Goal: Task Accomplishment & Management: Use online tool/utility

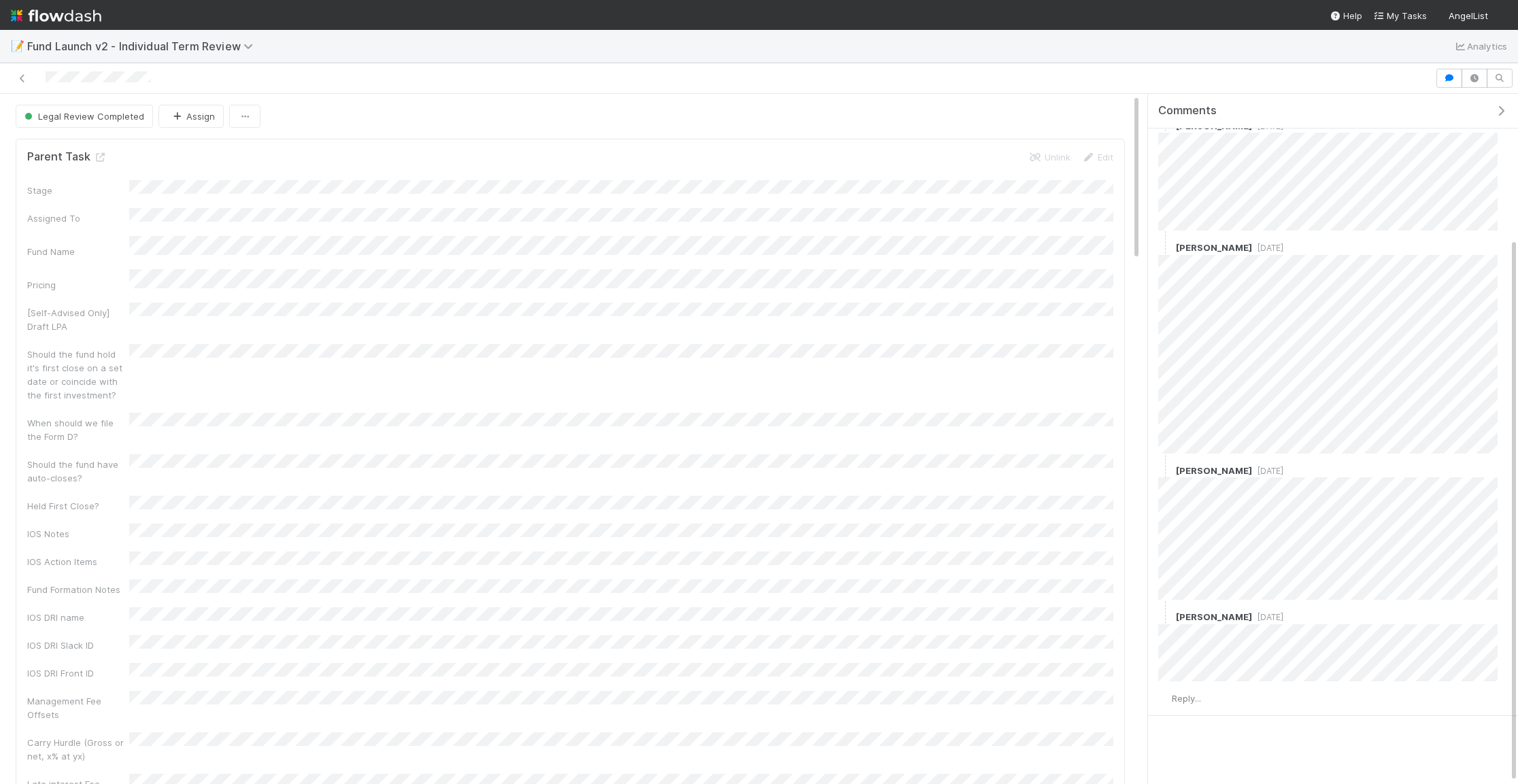
scroll to position [183, 0]
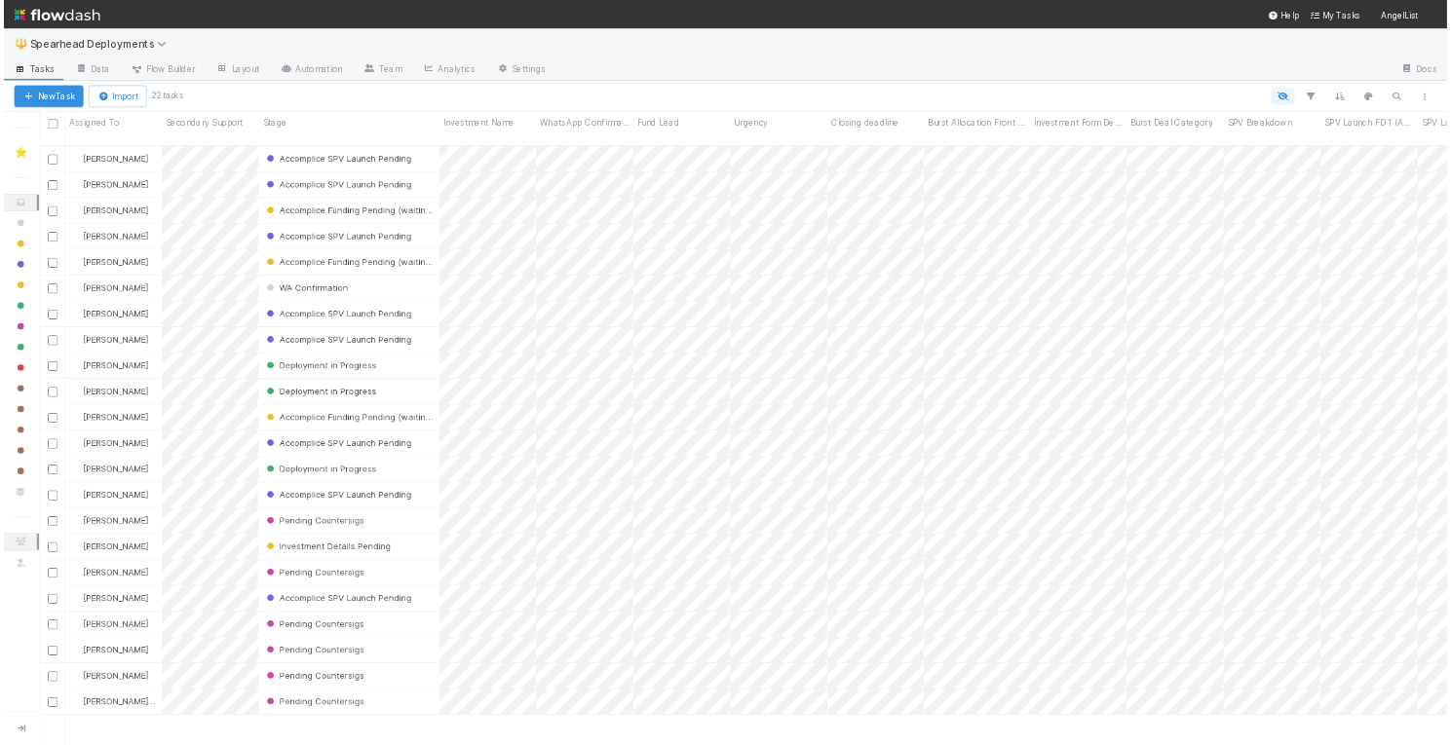
scroll to position [921, 2121]
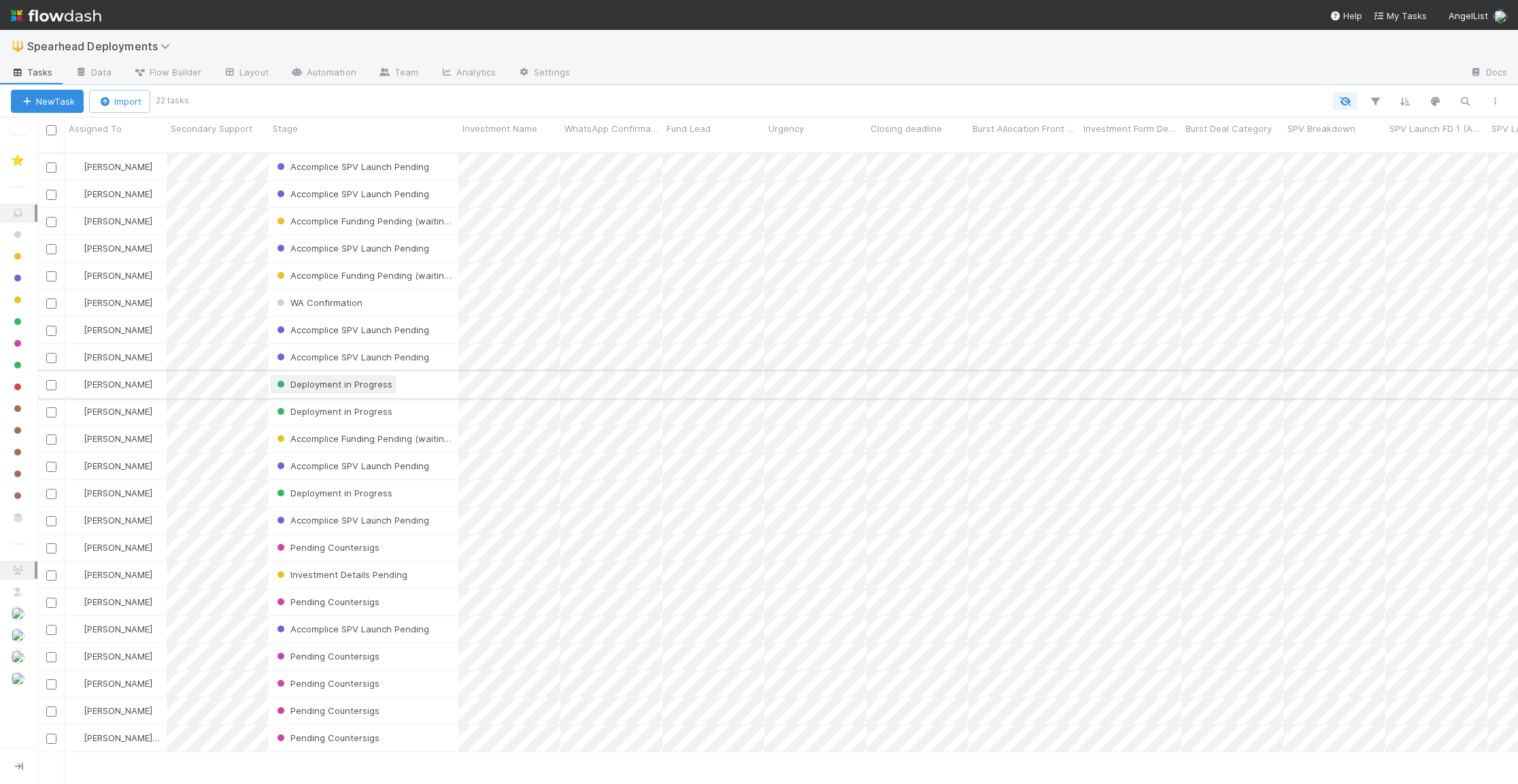
click at [337, 379] on span "Deployment in Progress" at bounding box center [334, 385] width 119 height 11
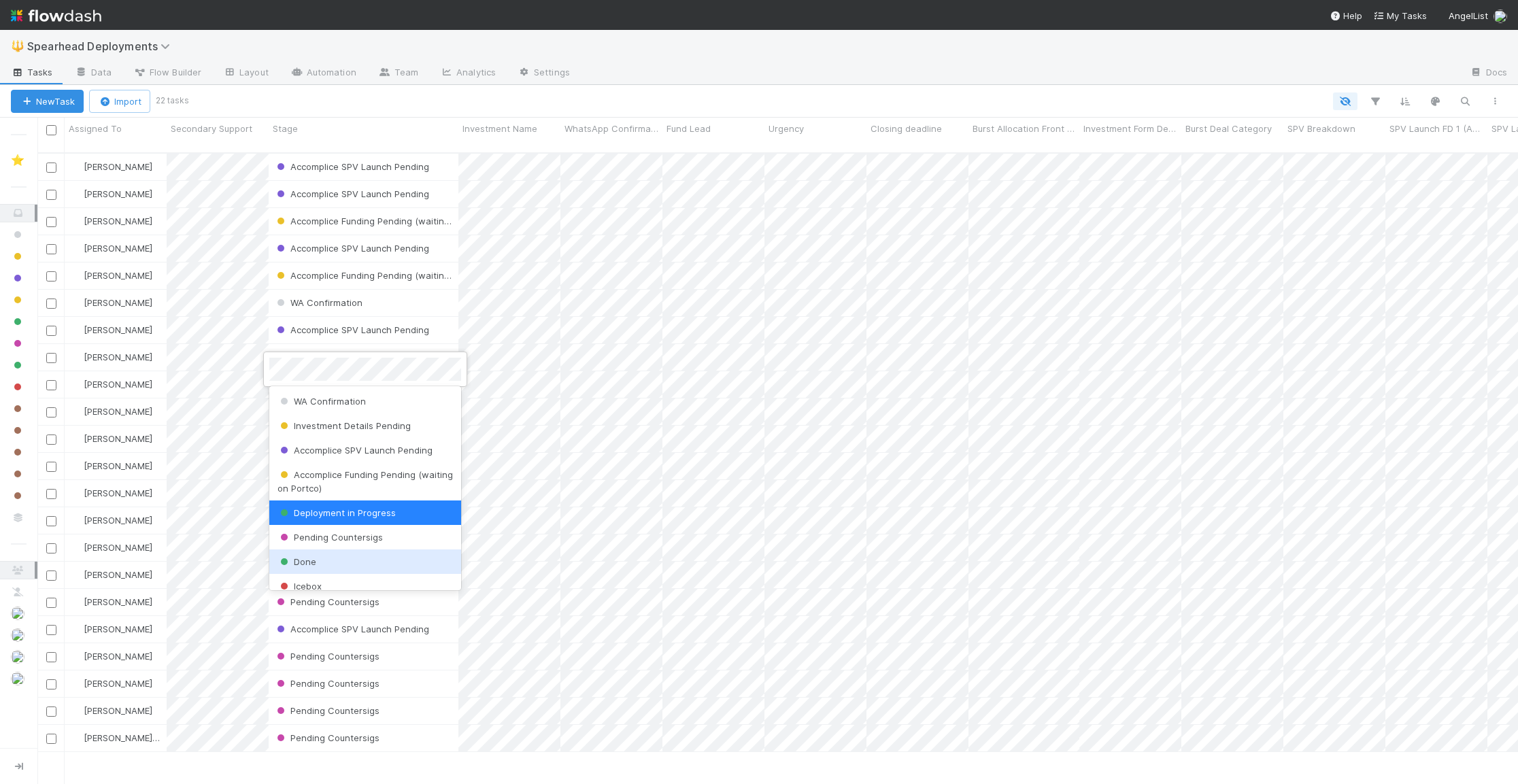
click at [344, 557] on div "Done" at bounding box center [365, 561] width 192 height 24
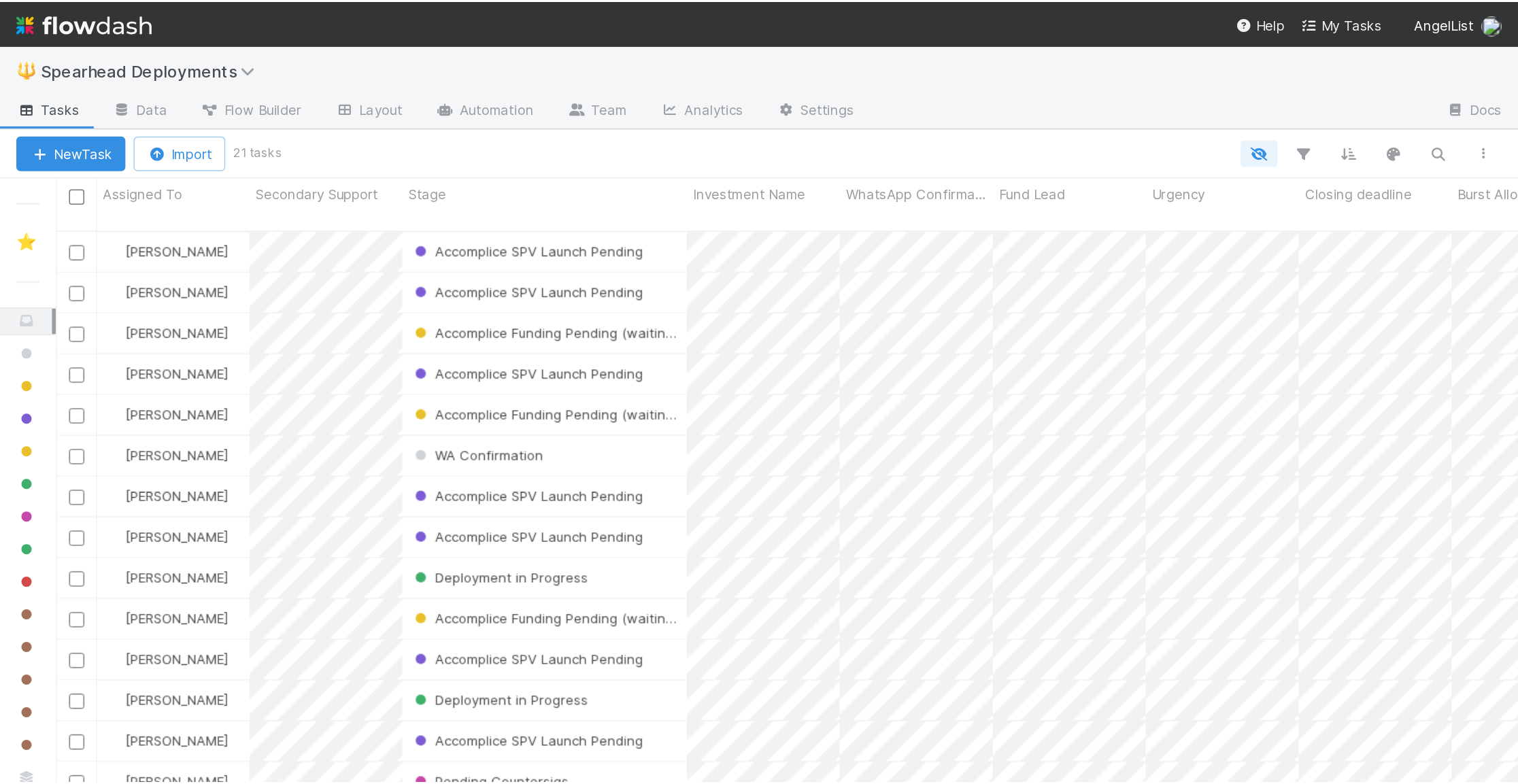
scroll to position [1, 1]
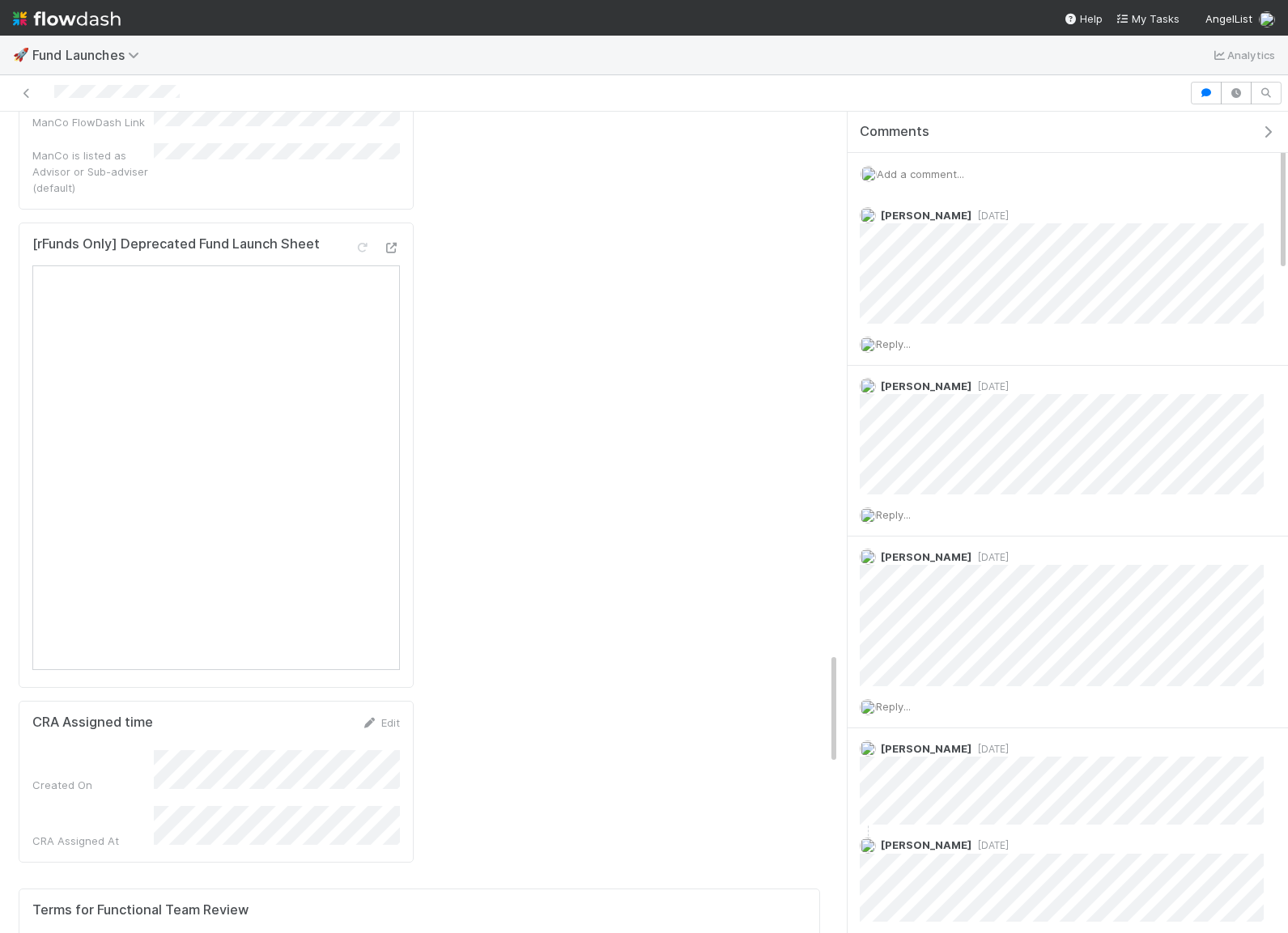
scroll to position [0, 671]
click at [542, 932] on span "Support Level" at bounding box center [517, 950] width 70 height 16
click at [558, 522] on div "Sort Last → First" at bounding box center [575, 518] width 184 height 24
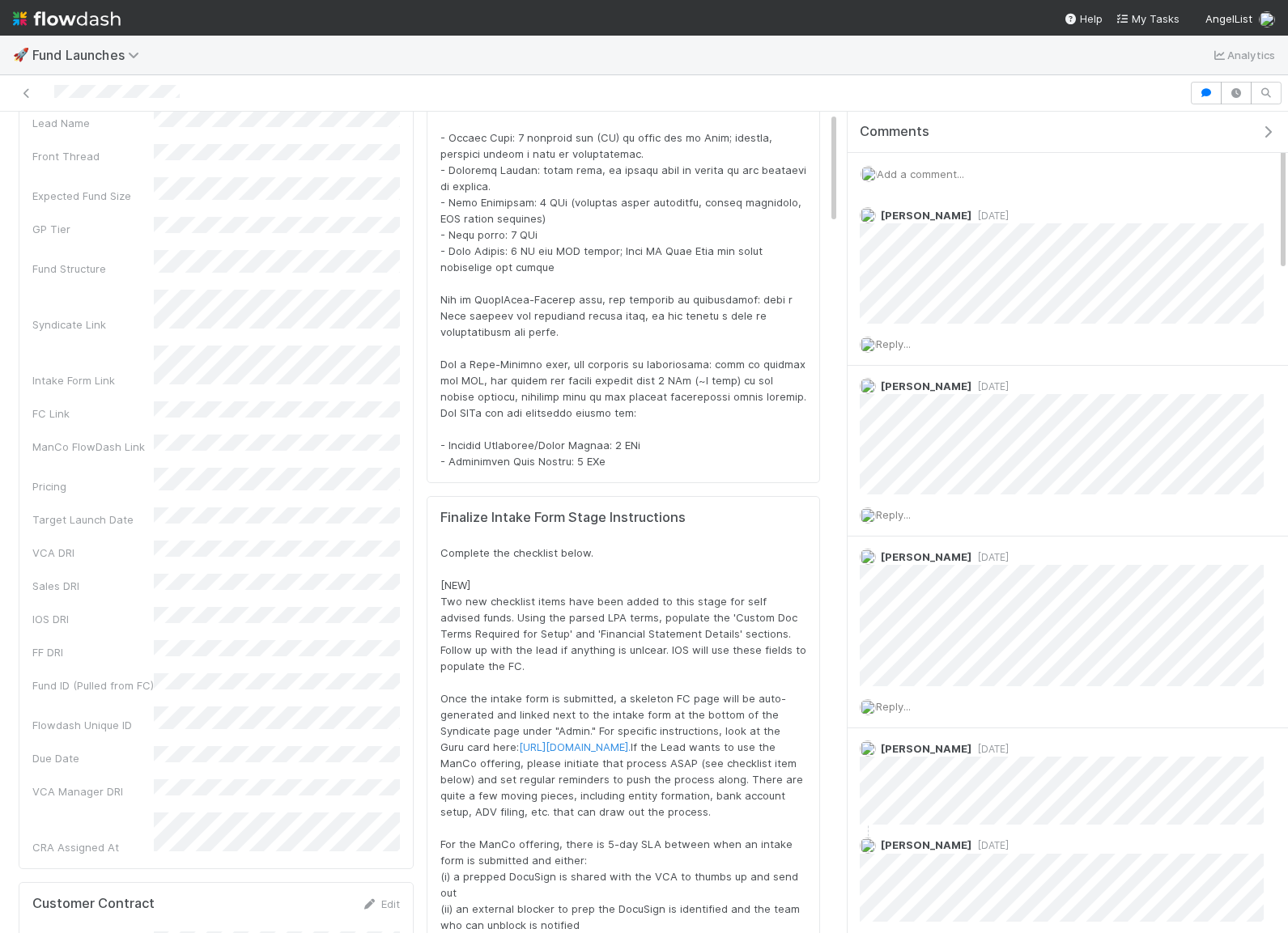
scroll to position [0, 0]
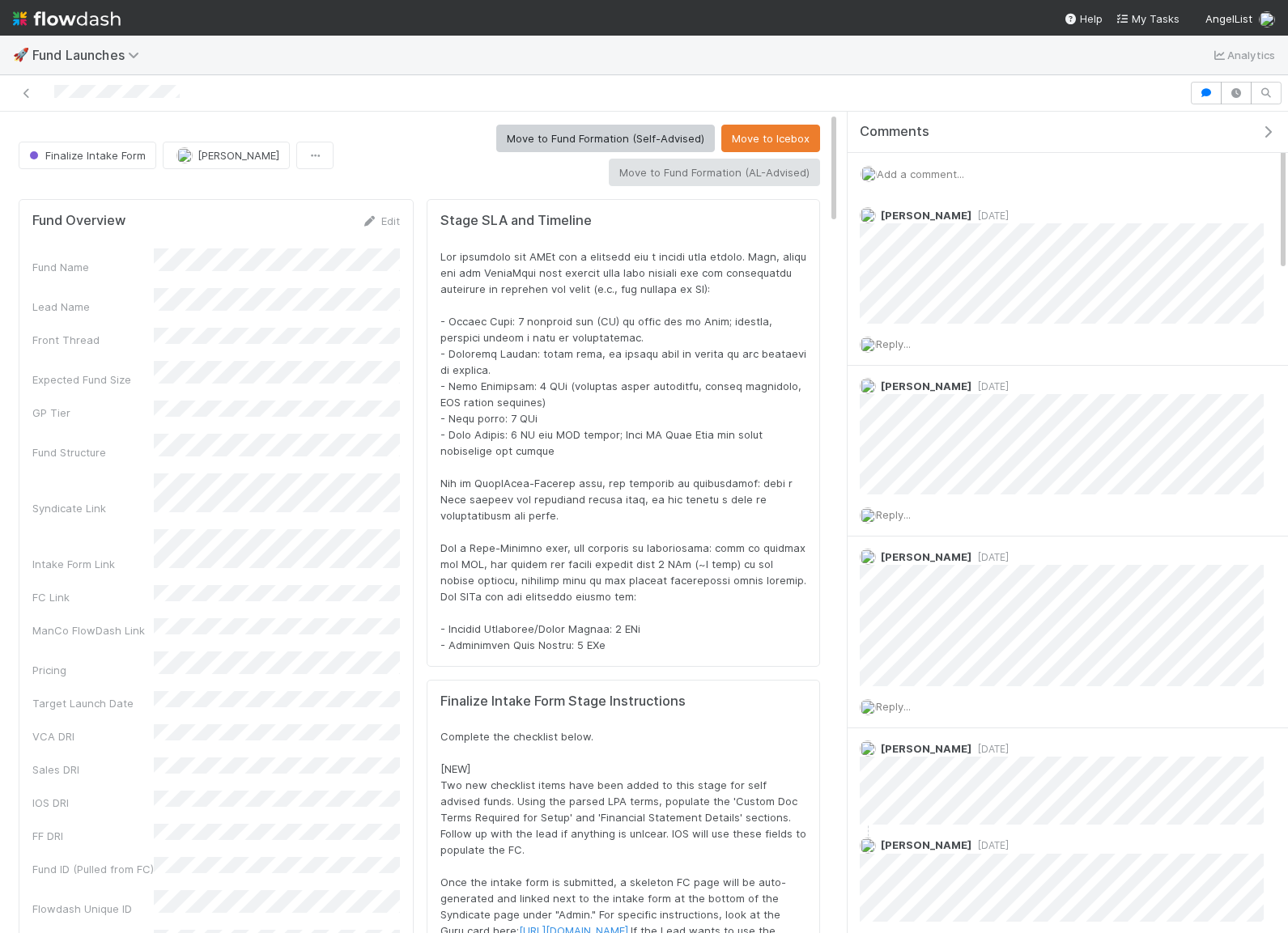
click at [517, 172] on div "Move to Fund Formation (Self-Advised) Move to Icebox Move to Fund Formation (AL…" at bounding box center [580, 155] width 480 height 61
click at [129, 149] on span "Finalize Intake Form" at bounding box center [86, 155] width 120 height 13
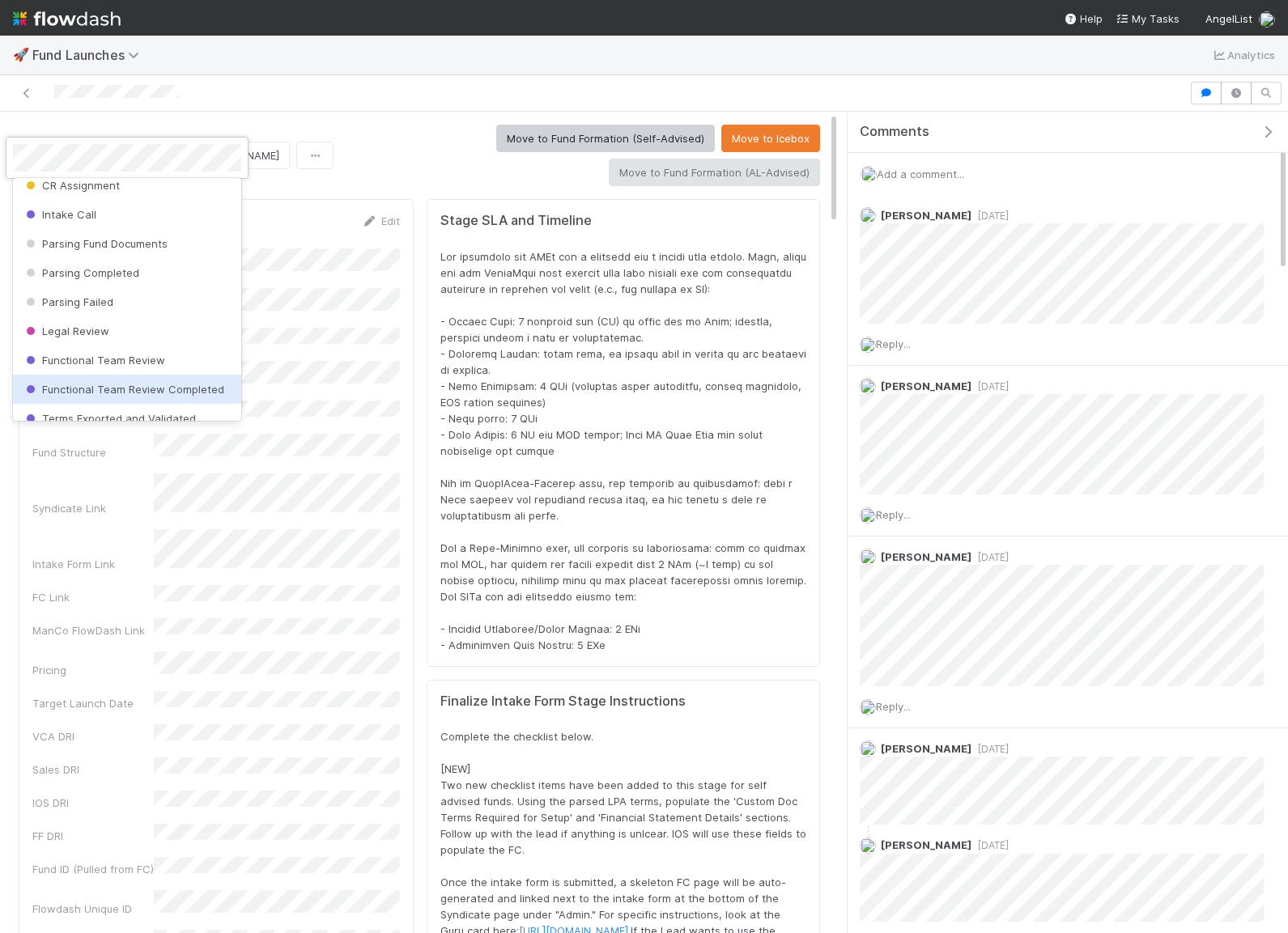
scroll to position [65, 0]
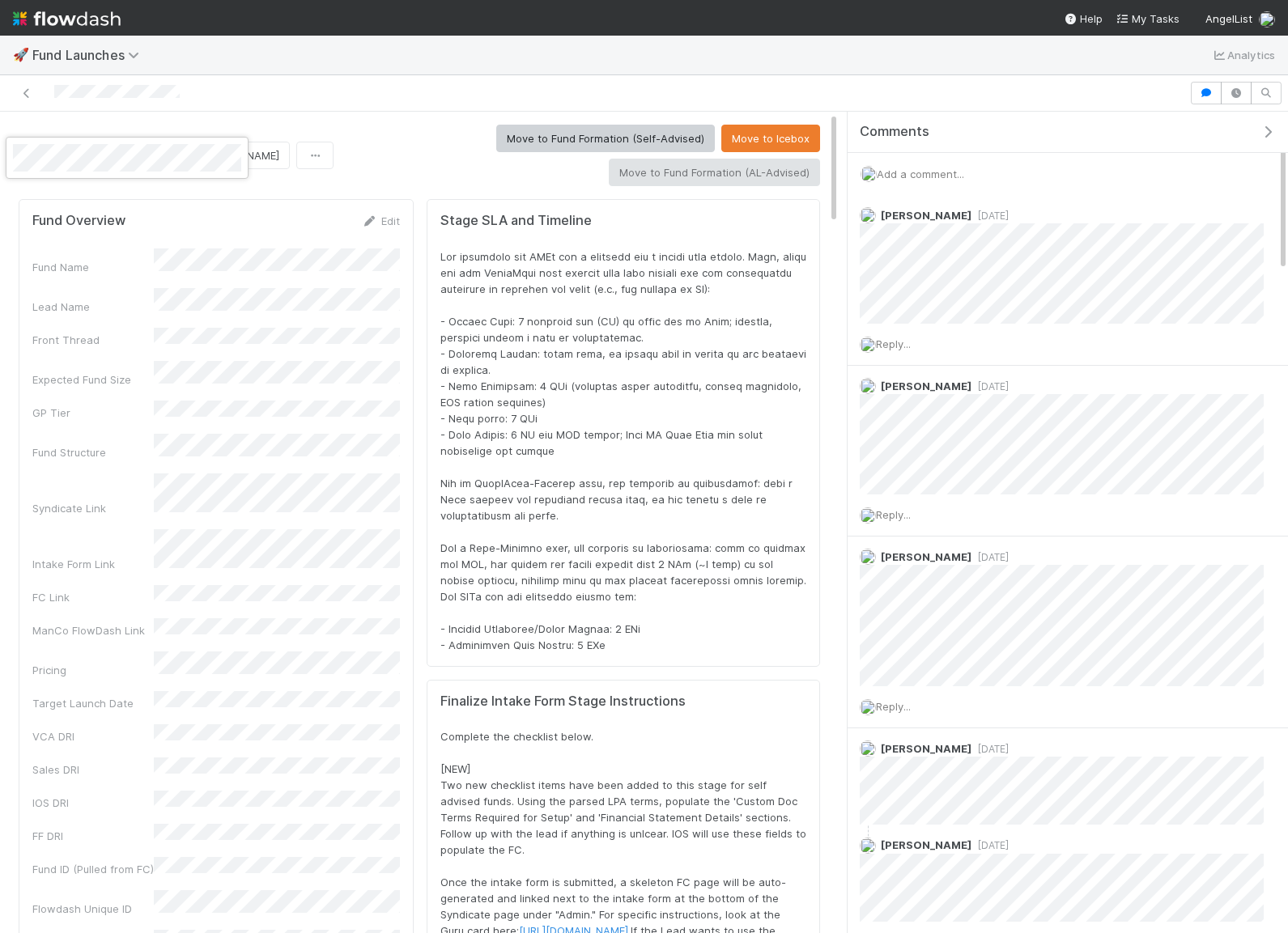
click at [634, 332] on div at bounding box center [644, 466] width 1288 height 933
click at [1236, 93] on icon "button" at bounding box center [1236, 93] width 16 height 10
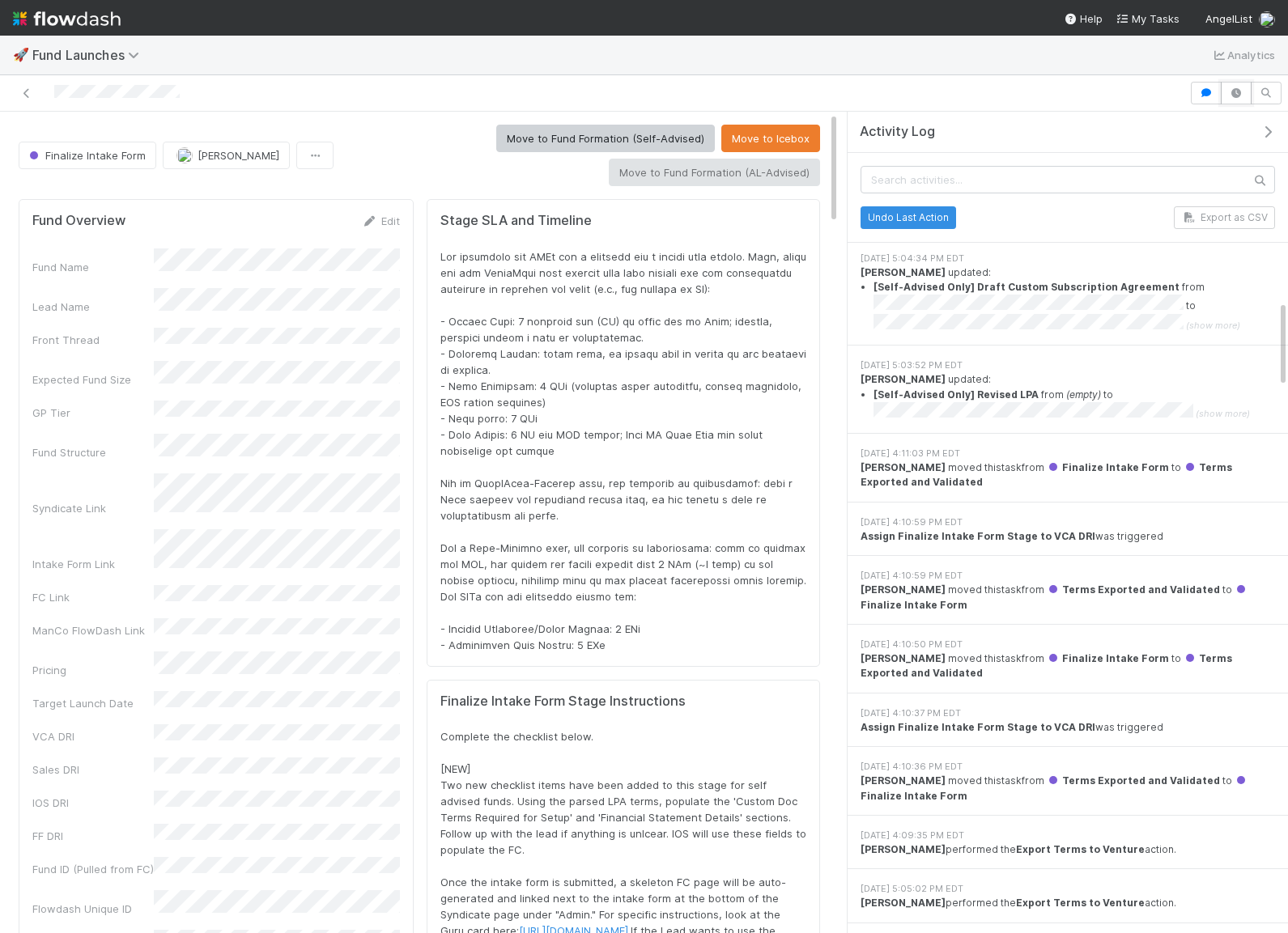
scroll to position [1798, 0]
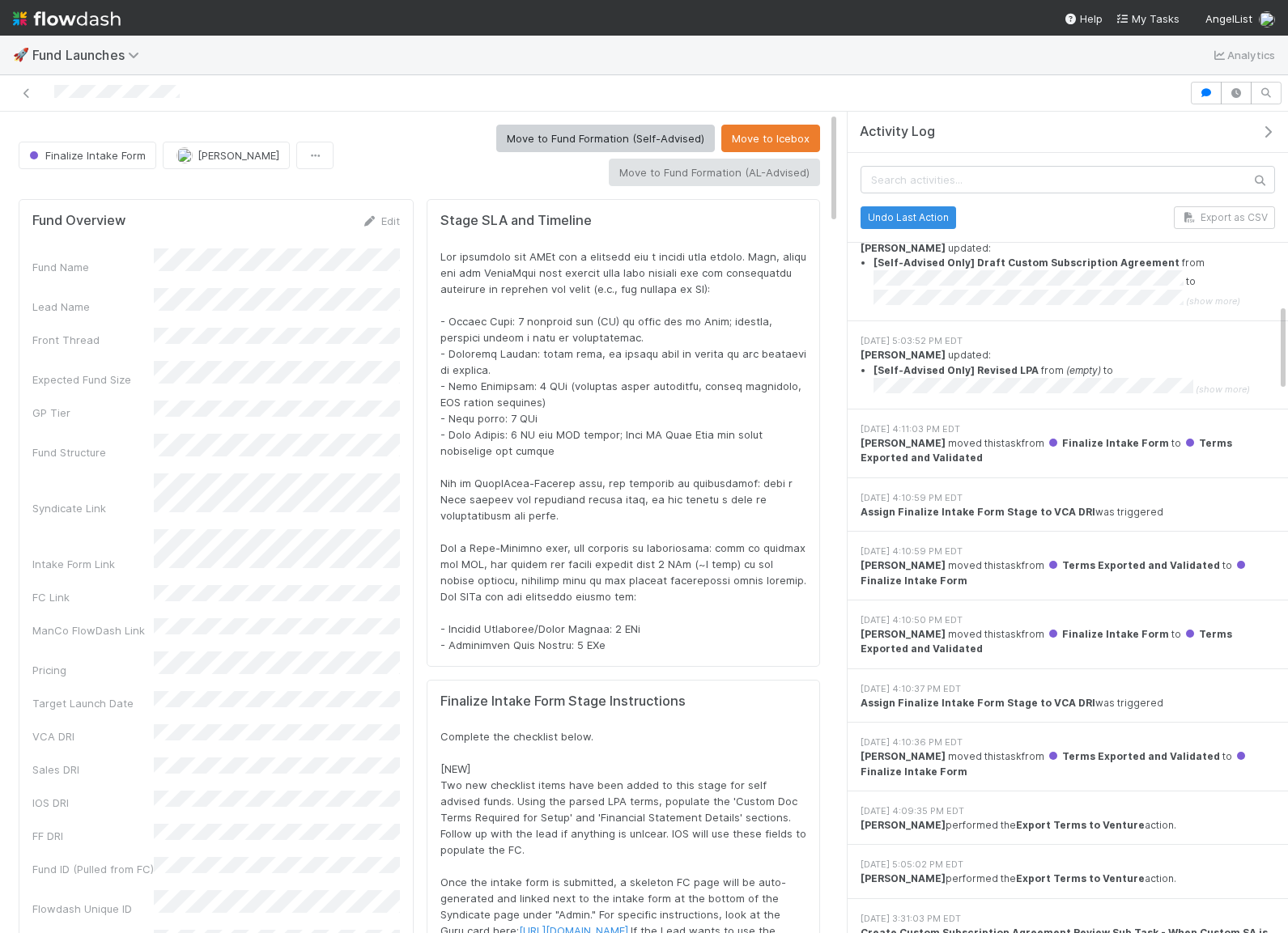
click at [618, 657] on div "Stage SLA and Timeline" at bounding box center [622, 433] width 393 height 468
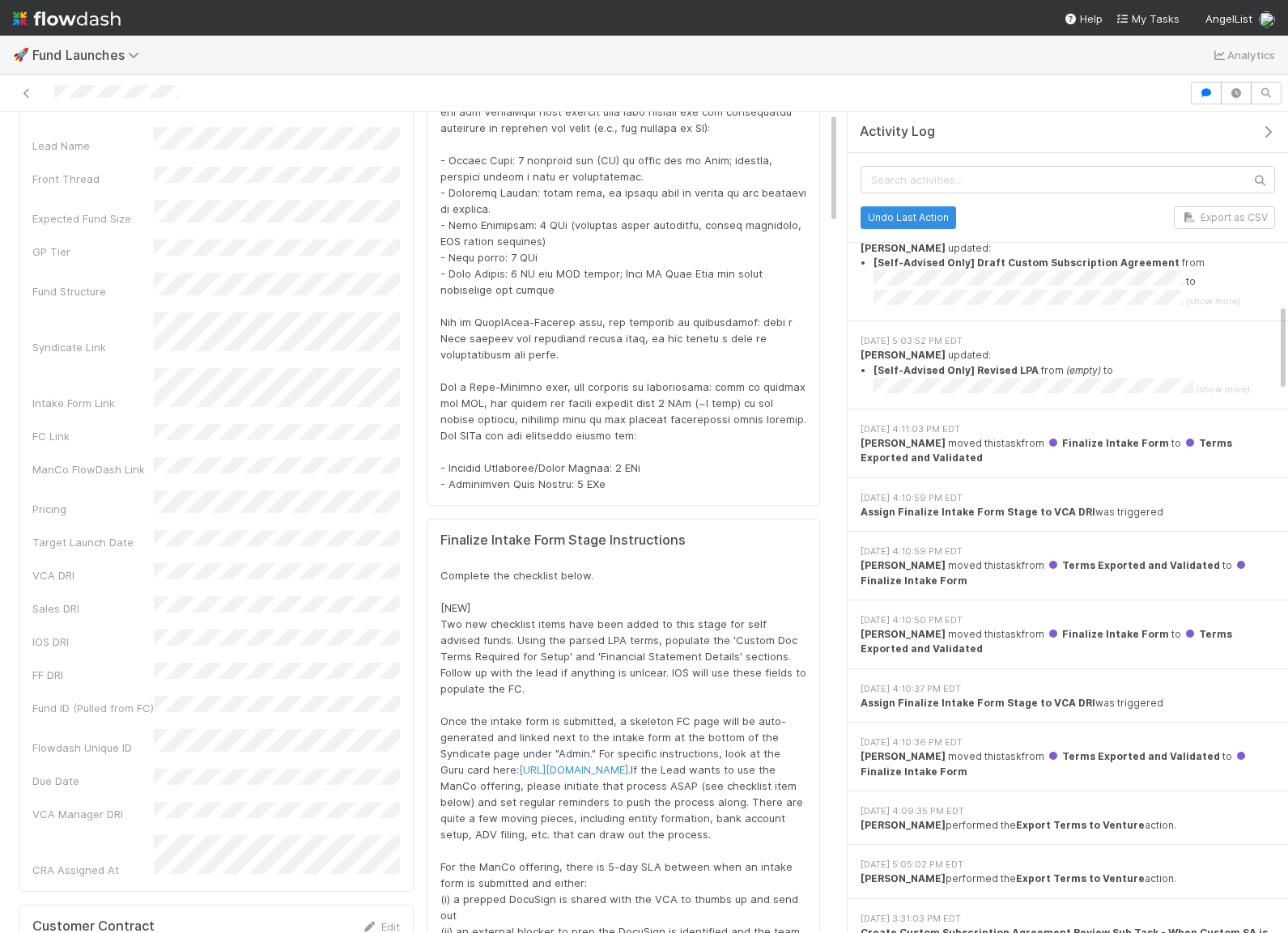
scroll to position [0, 0]
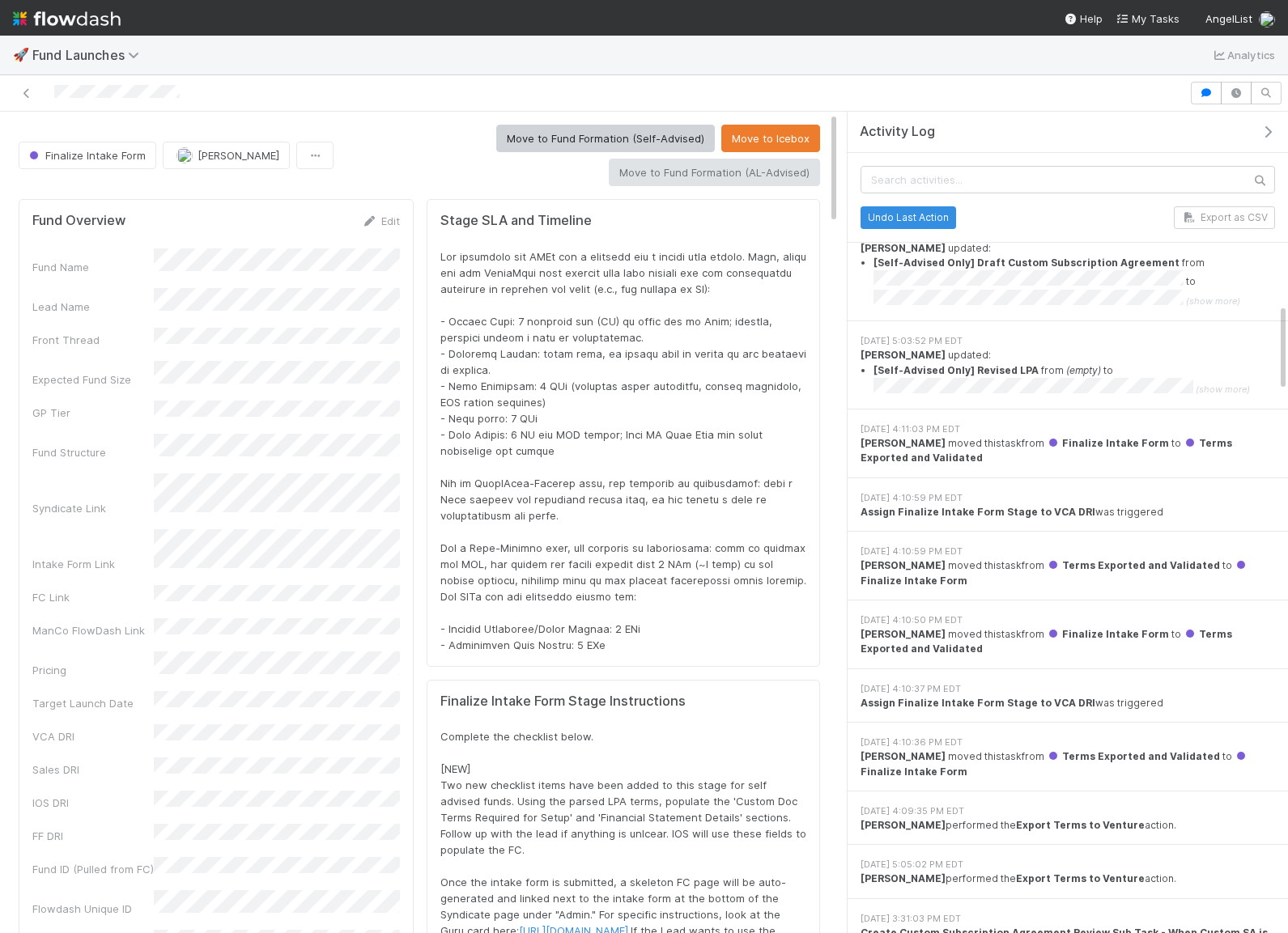
click at [1271, 135] on icon "button" at bounding box center [1267, 132] width 16 height 13
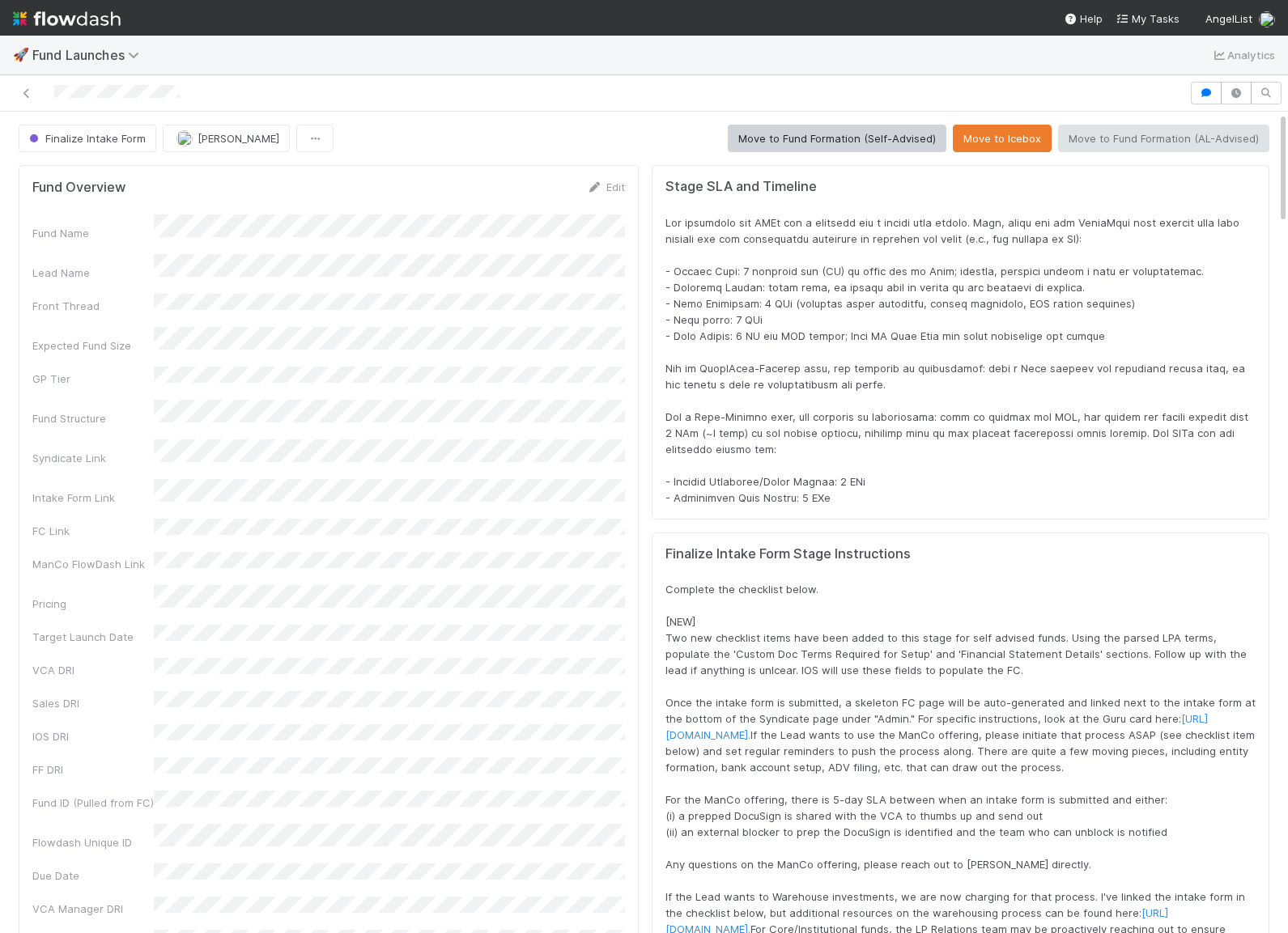
scroll to position [329, 1223]
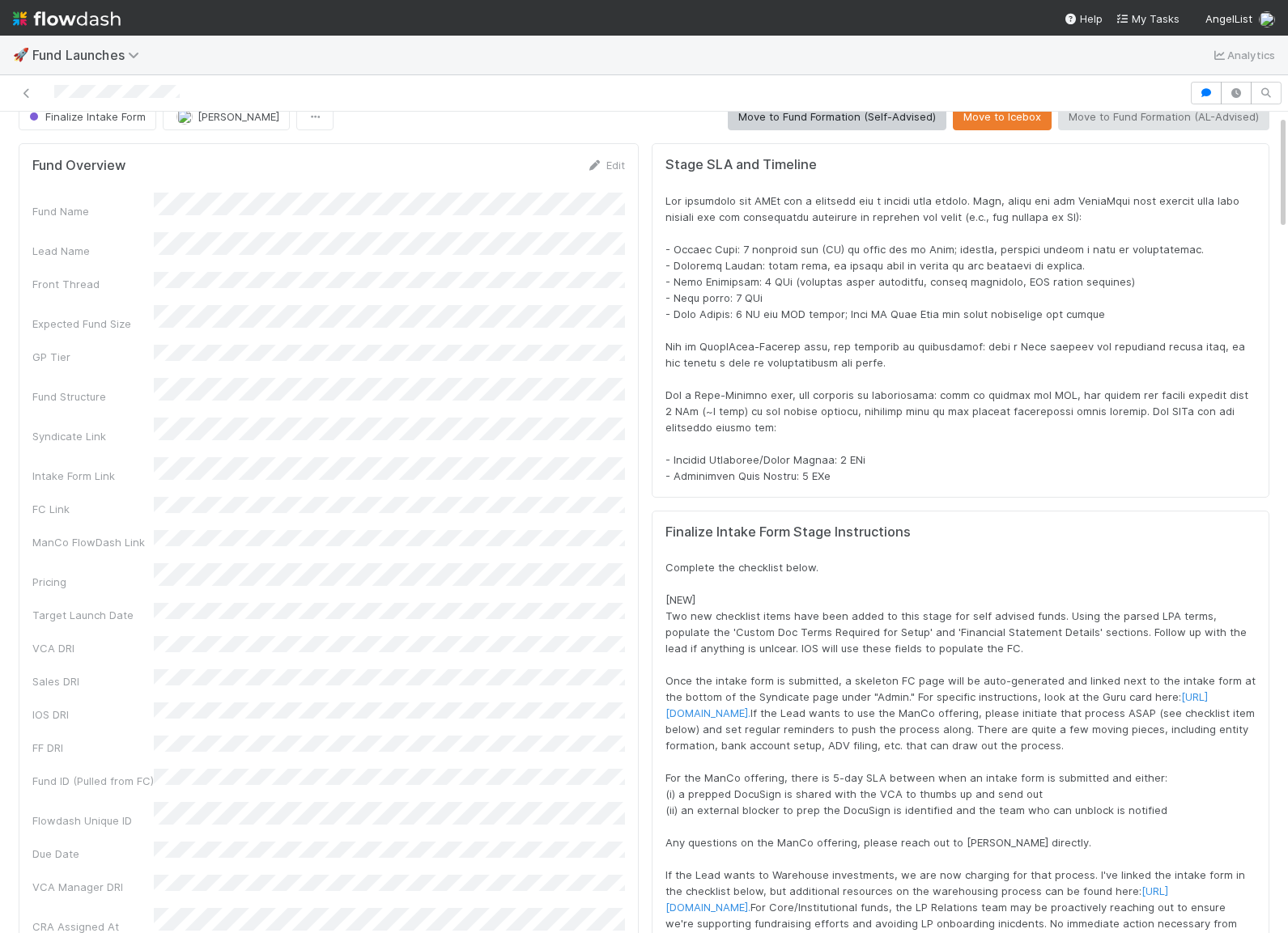
scroll to position [0, 0]
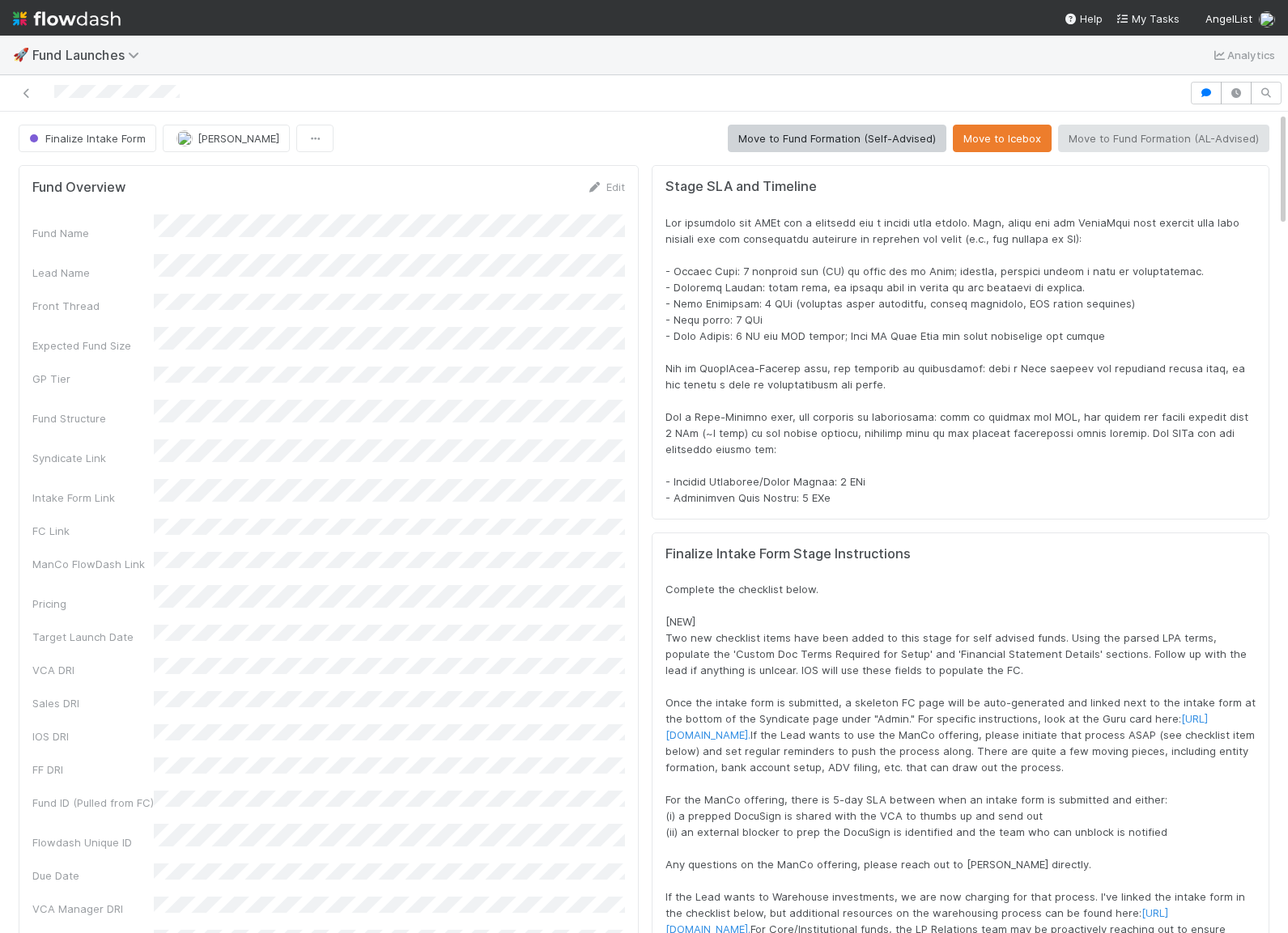
click at [925, 395] on div at bounding box center [961, 360] width 590 height 292
click at [1077, 381] on div at bounding box center [961, 360] width 590 height 292
click at [1211, 94] on icon "button" at bounding box center [1206, 93] width 16 height 10
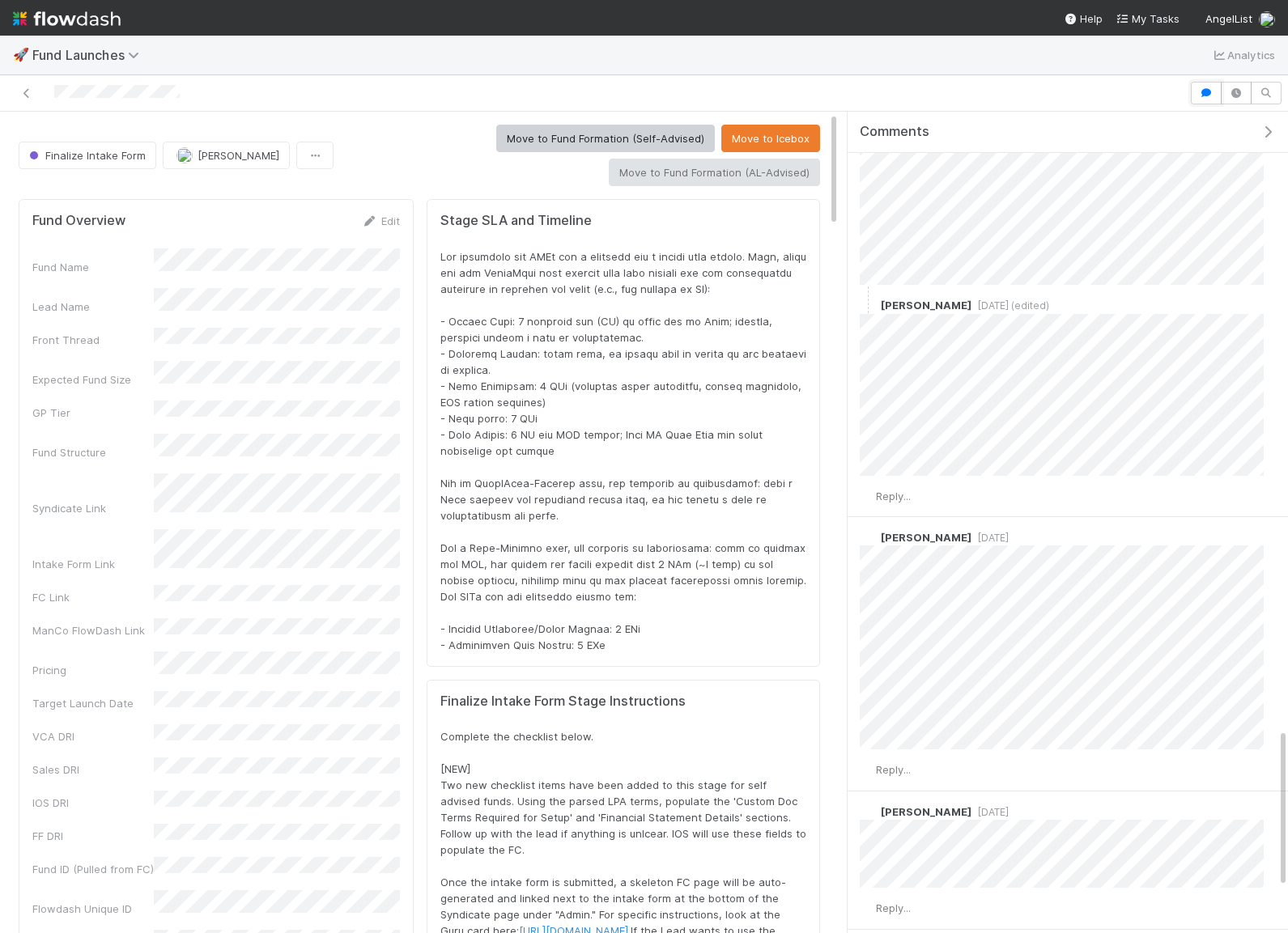
scroll to position [3402, 0]
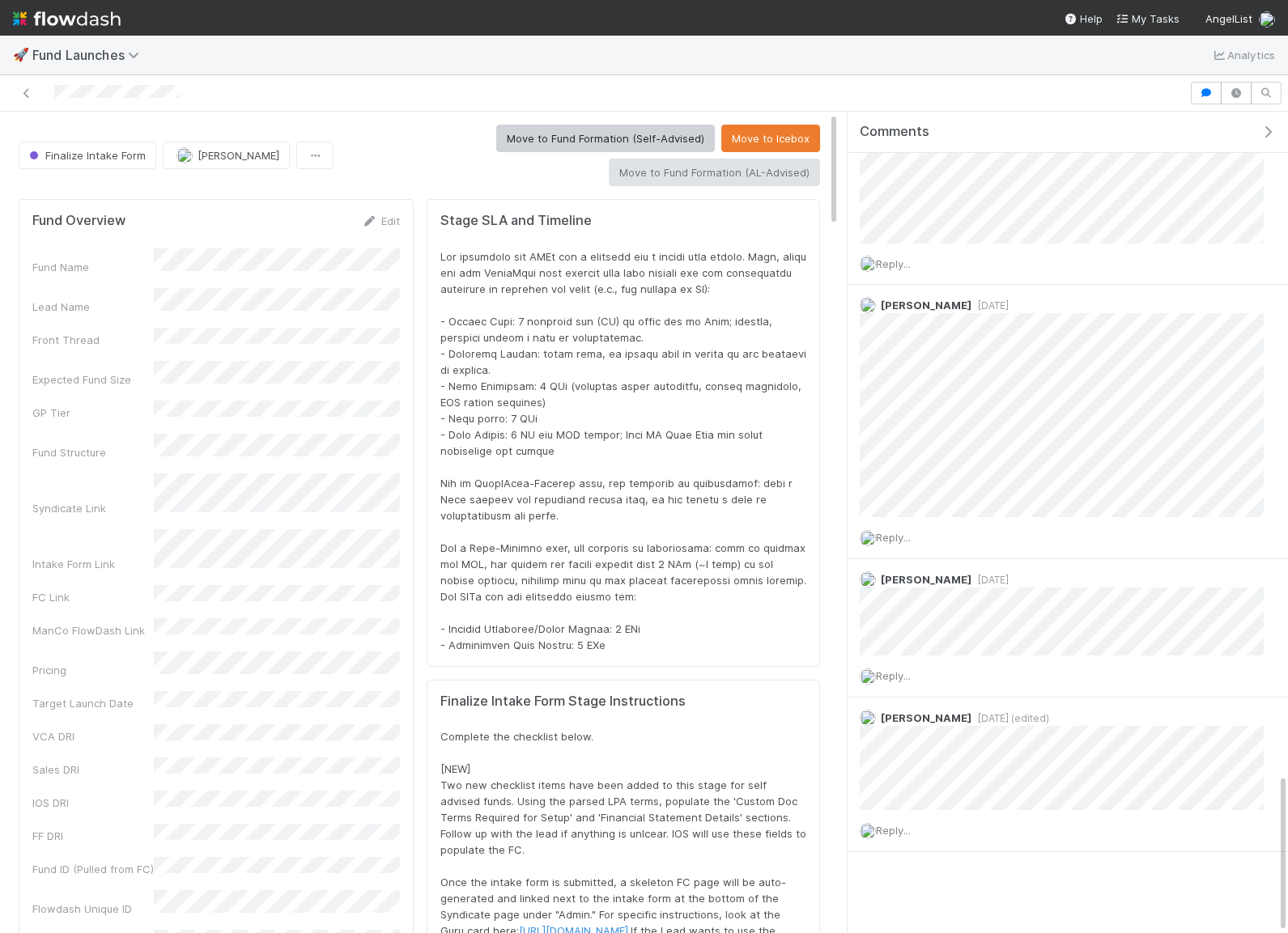
click at [1267, 129] on icon "button" at bounding box center [1267, 132] width 16 height 13
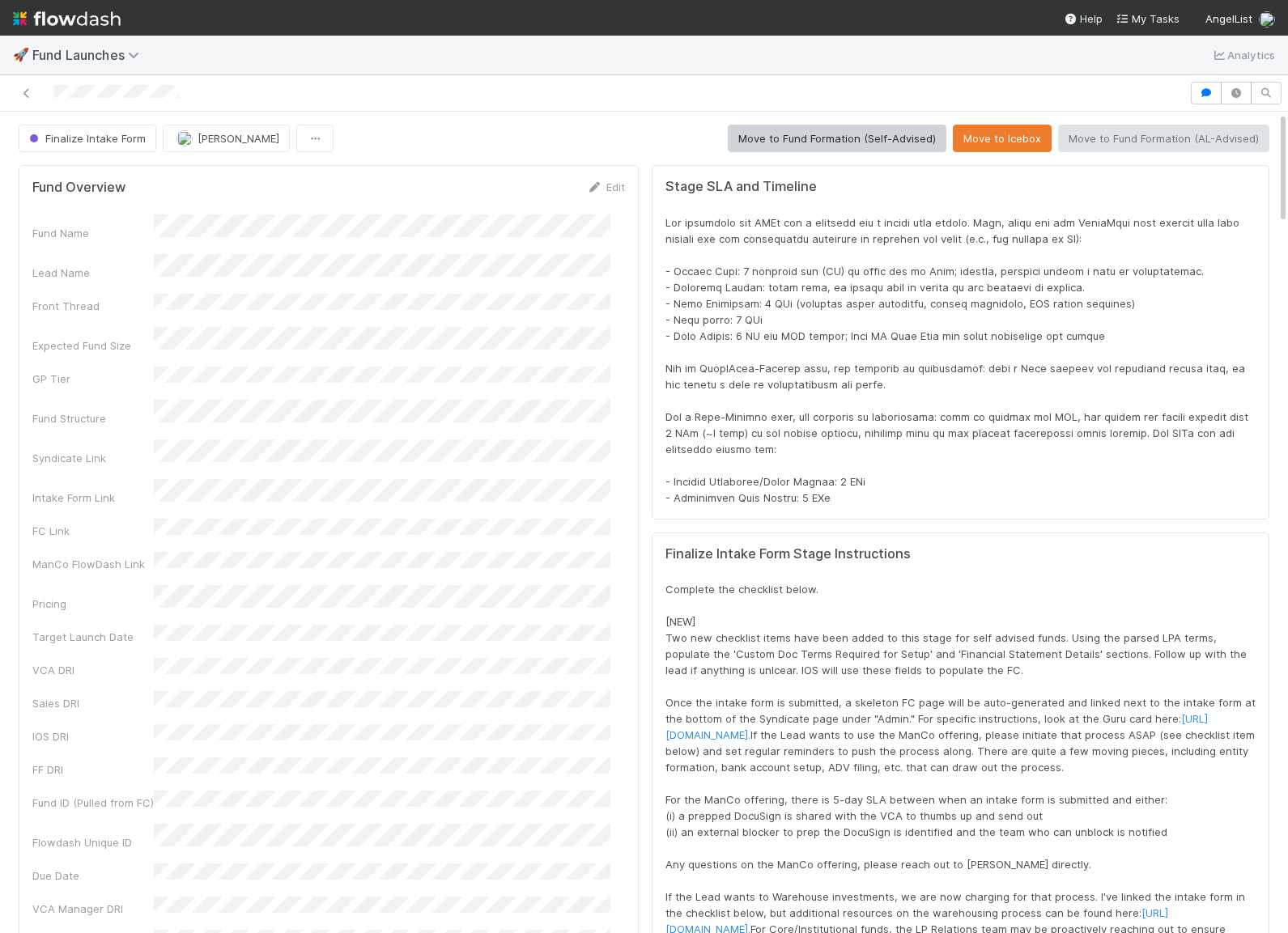
scroll to position [329, 1223]
click at [1208, 94] on icon "button" at bounding box center [1206, 93] width 16 height 10
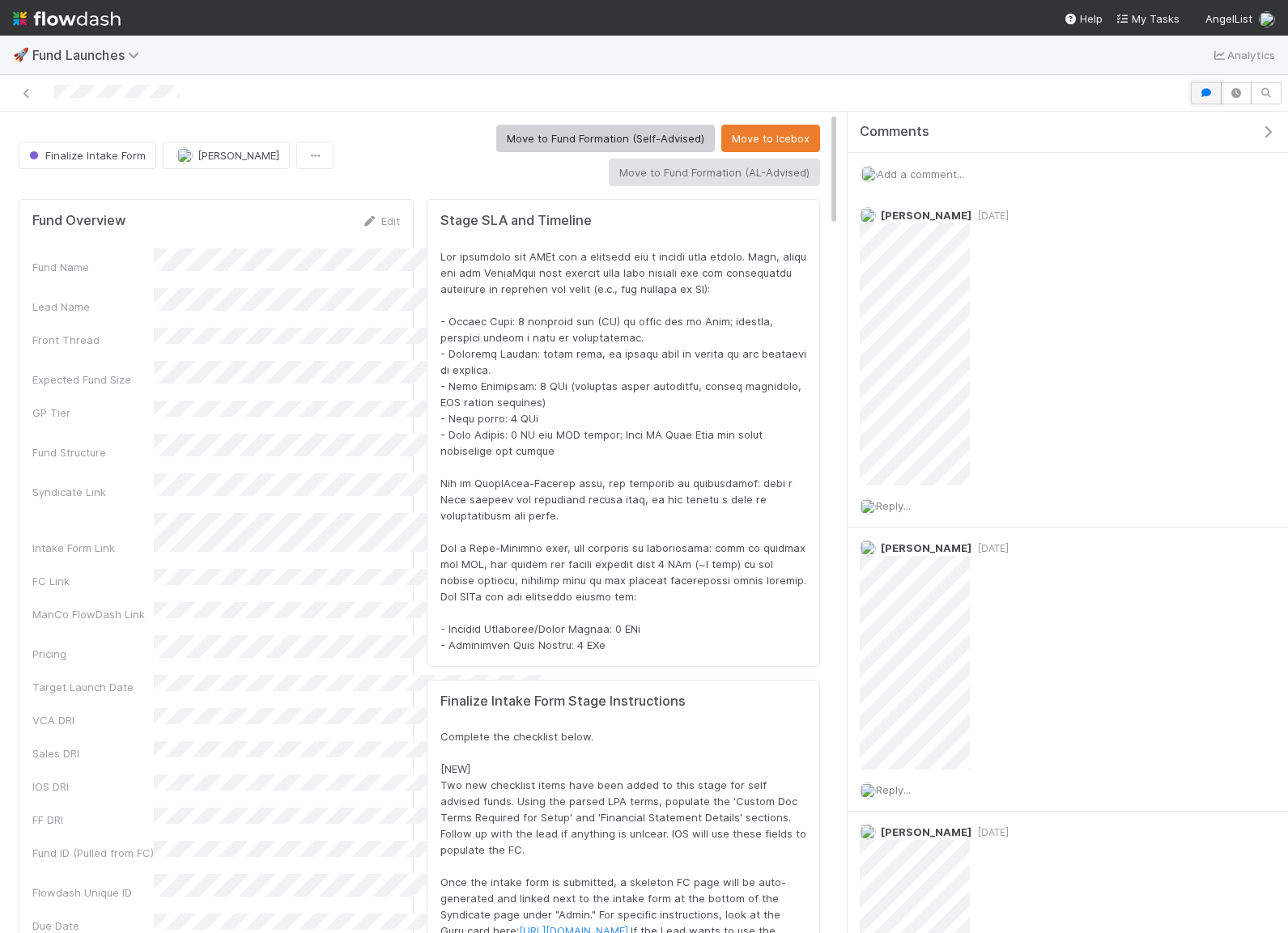
scroll to position [329, 774]
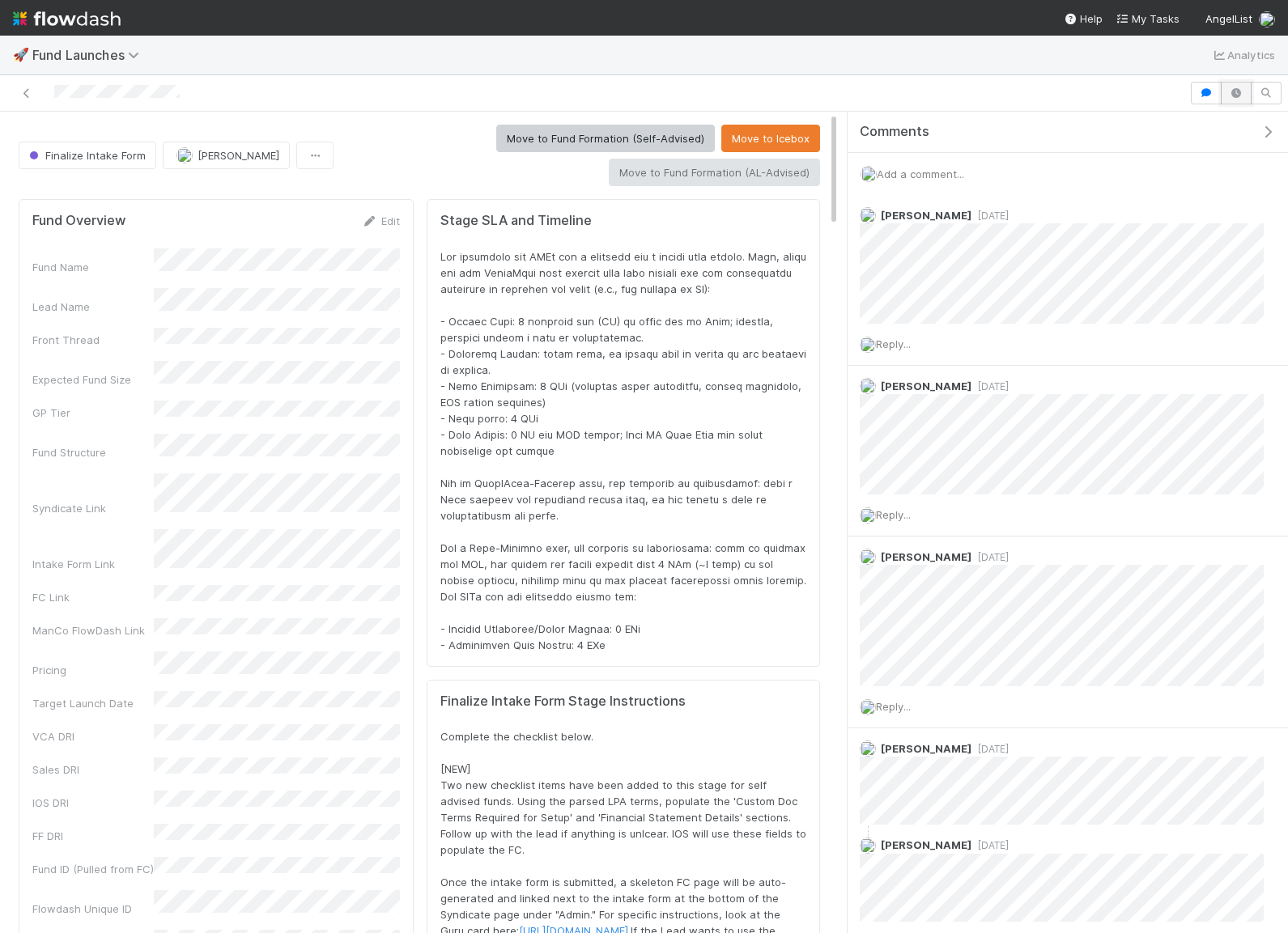
click at [1241, 91] on icon "button" at bounding box center [1236, 93] width 16 height 10
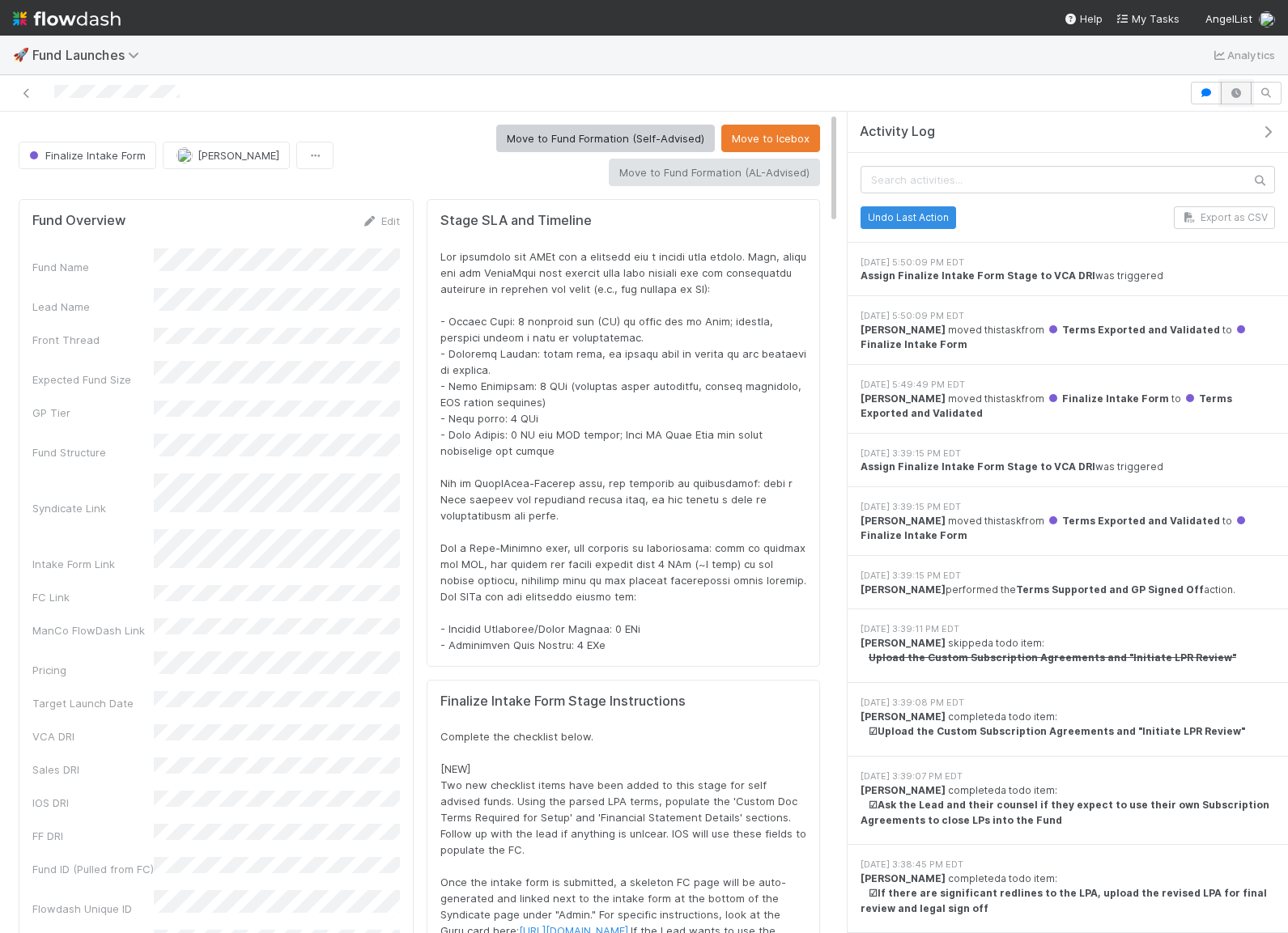
click at [1241, 91] on icon "button" at bounding box center [1236, 93] width 16 height 10
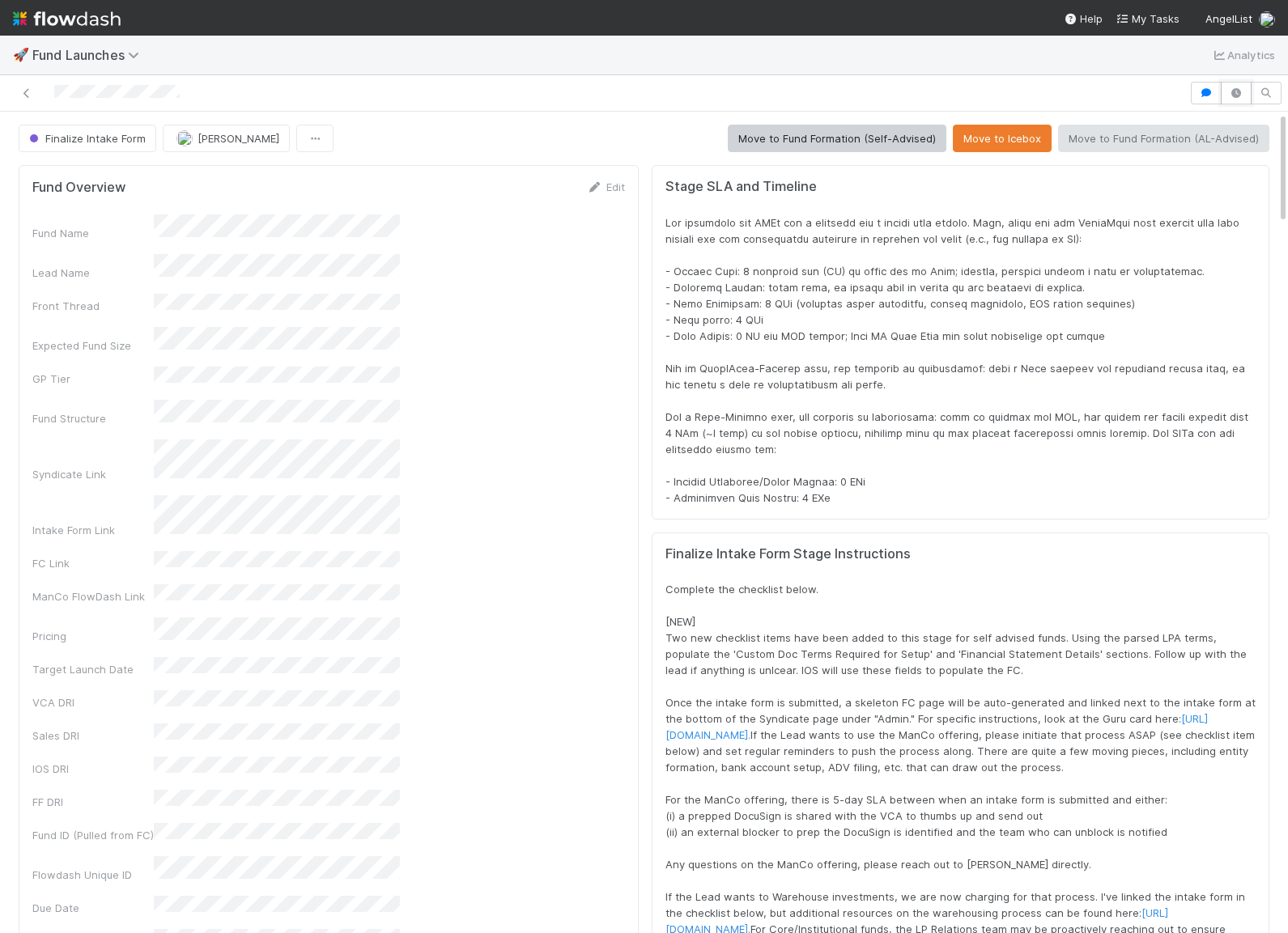
scroll to position [329, 1223]
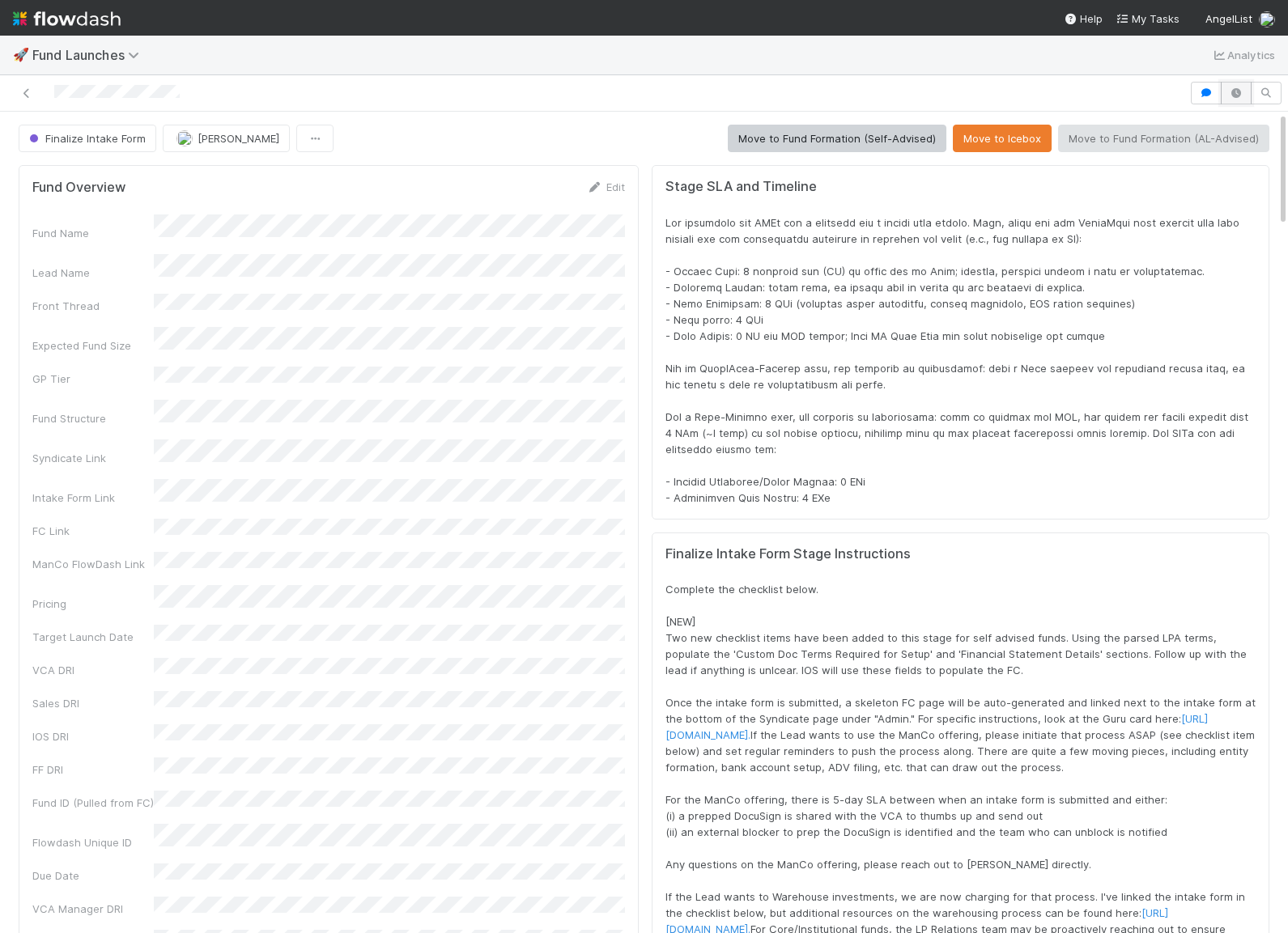
click at [1238, 95] on icon "button" at bounding box center [1236, 93] width 16 height 10
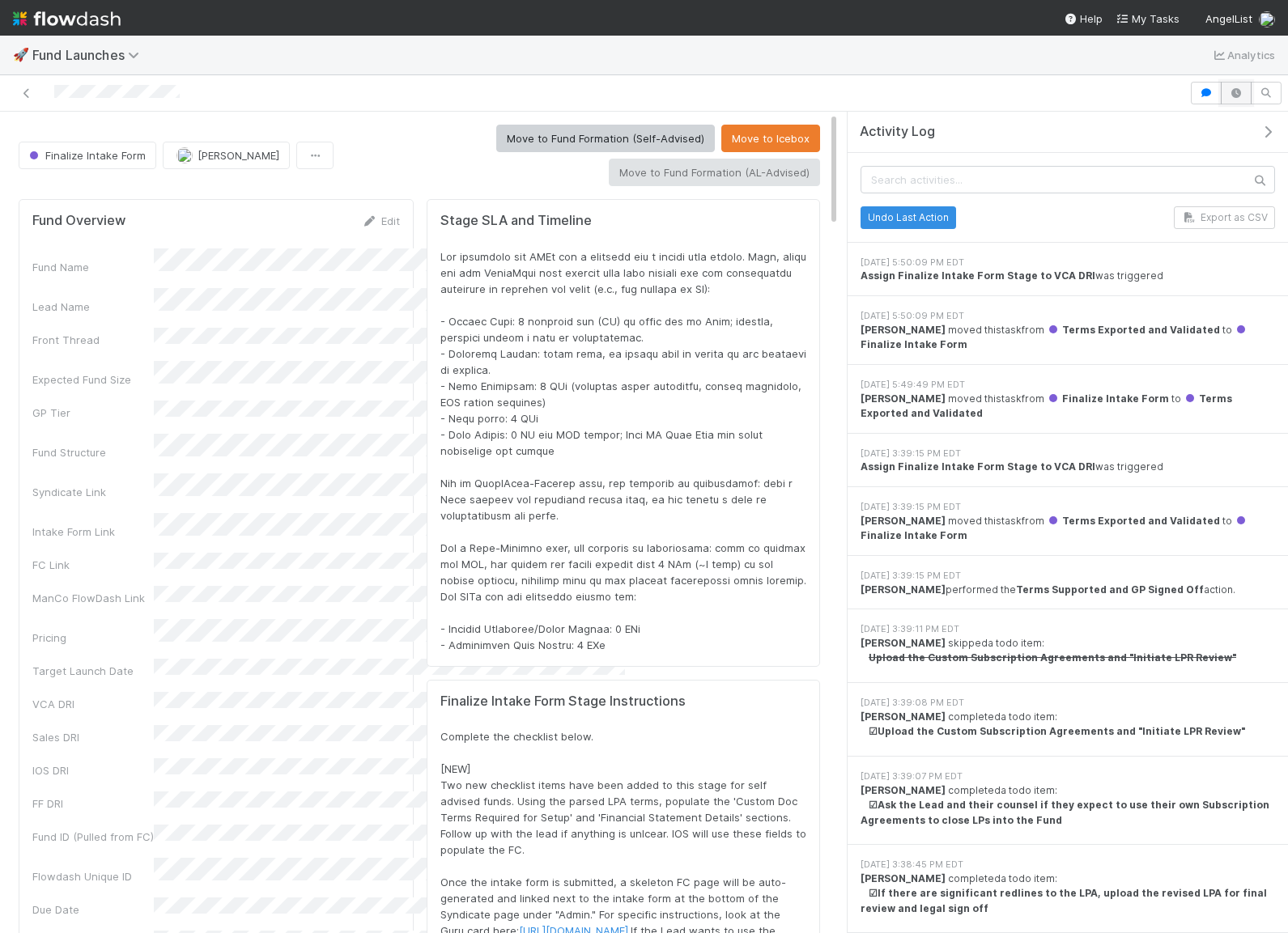
scroll to position [329, 774]
click at [713, 297] on div at bounding box center [623, 450] width 366 height 405
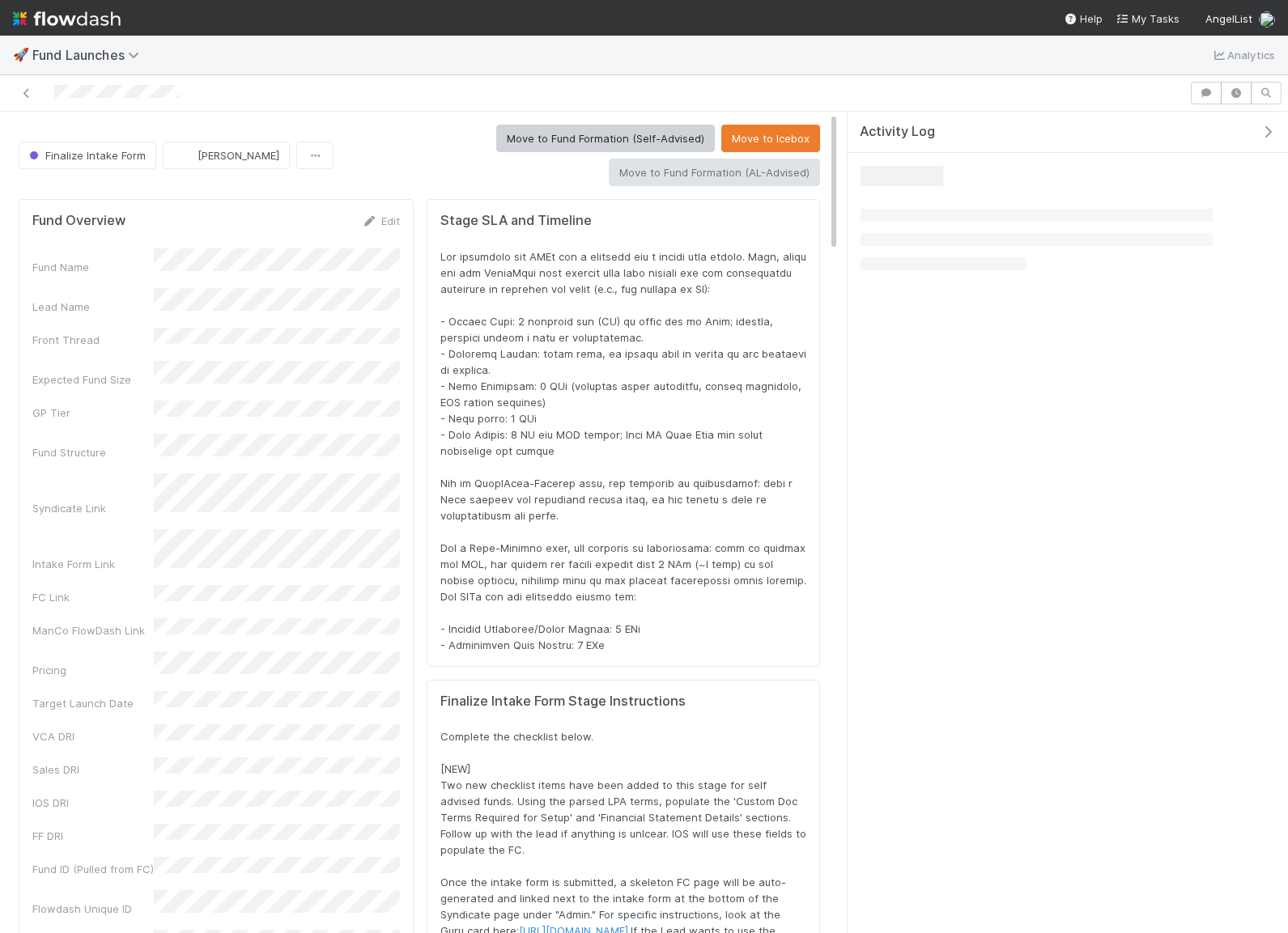
scroll to position [329, 774]
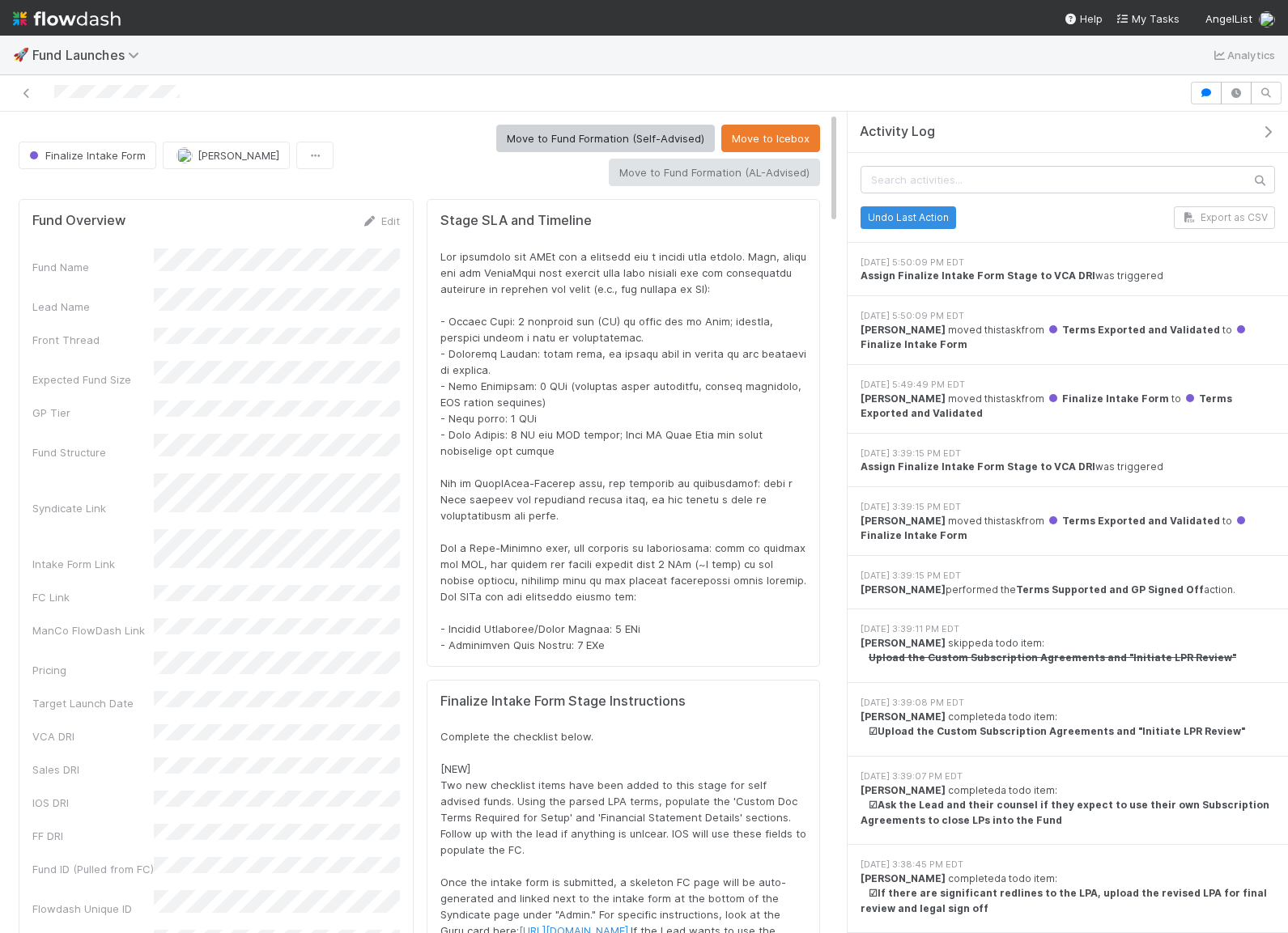
click at [1269, 132] on icon "button" at bounding box center [1267, 132] width 16 height 13
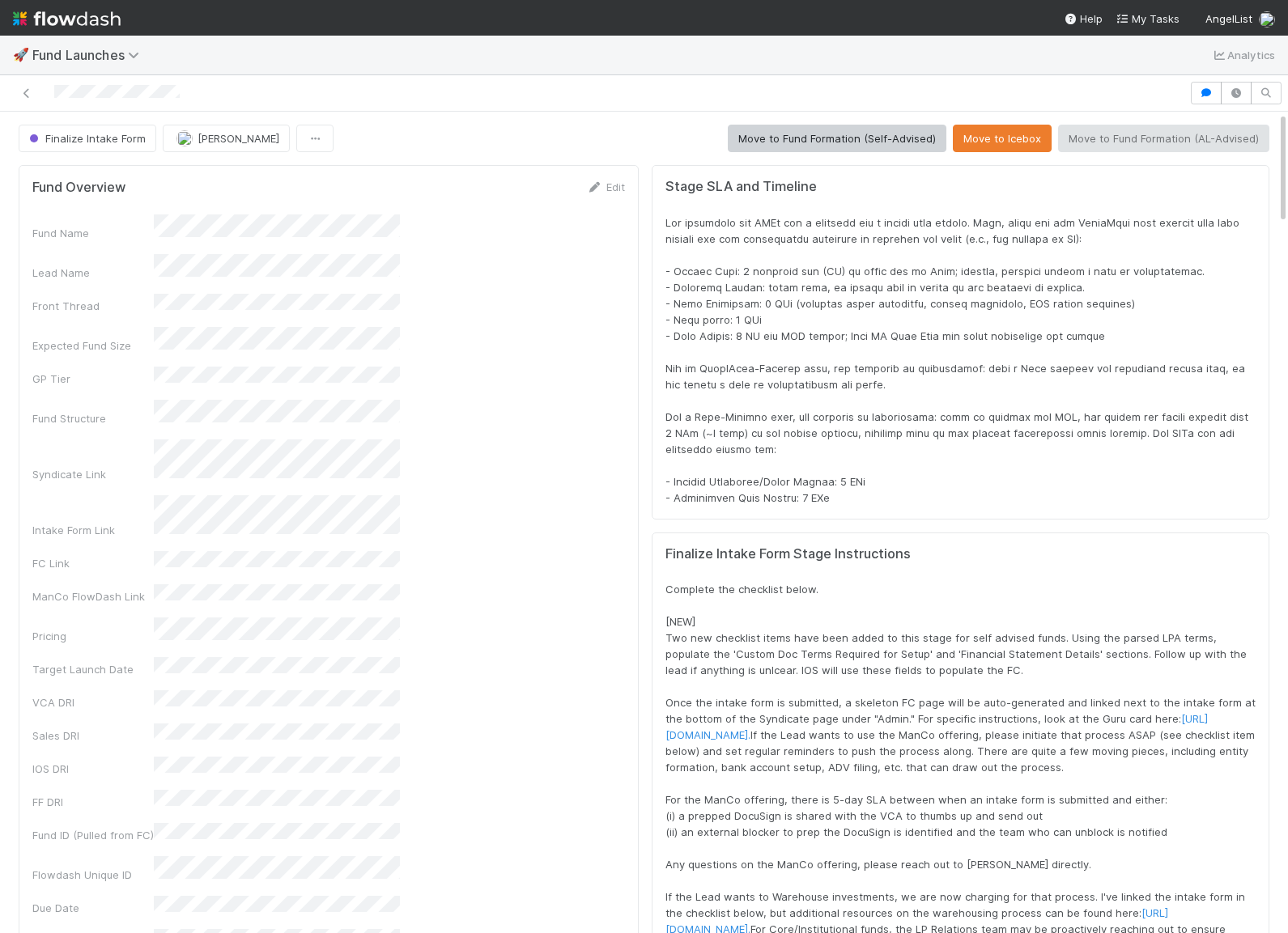
scroll to position [329, 1223]
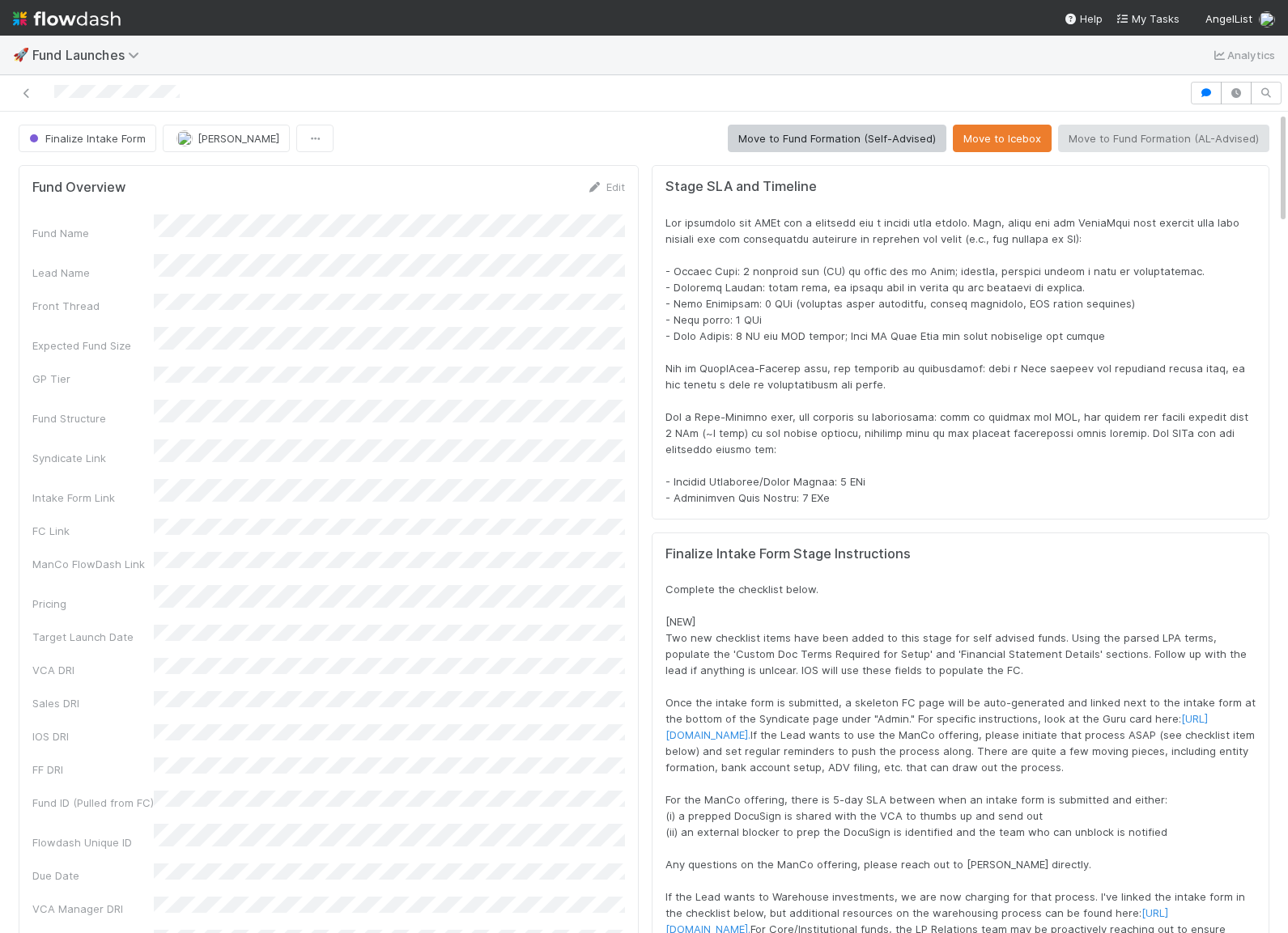
click at [499, 145] on div "Finalize Intake Form Jonah Lecker Move to Fund Formation (Self-Advised) Move to…" at bounding box center [643, 138] width 1251 height 27
click at [1231, 96] on icon "button" at bounding box center [1236, 93] width 16 height 10
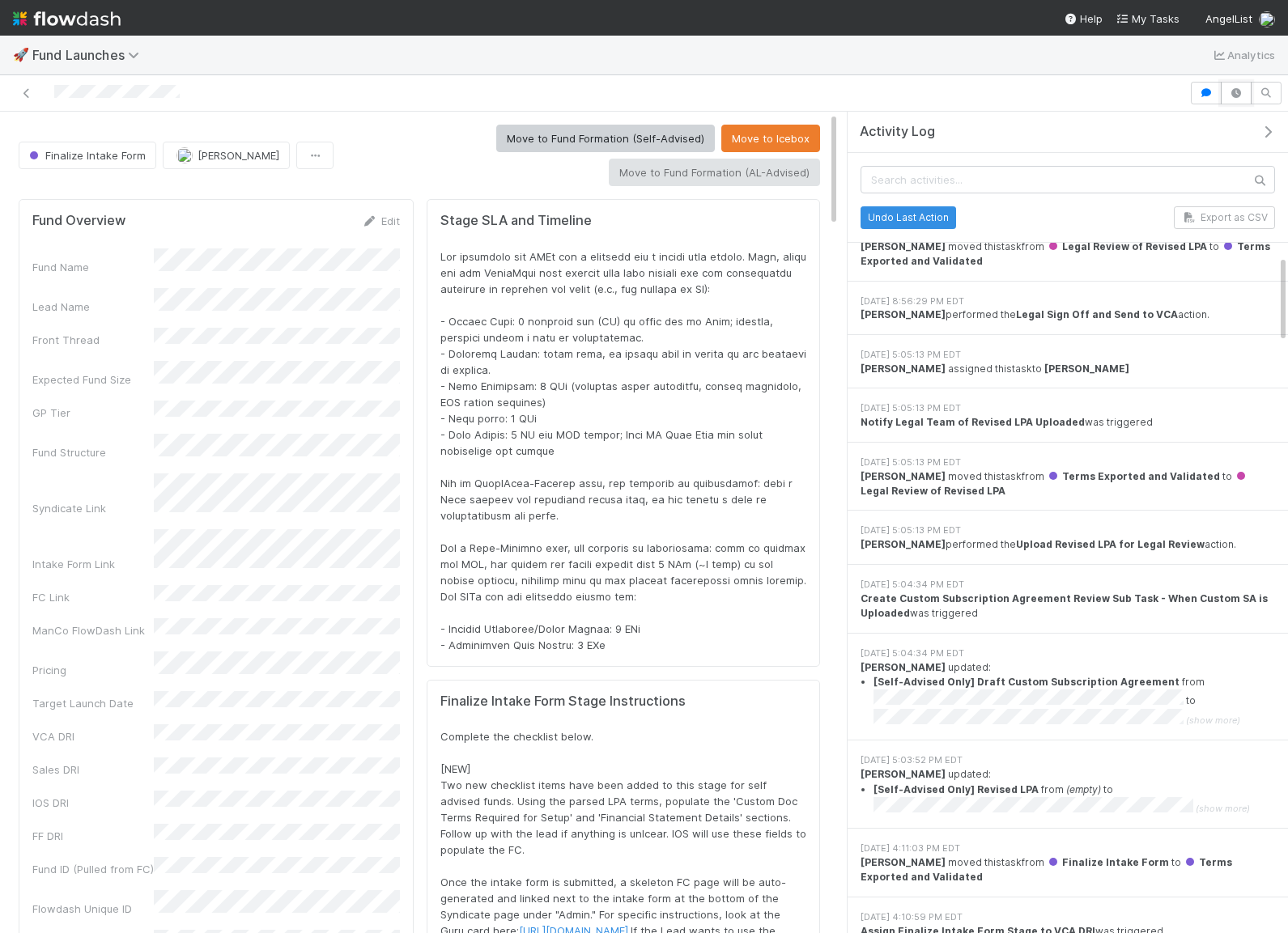
scroll to position [1379, 0]
click at [388, 137] on div "Move to Fund Formation (Self-Advised) Move to Icebox Move to Fund Formation (AL…" at bounding box center [580, 155] width 480 height 61
click at [124, 149] on span "Finalize Intake Form" at bounding box center [86, 155] width 120 height 13
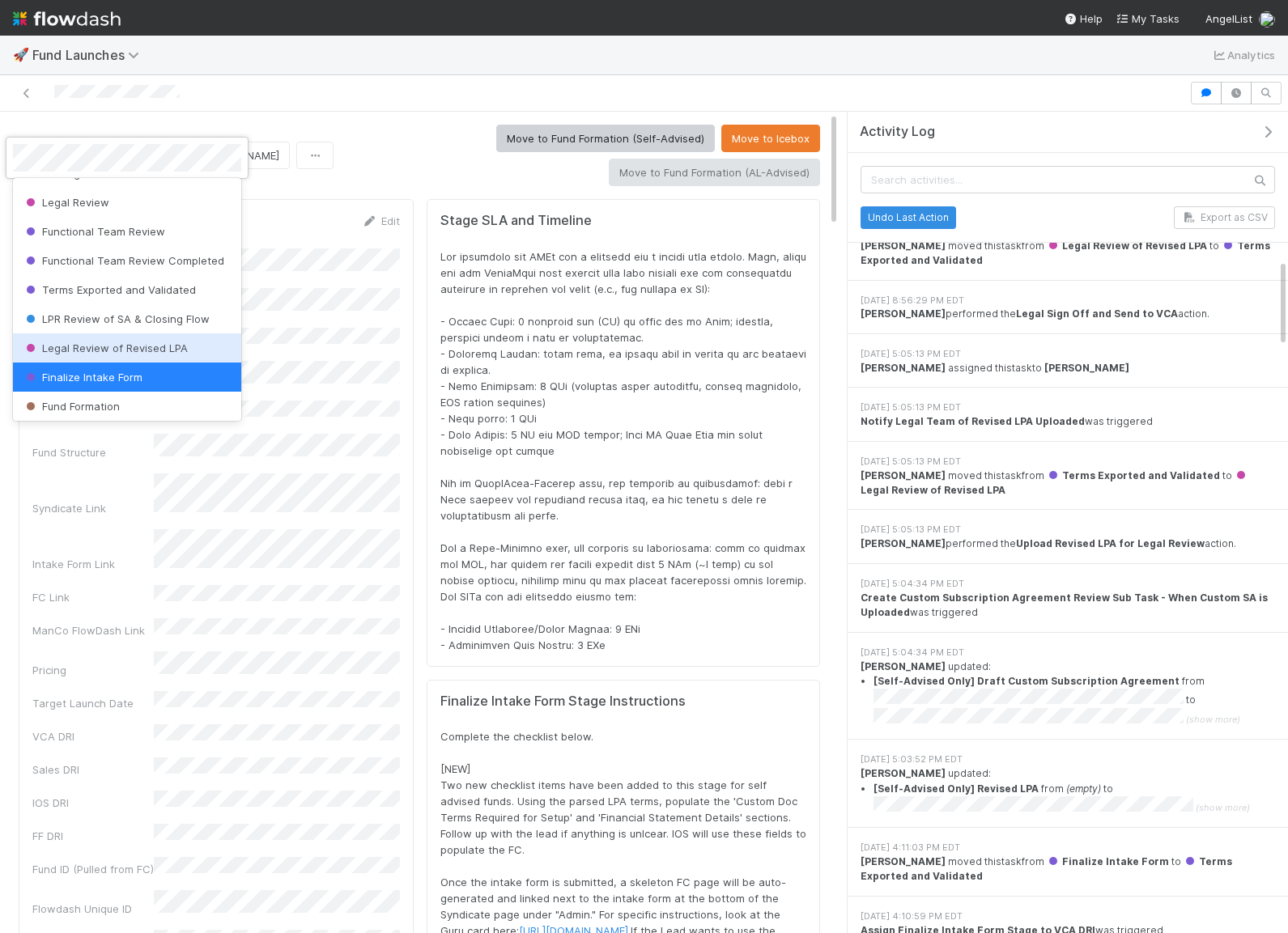
scroll to position [197, 0]
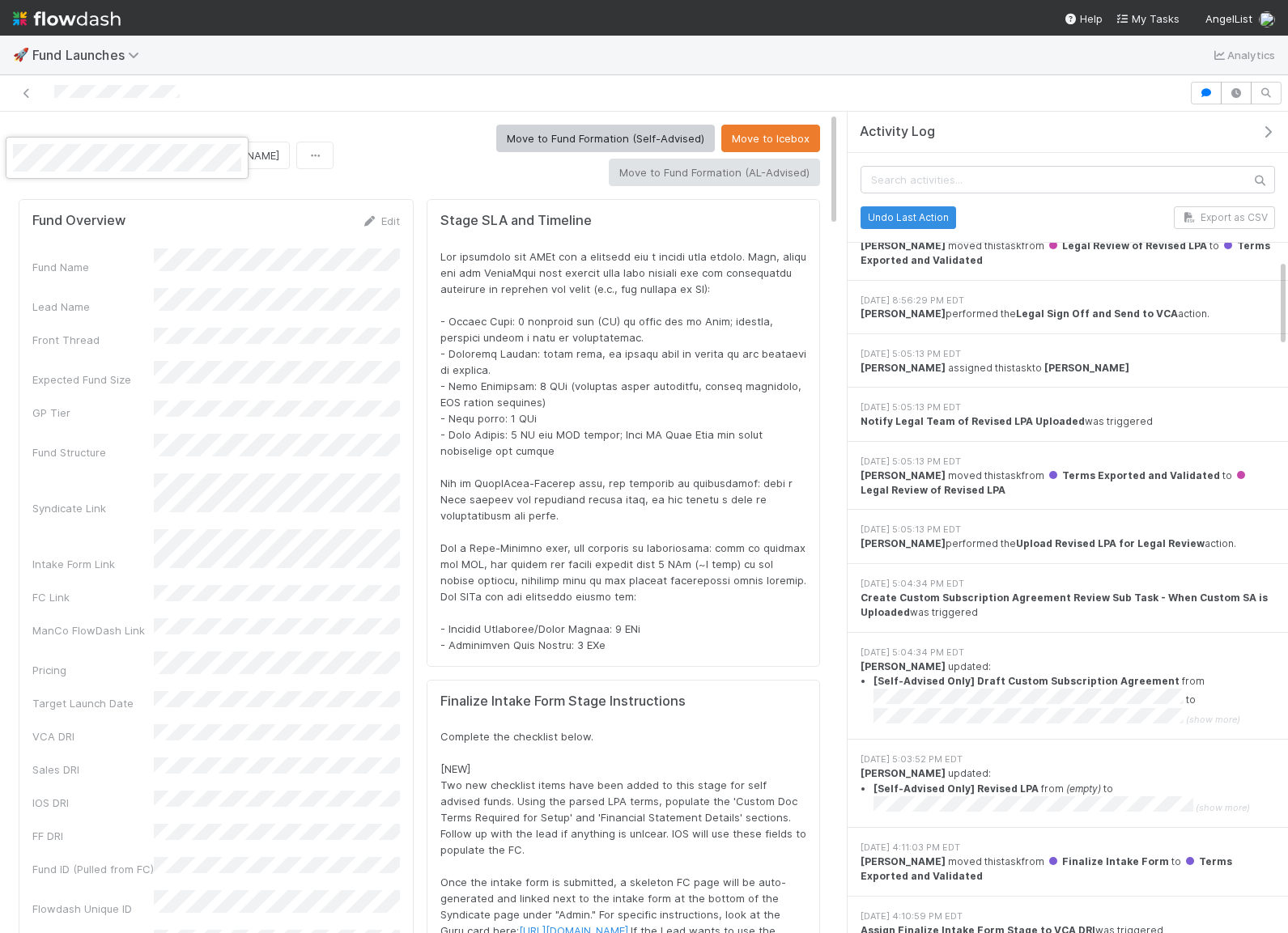
click at [337, 163] on div at bounding box center [644, 466] width 1288 height 933
click at [127, 146] on button "Finalize Intake Form" at bounding box center [87, 155] width 138 height 27
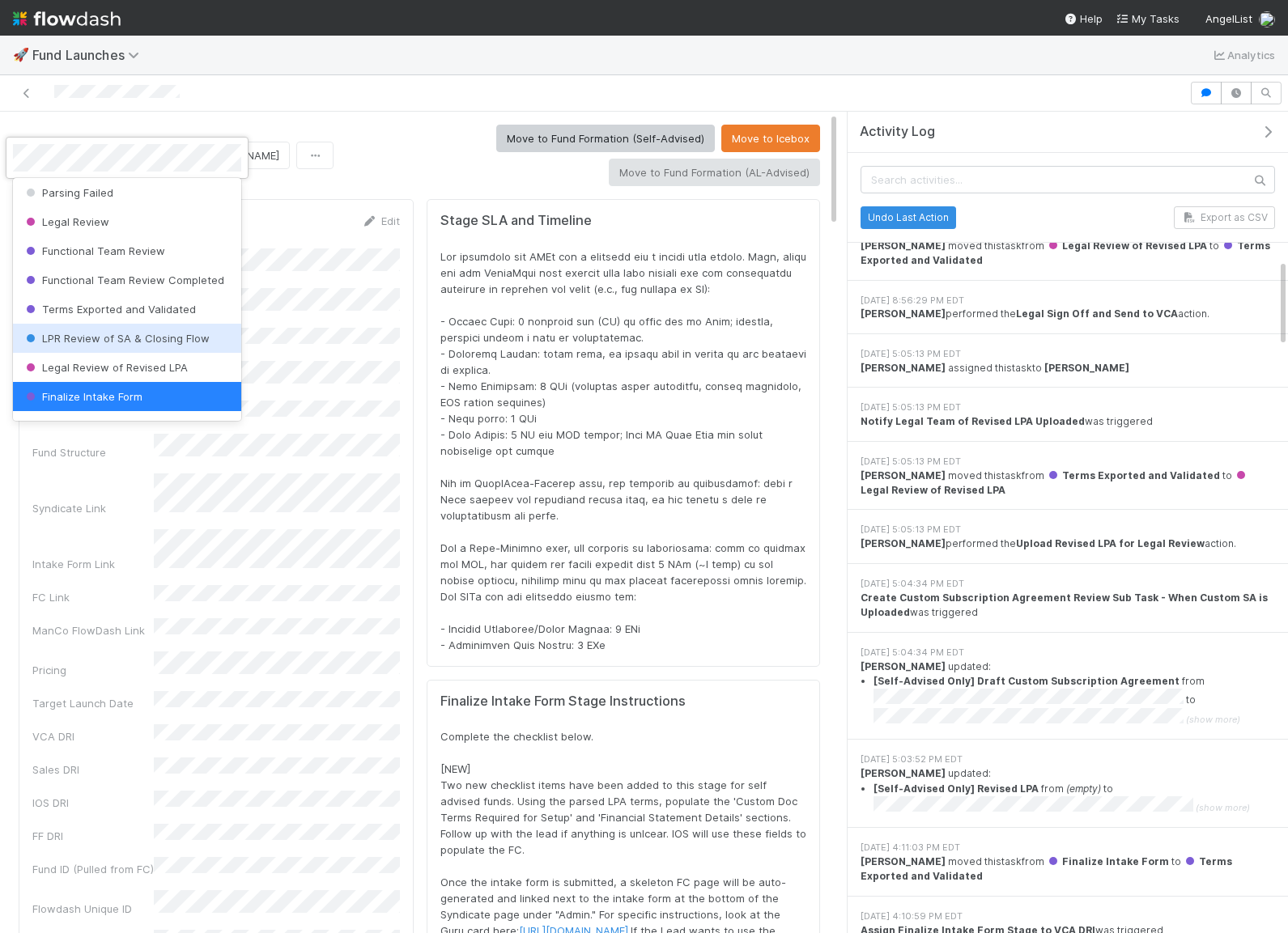
click at [471, 475] on div at bounding box center [644, 466] width 1288 height 933
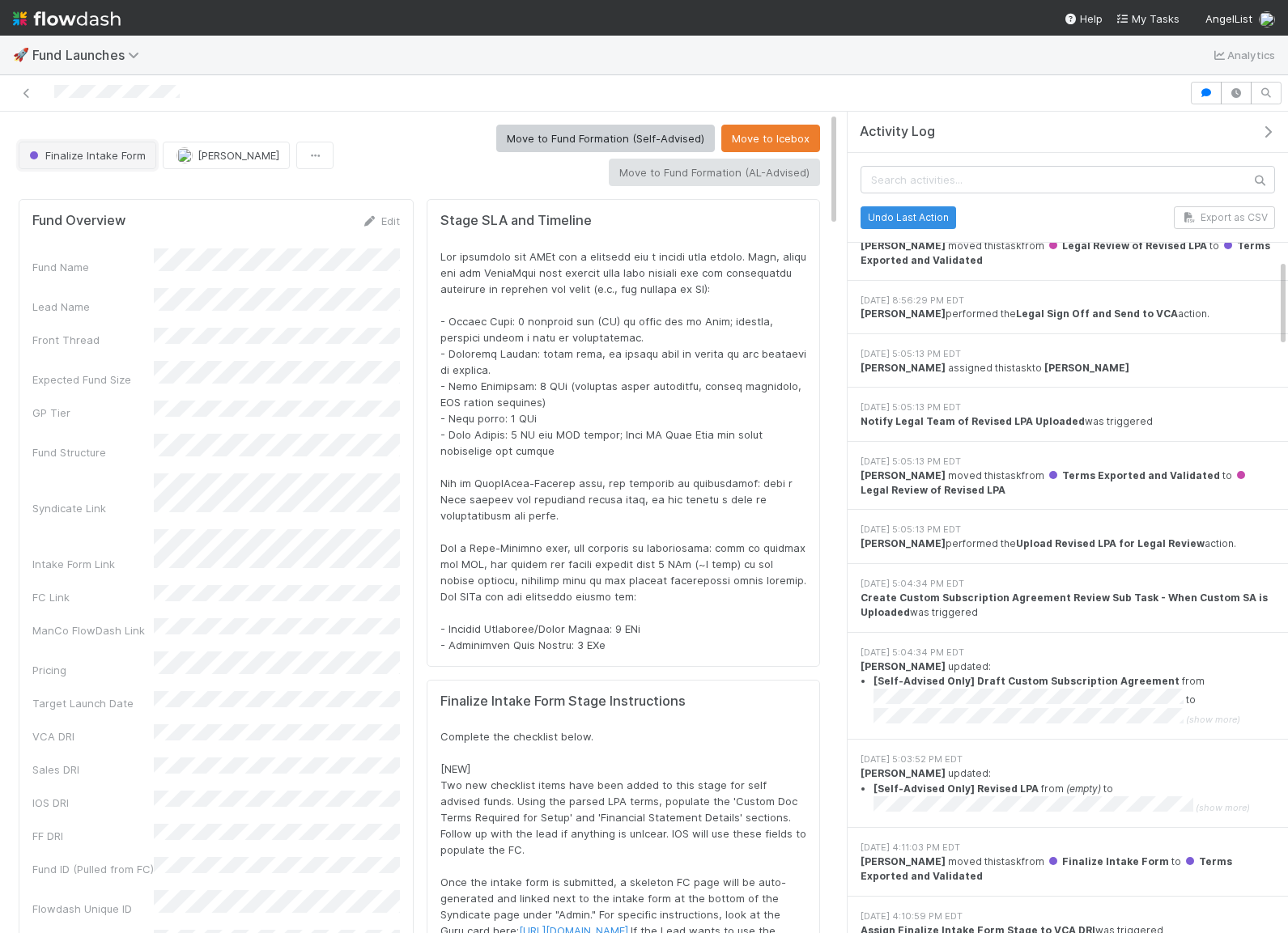
click at [97, 146] on button "Finalize Intake Form" at bounding box center [87, 155] width 138 height 27
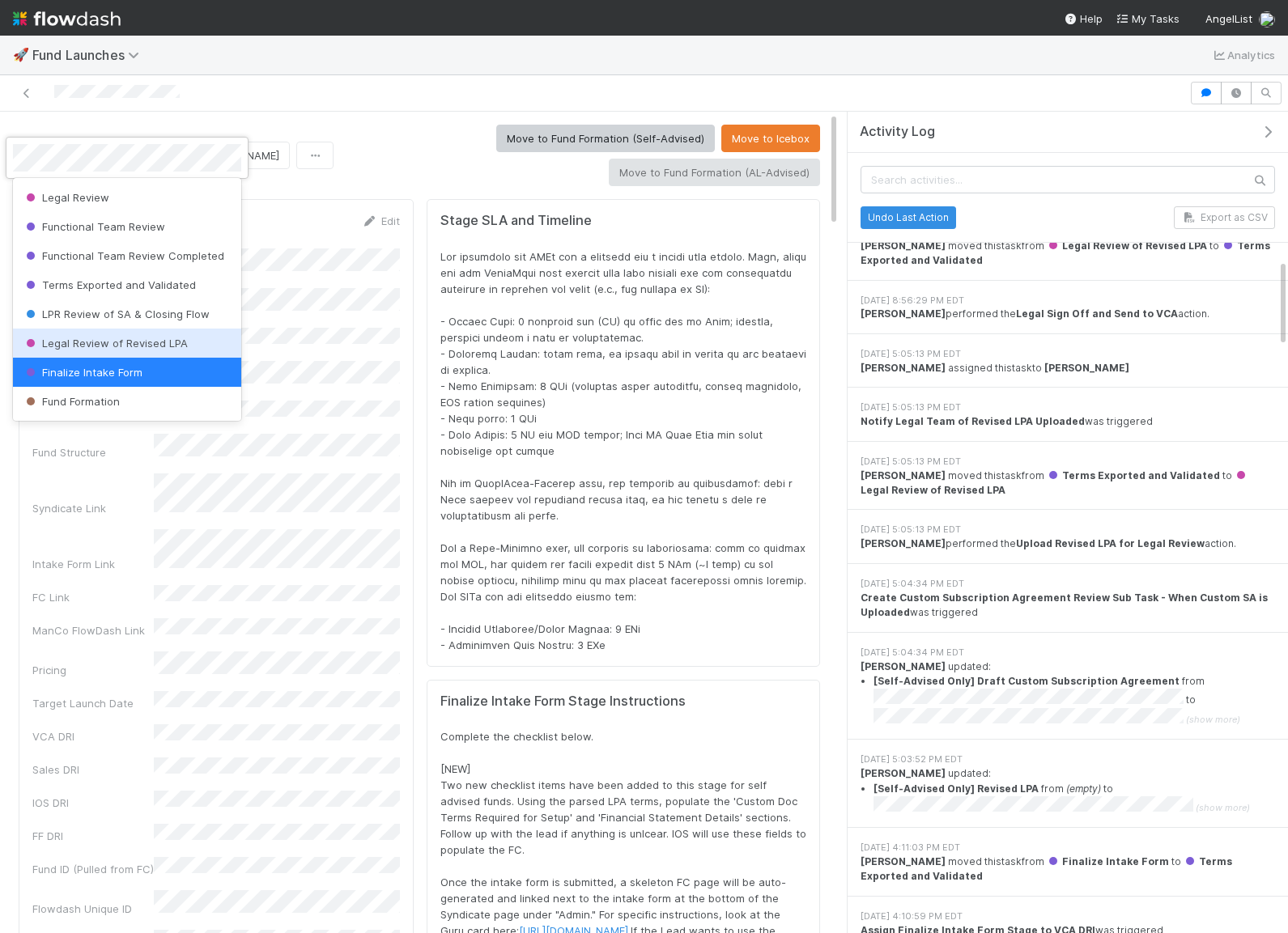
scroll to position [204, 0]
click at [430, 450] on div at bounding box center [644, 466] width 1288 height 933
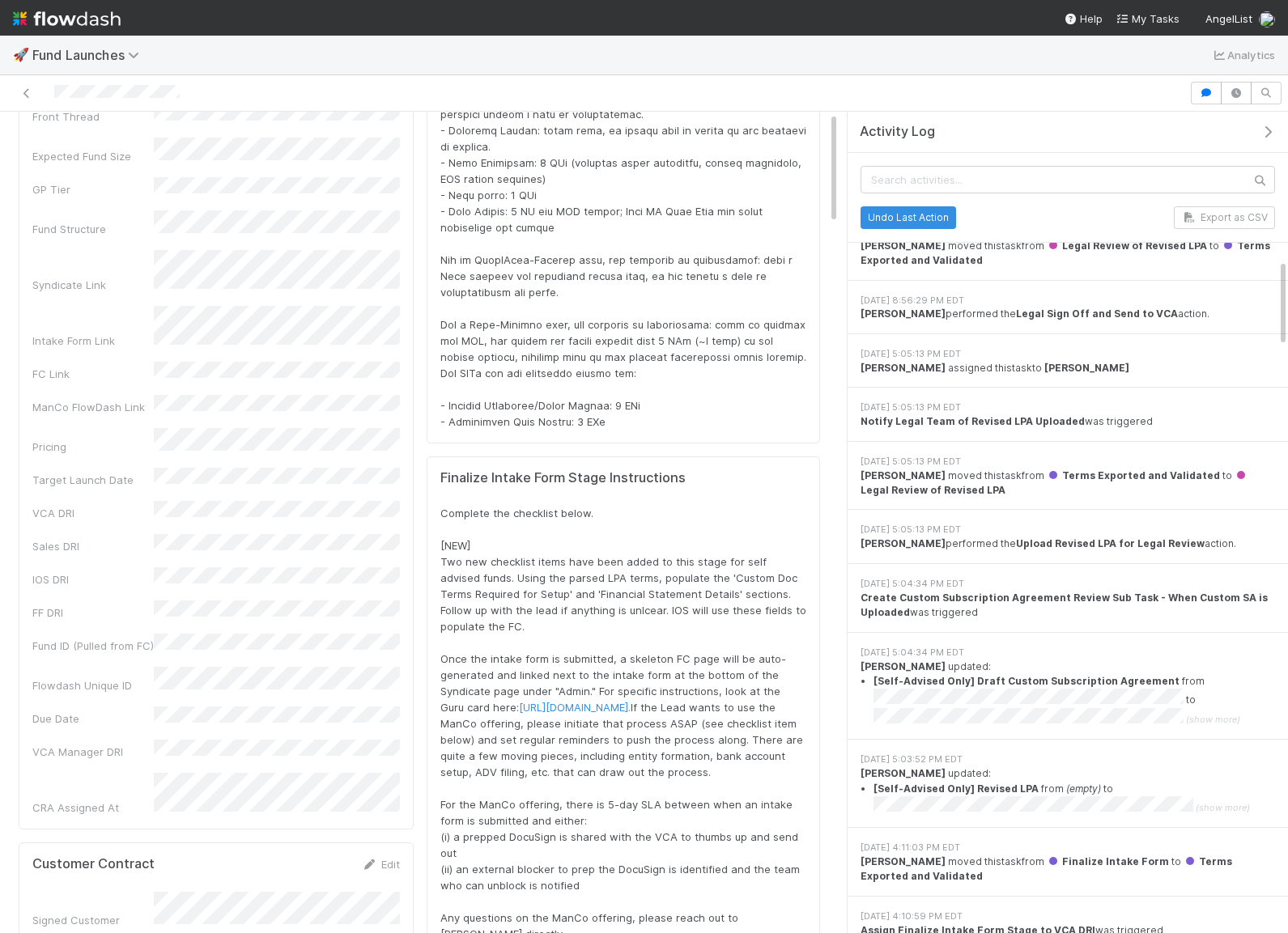
scroll to position [0, 0]
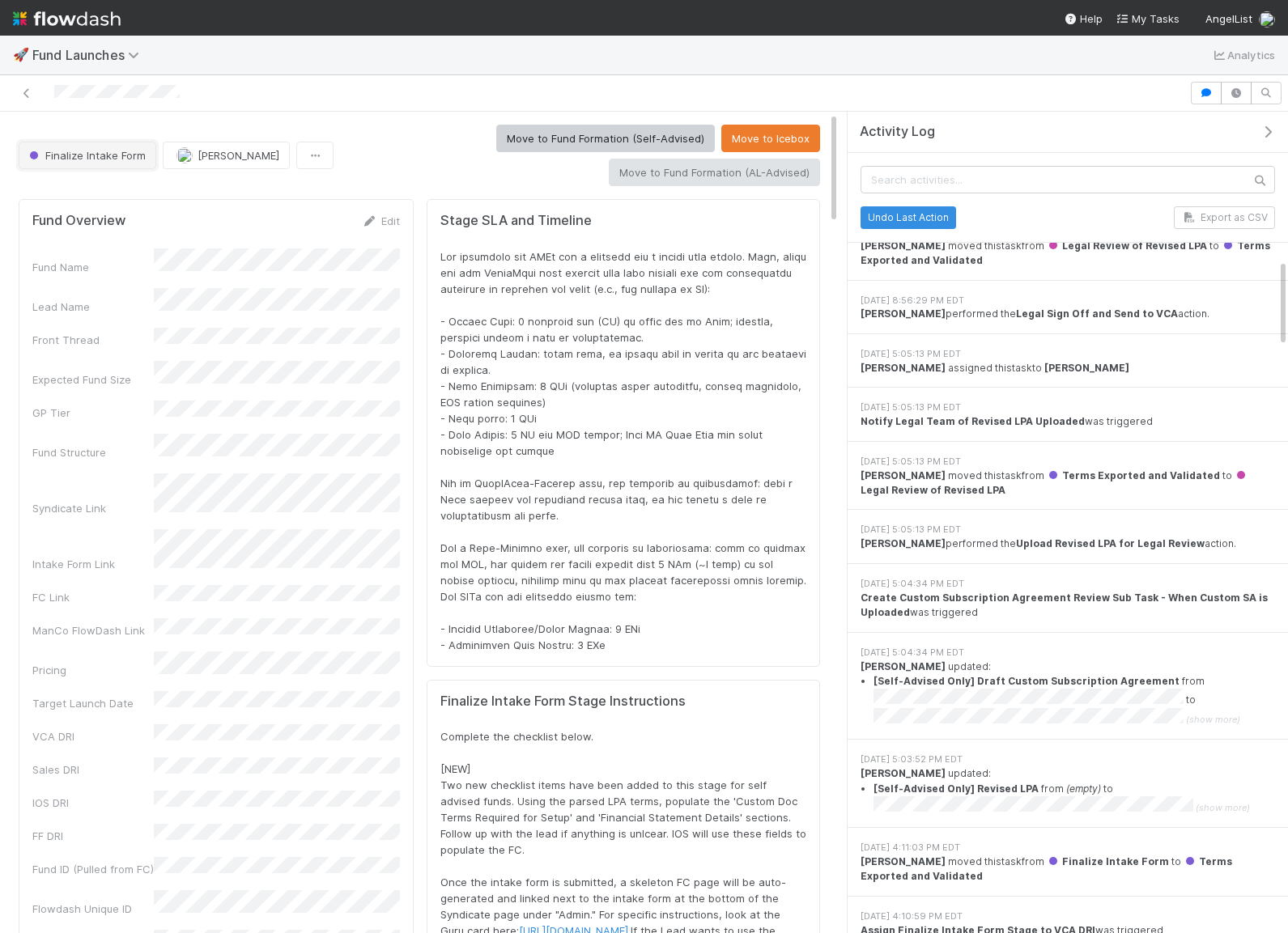
click at [119, 151] on span "Finalize Intake Form" at bounding box center [86, 155] width 120 height 13
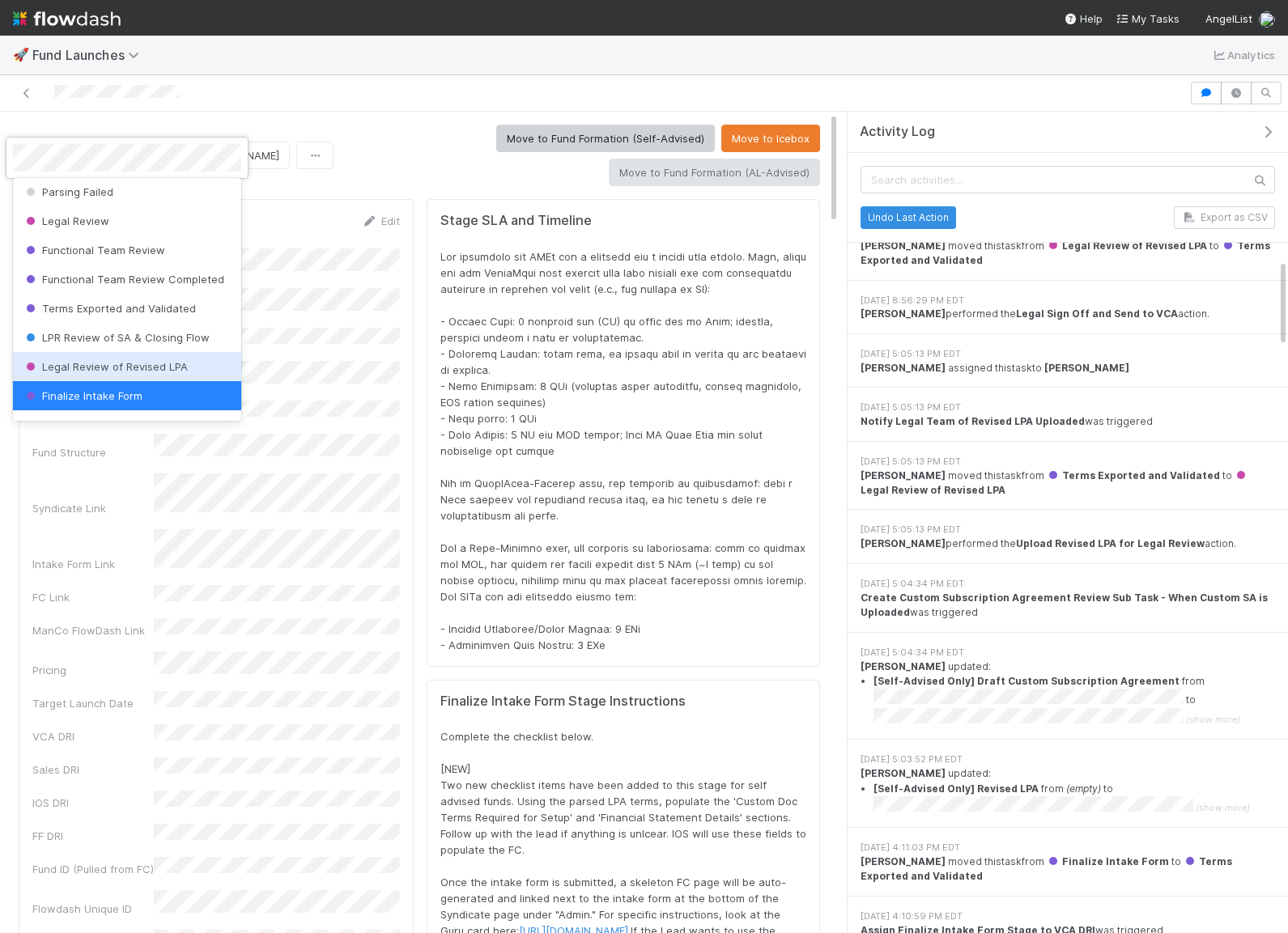
scroll to position [184, 0]
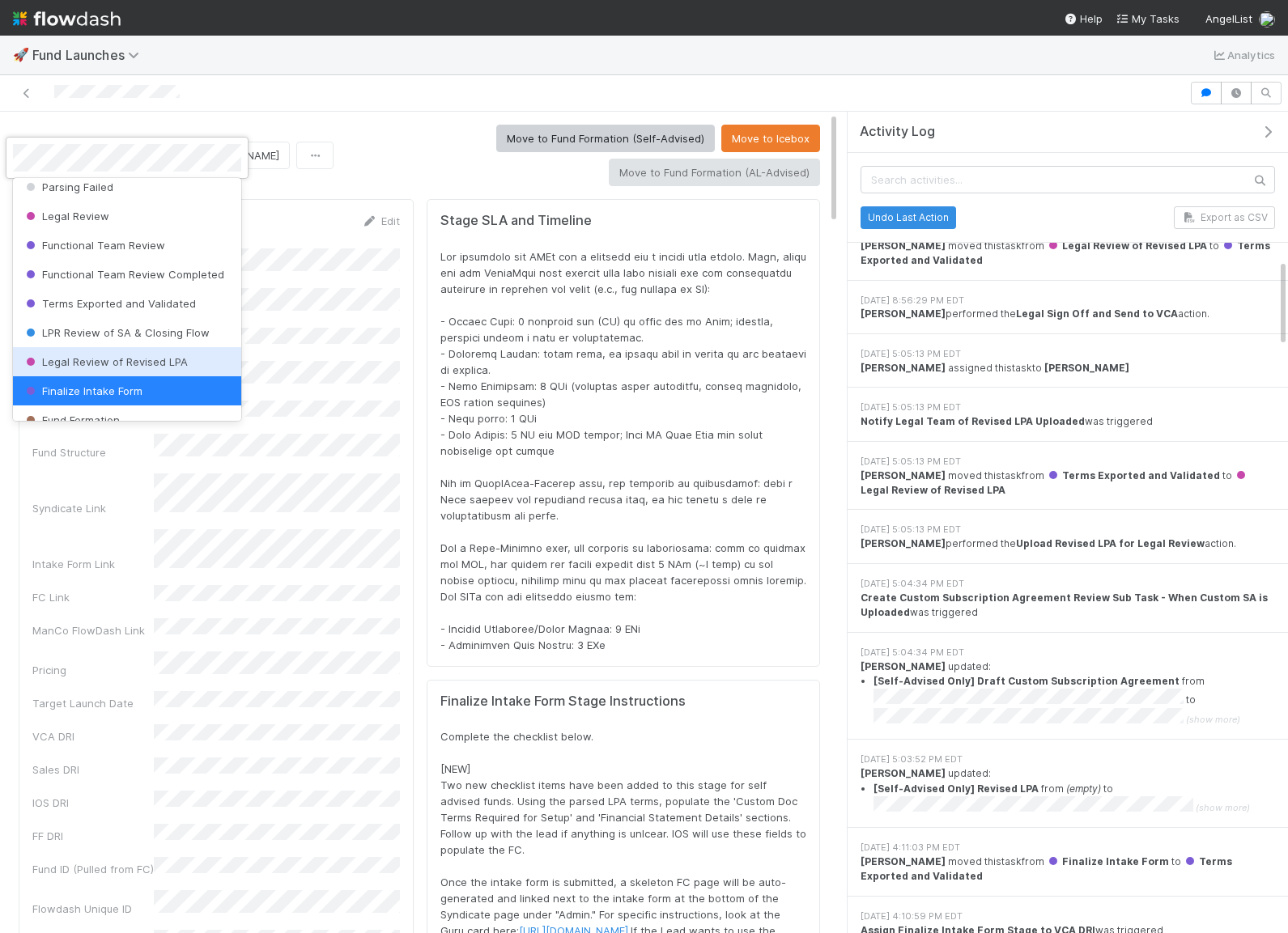
click at [157, 362] on span "Legal Review of Revised LPA" at bounding box center [105, 362] width 165 height 13
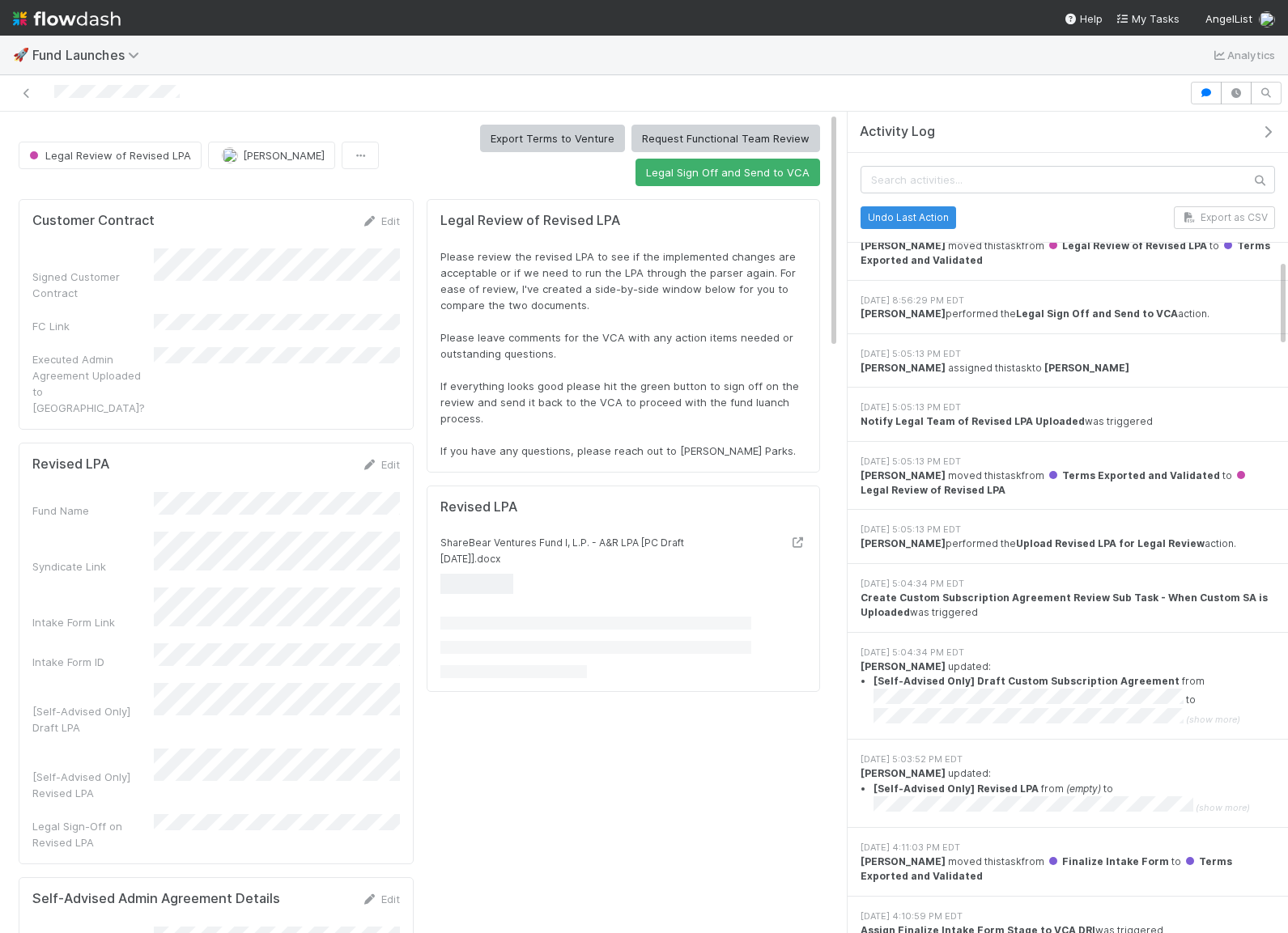
click at [444, 174] on div "Export Terms to Venture Request Functional Team Review Legal Sign Off and Send …" at bounding box center [602, 155] width 435 height 61
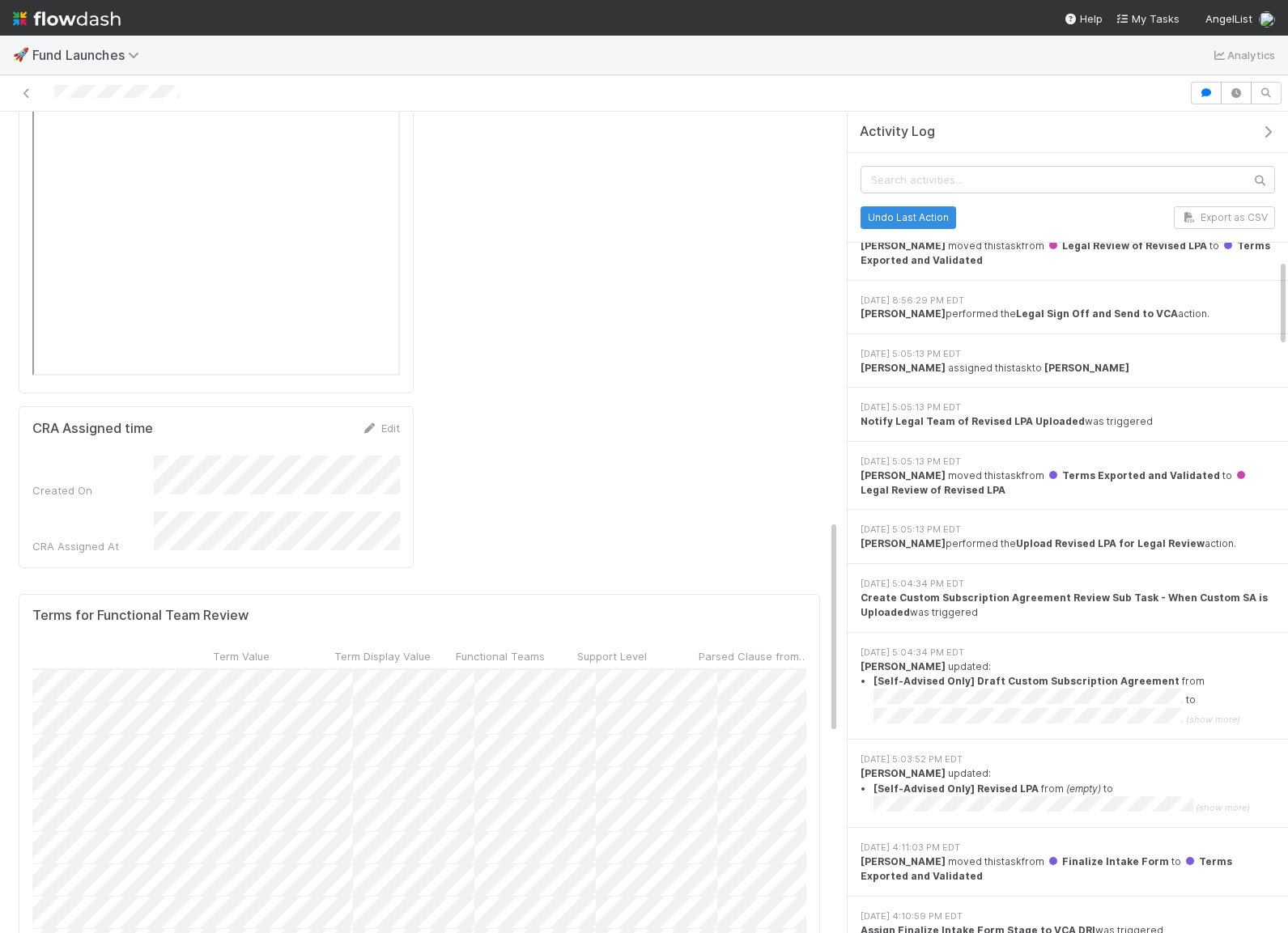
scroll to position [0, 575]
click at [657, 648] on div "Support Level" at bounding box center [633, 656] width 112 height 16
click at [637, 524] on div "Sort Last → First" at bounding box center [671, 525] width 184 height 24
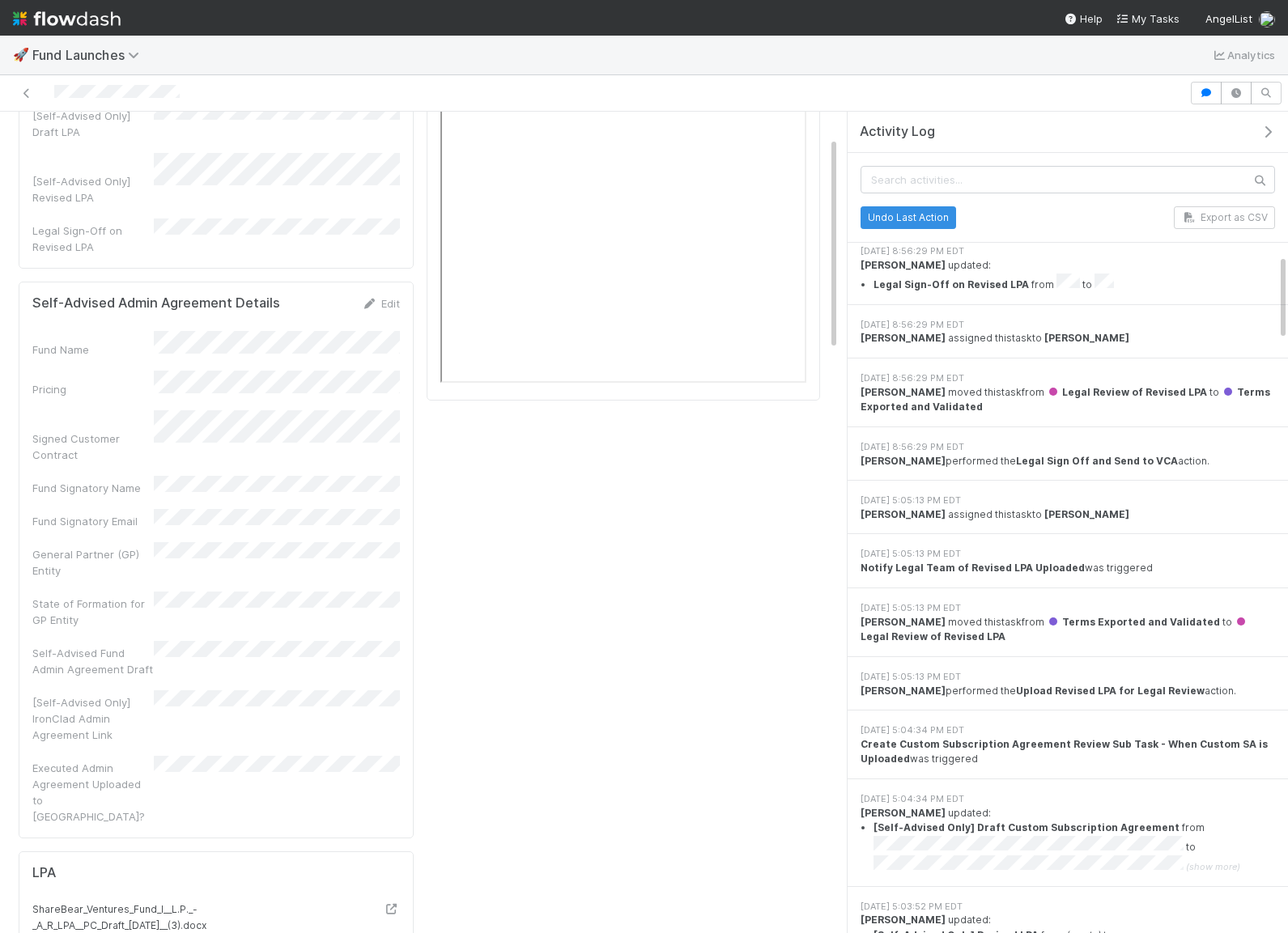
scroll to position [0, 0]
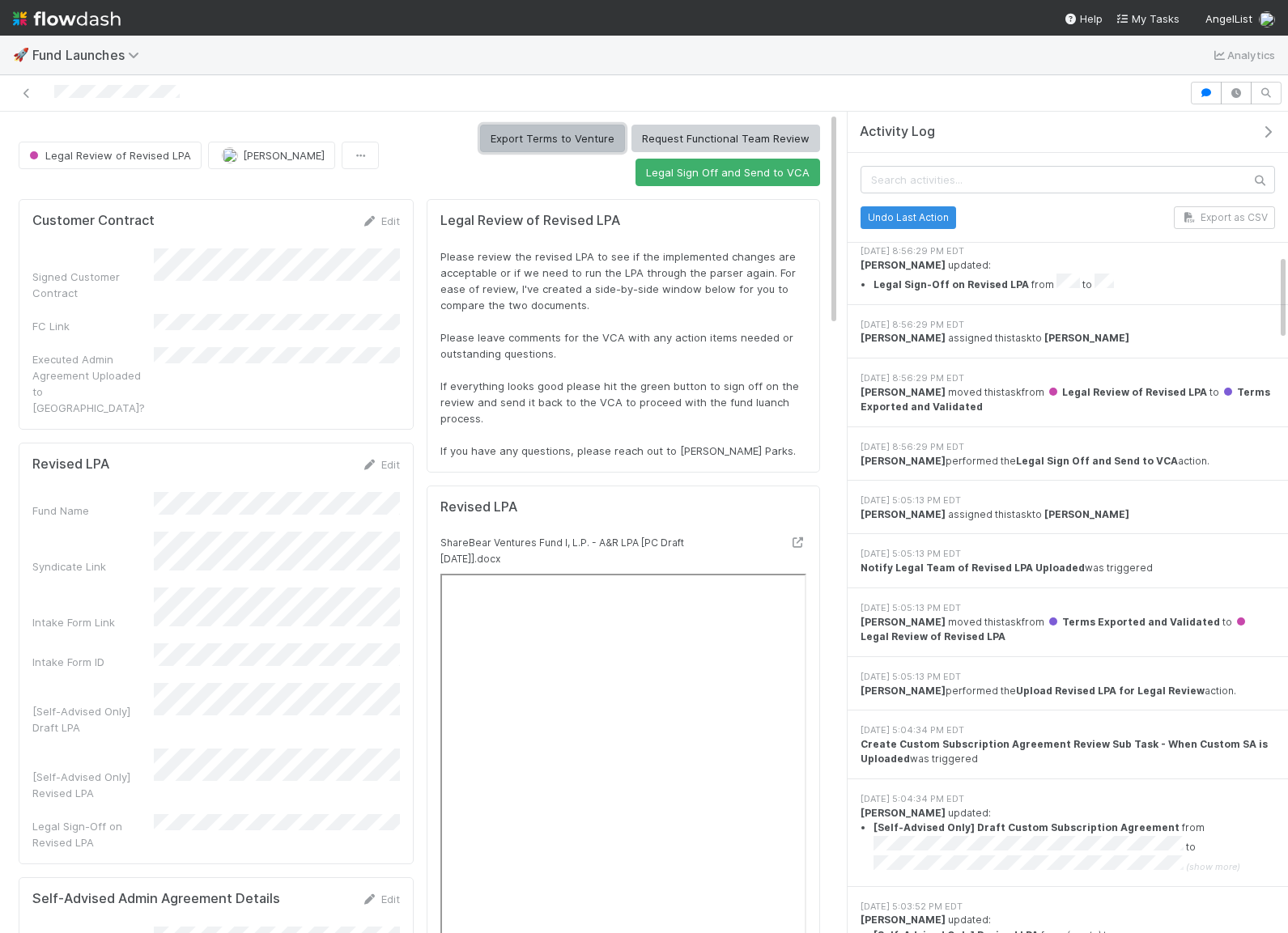
click at [577, 141] on button "Export Terms to Venture" at bounding box center [553, 138] width 145 height 27
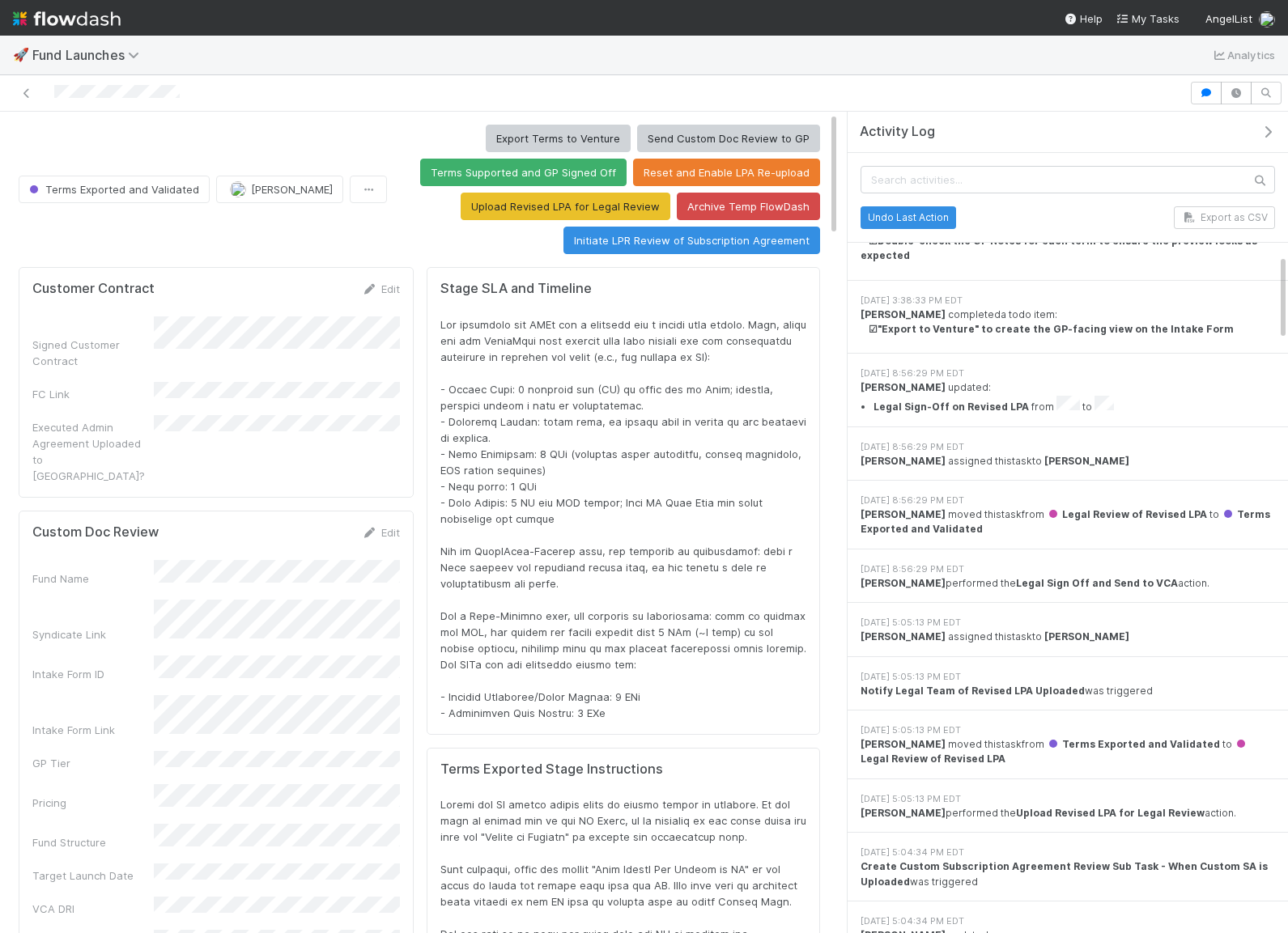
scroll to position [1300, 0]
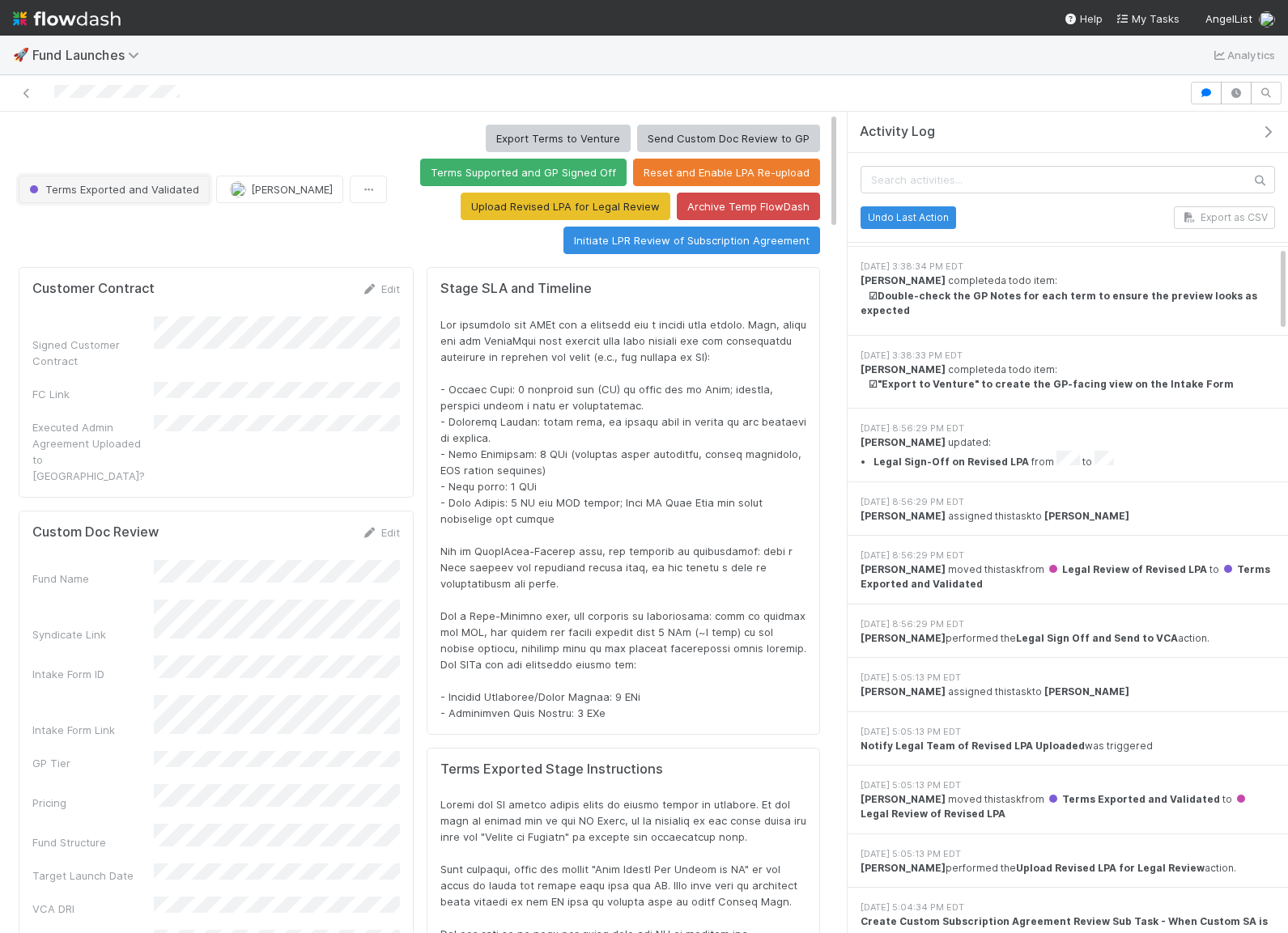
click at [141, 183] on span "Terms Exported and Validated" at bounding box center [112, 189] width 173 height 13
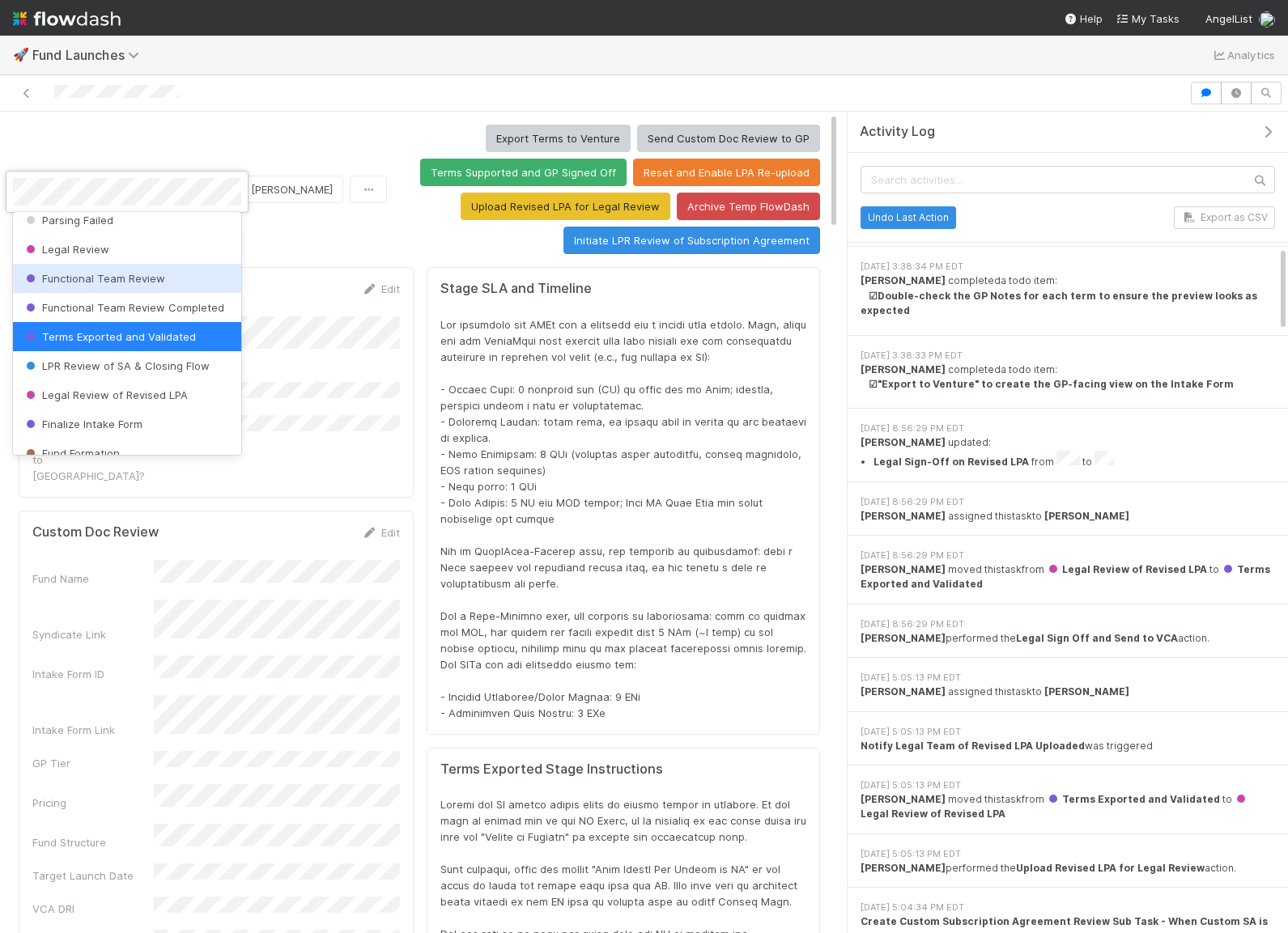
scroll to position [221, 0]
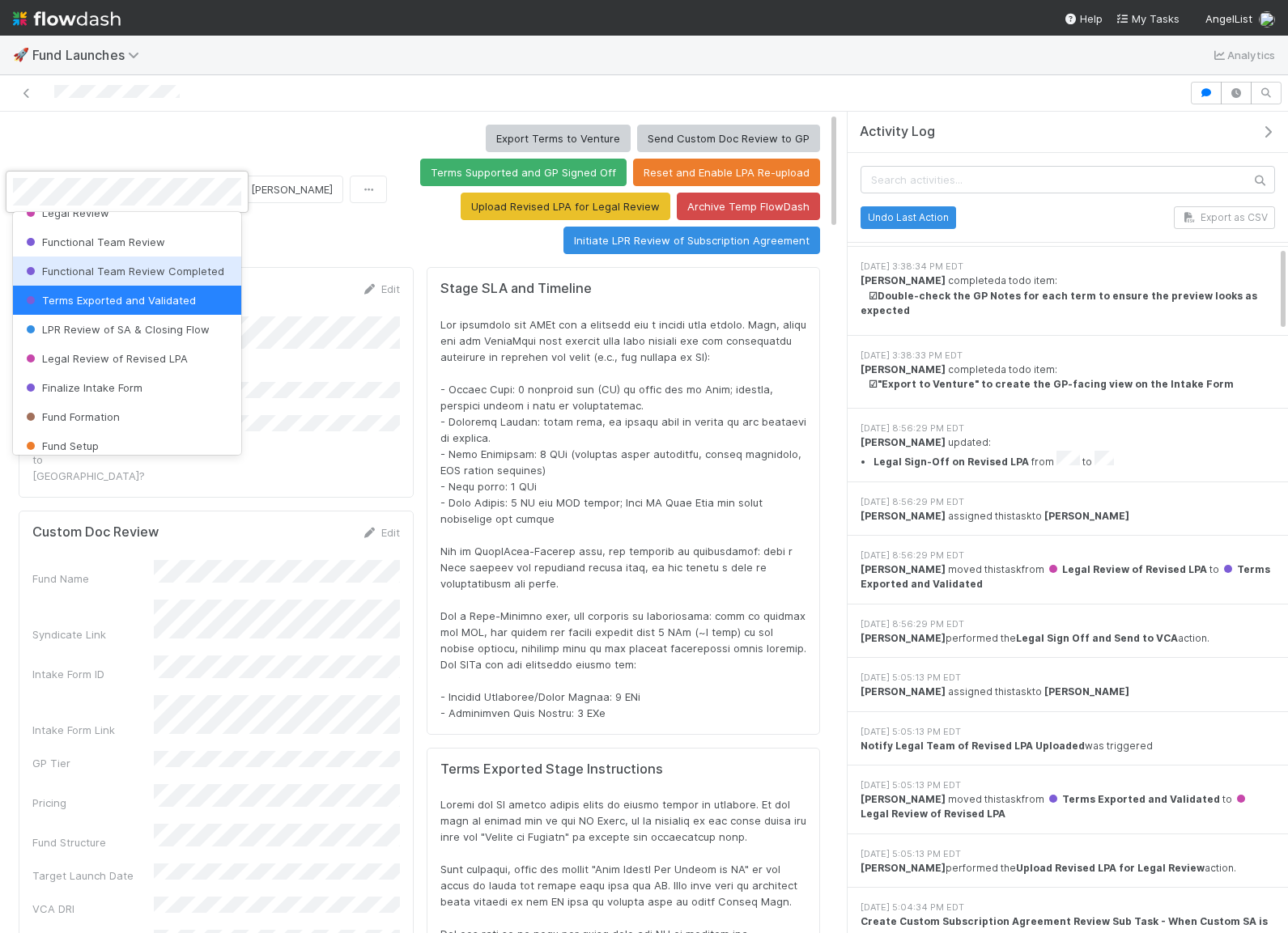
click at [333, 228] on div at bounding box center [644, 466] width 1288 height 933
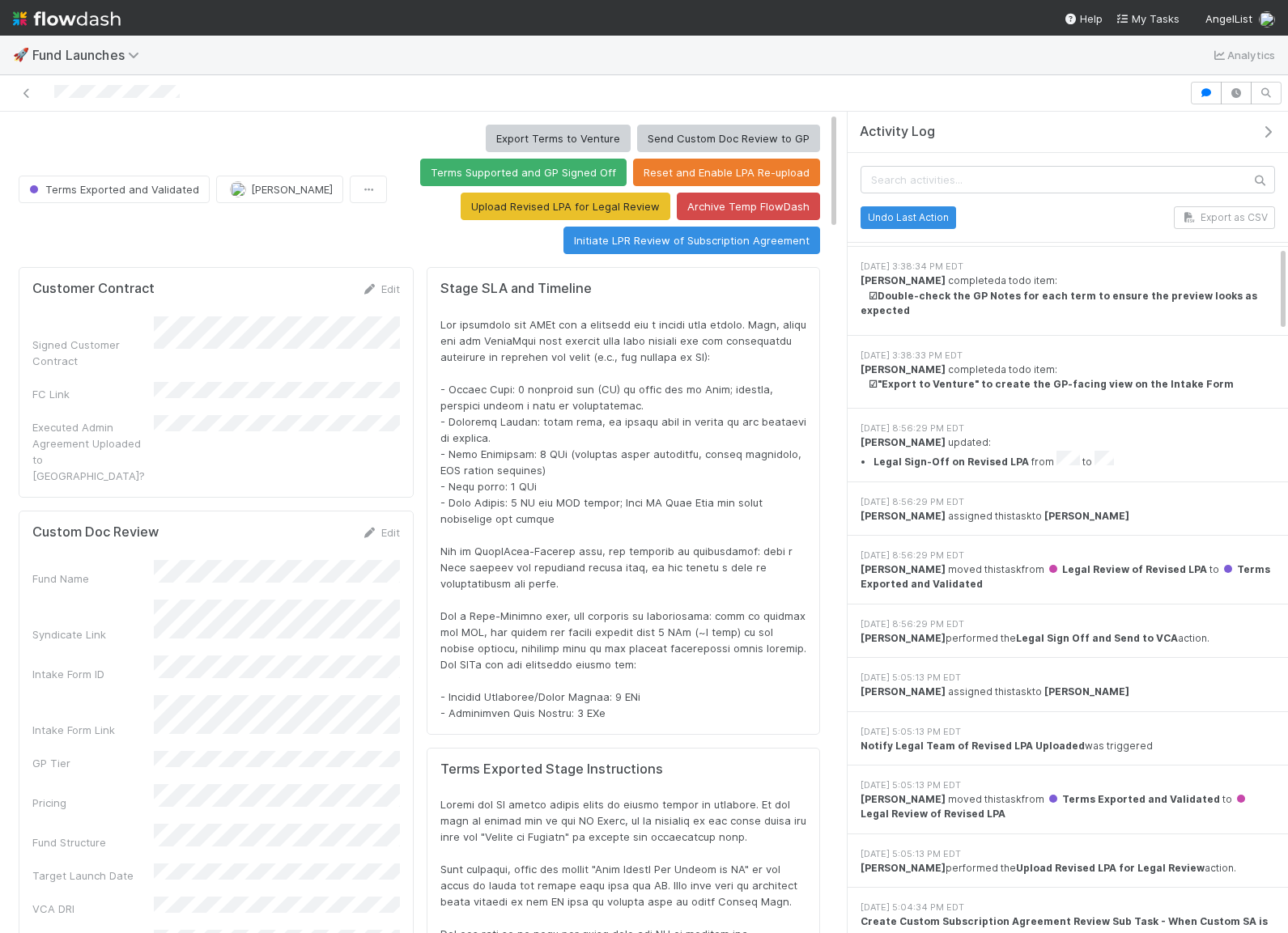
click at [1272, 130] on icon "button" at bounding box center [1267, 132] width 16 height 13
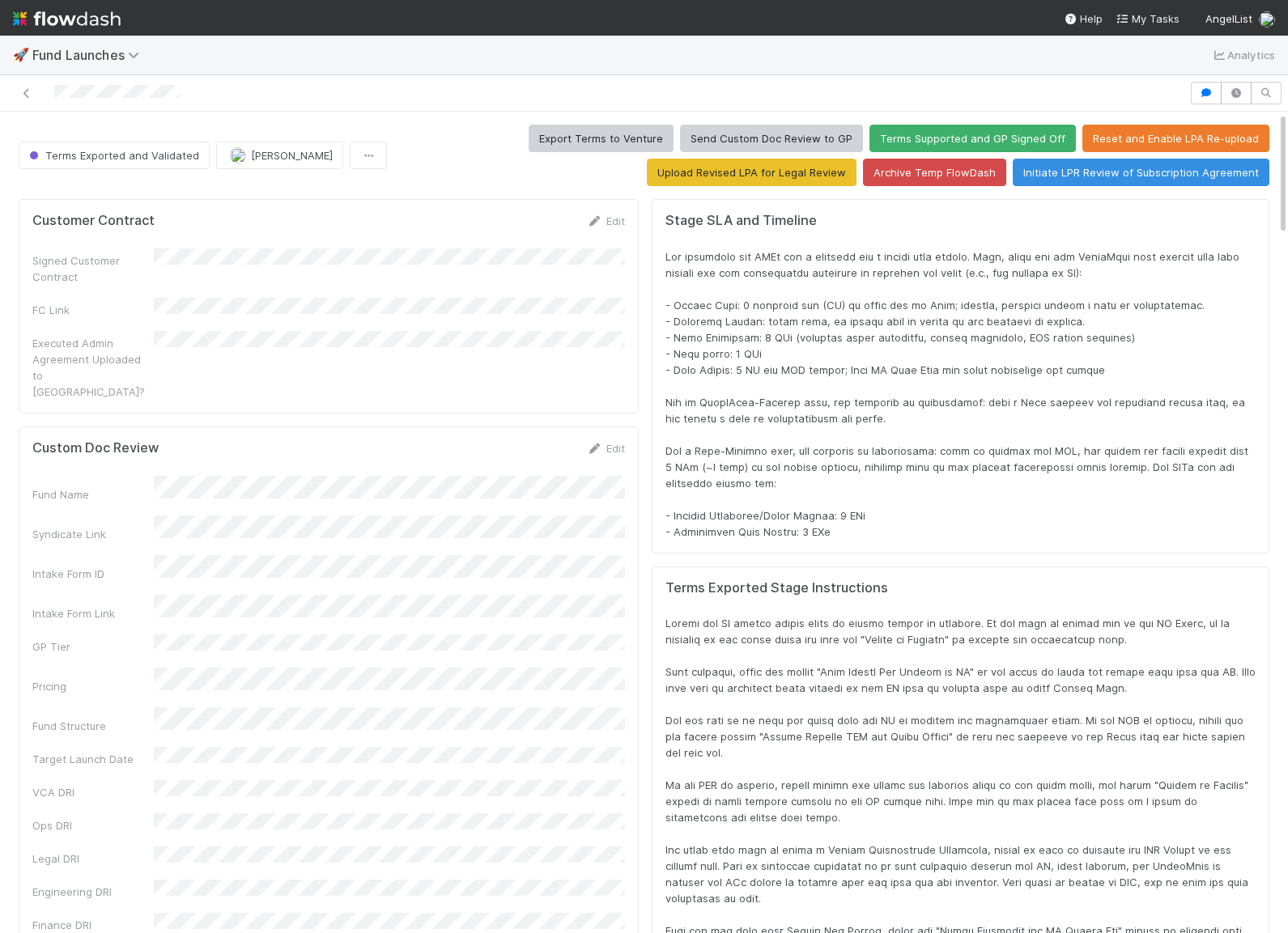
scroll to position [22190, 0]
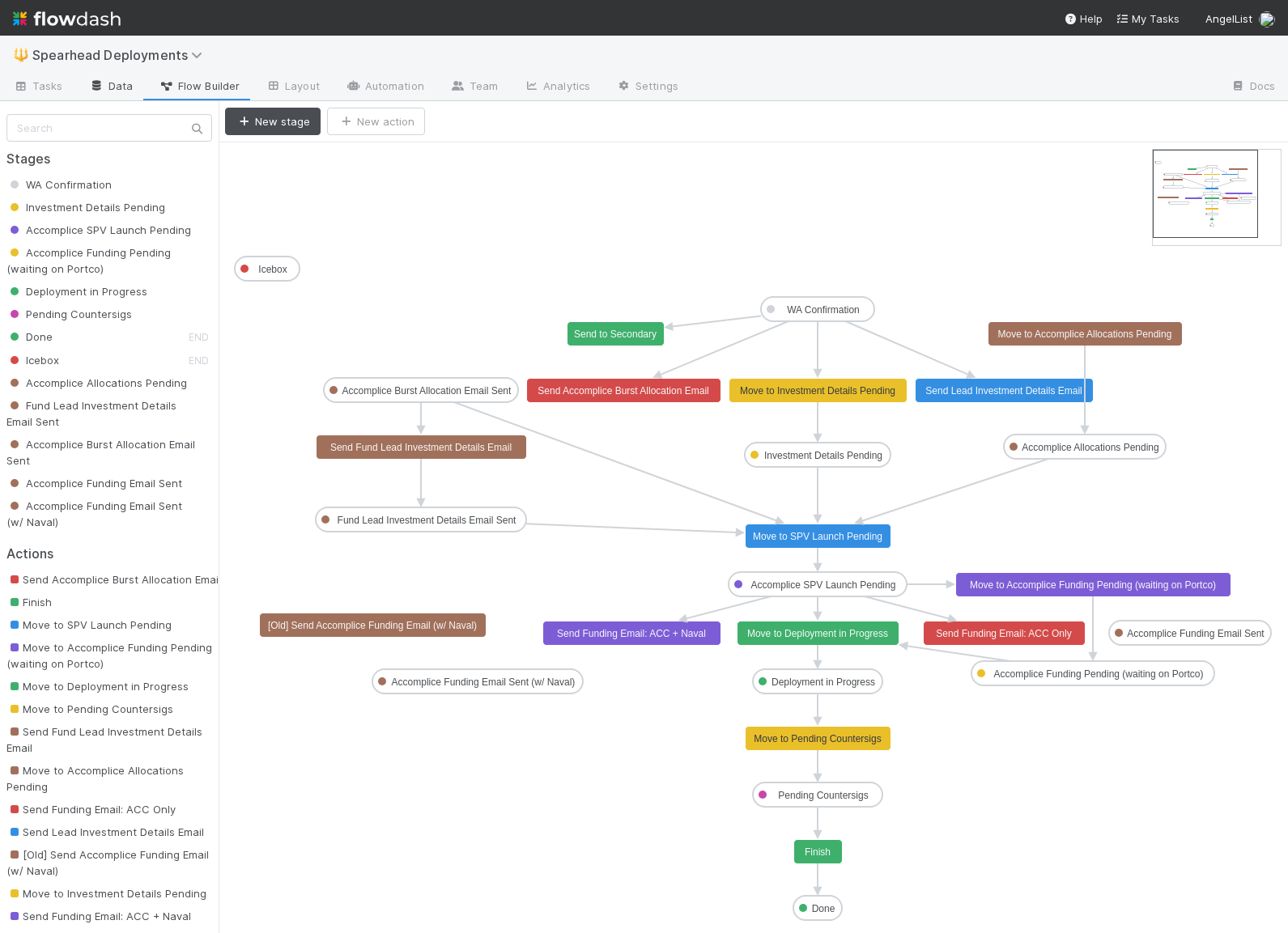
click at [76, 93] on link "Data" at bounding box center [111, 87] width 70 height 26
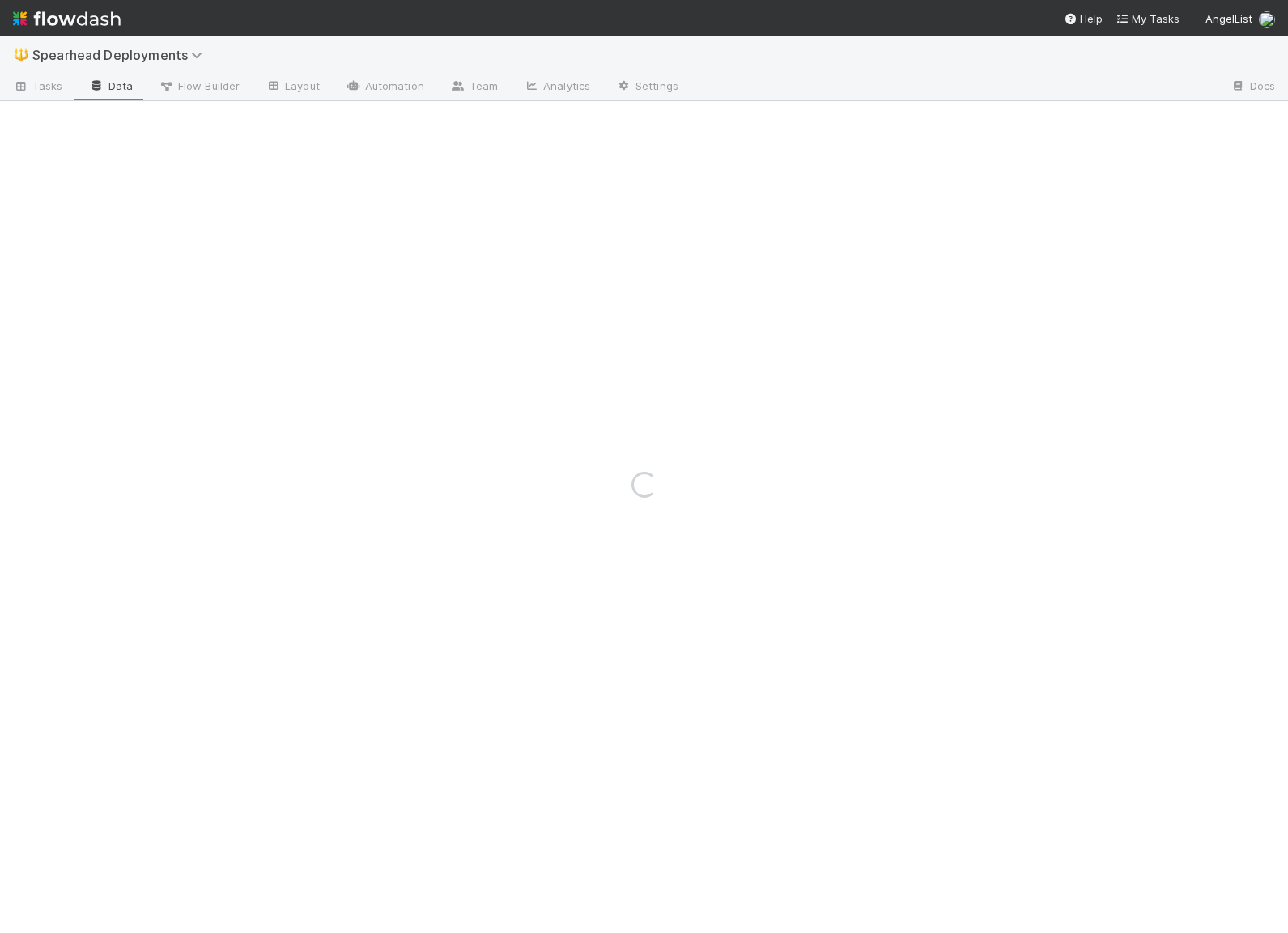
click at [43, 93] on div "Loading..." at bounding box center [644, 484] width 1288 height 897
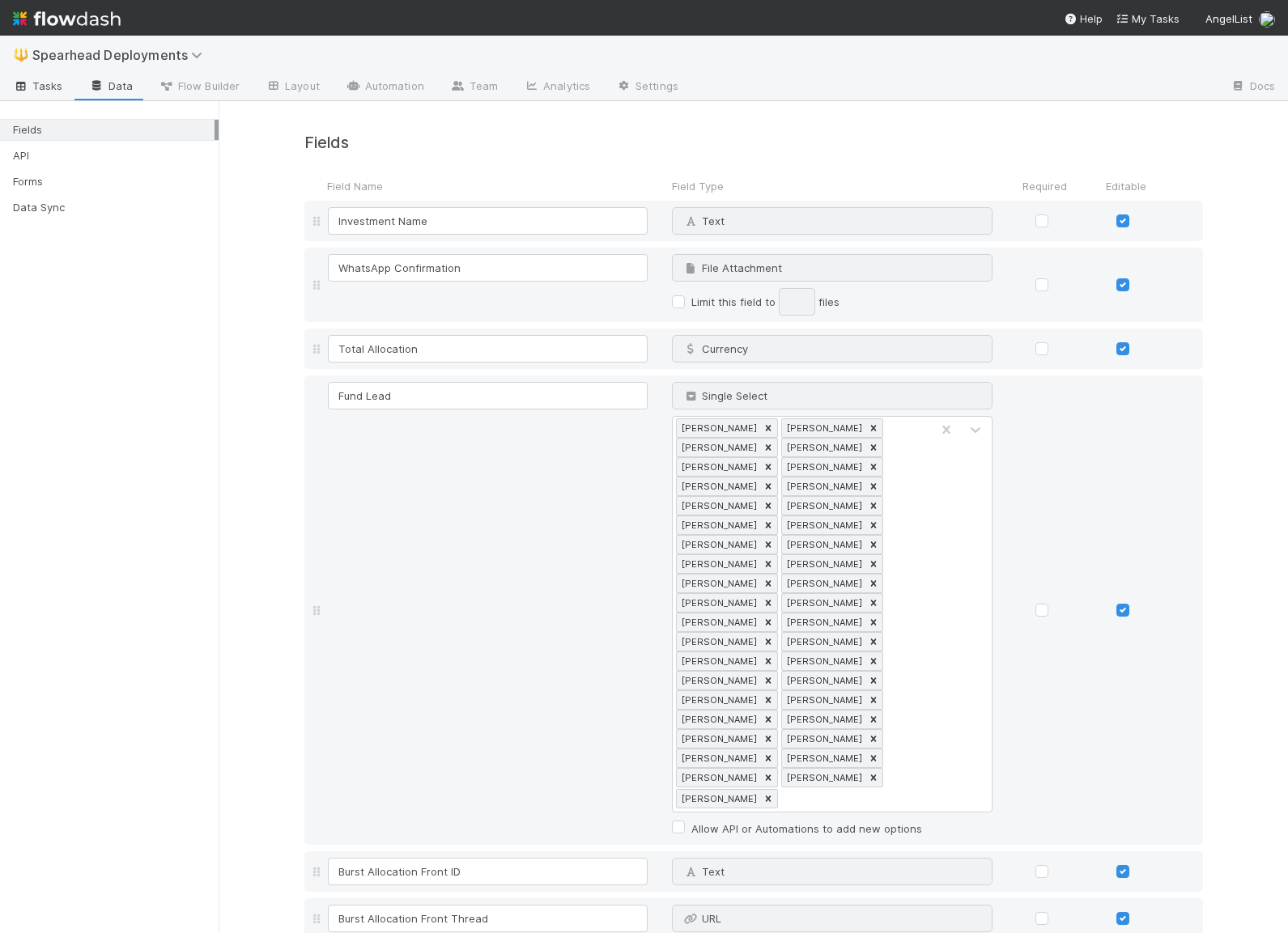
click at [34, 91] on span "Tasks" at bounding box center [38, 86] width 50 height 16
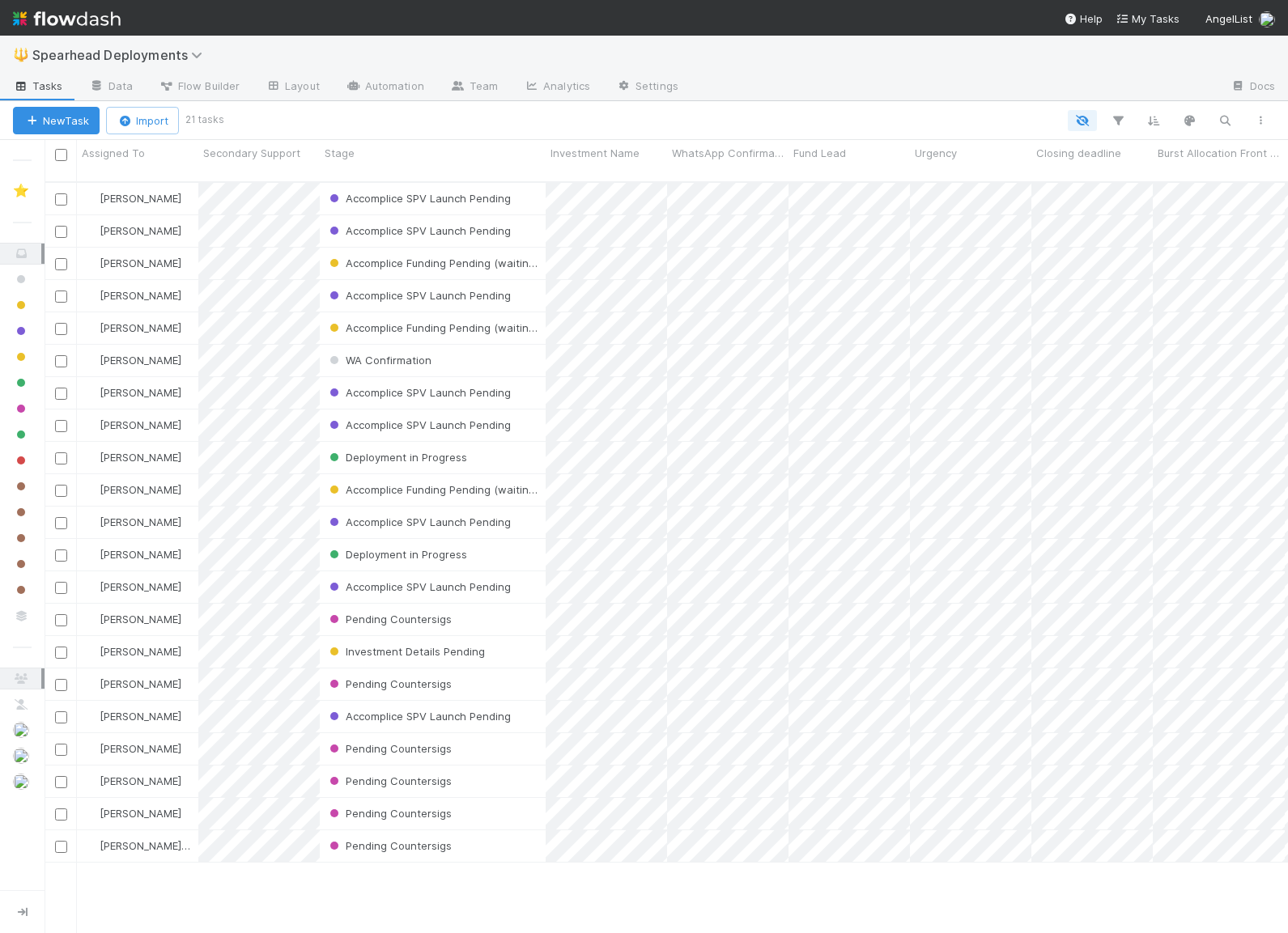
scroll to position [765, 1243]
click at [72, 123] on button "New Task" at bounding box center [57, 120] width 86 height 27
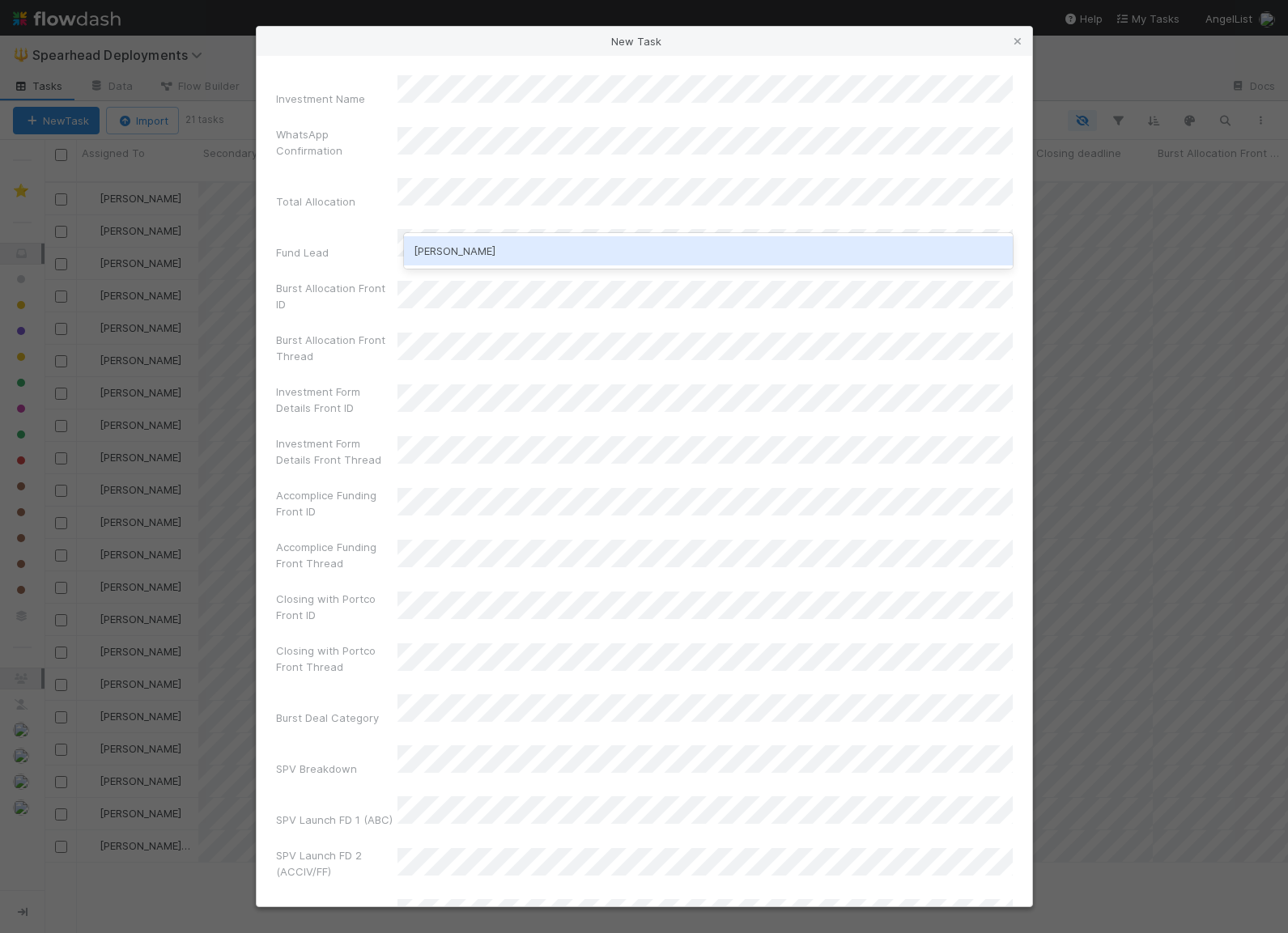
click at [442, 253] on div "Patrick Morley" at bounding box center [708, 250] width 609 height 29
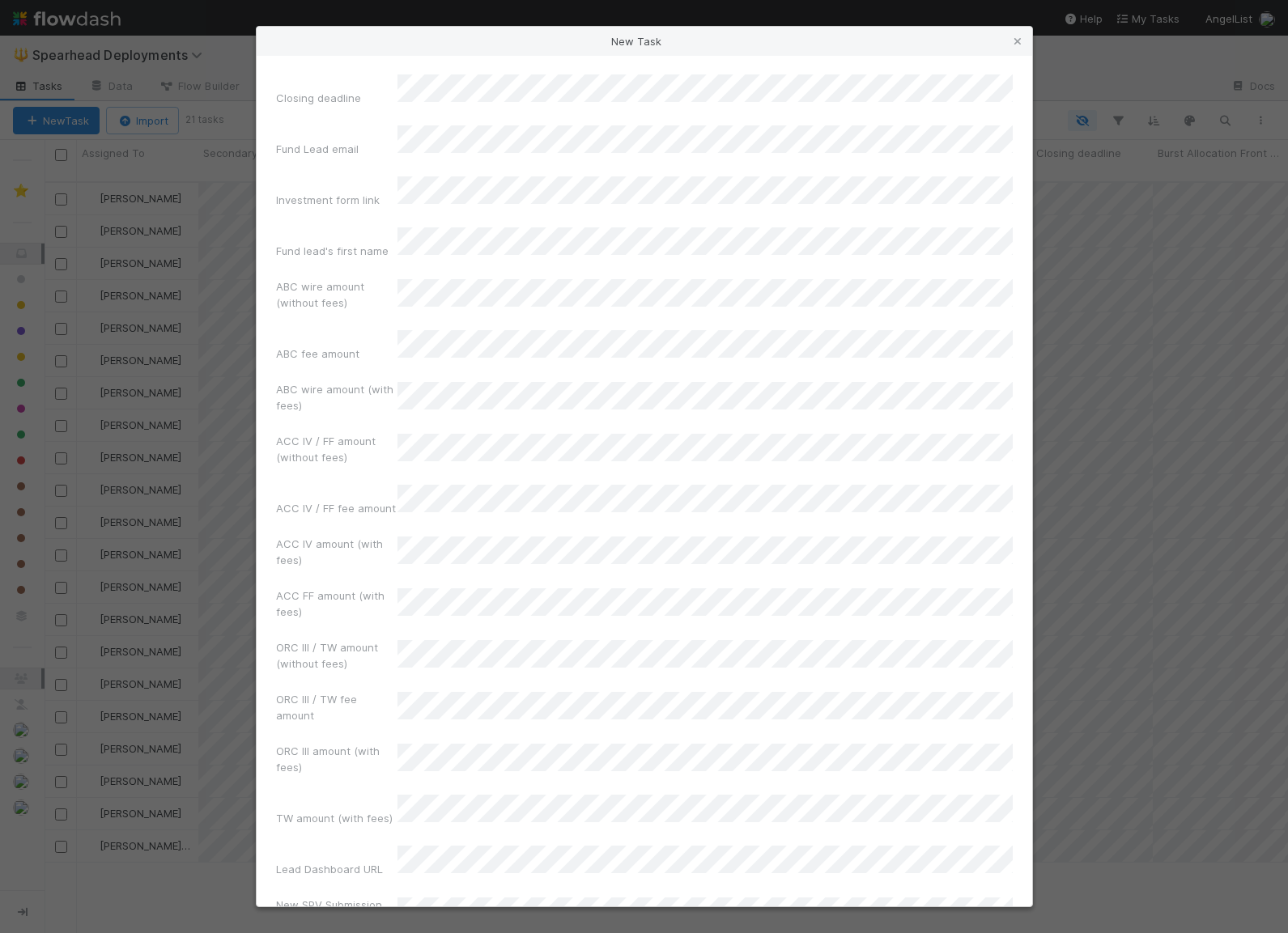
scroll to position [2405, 0]
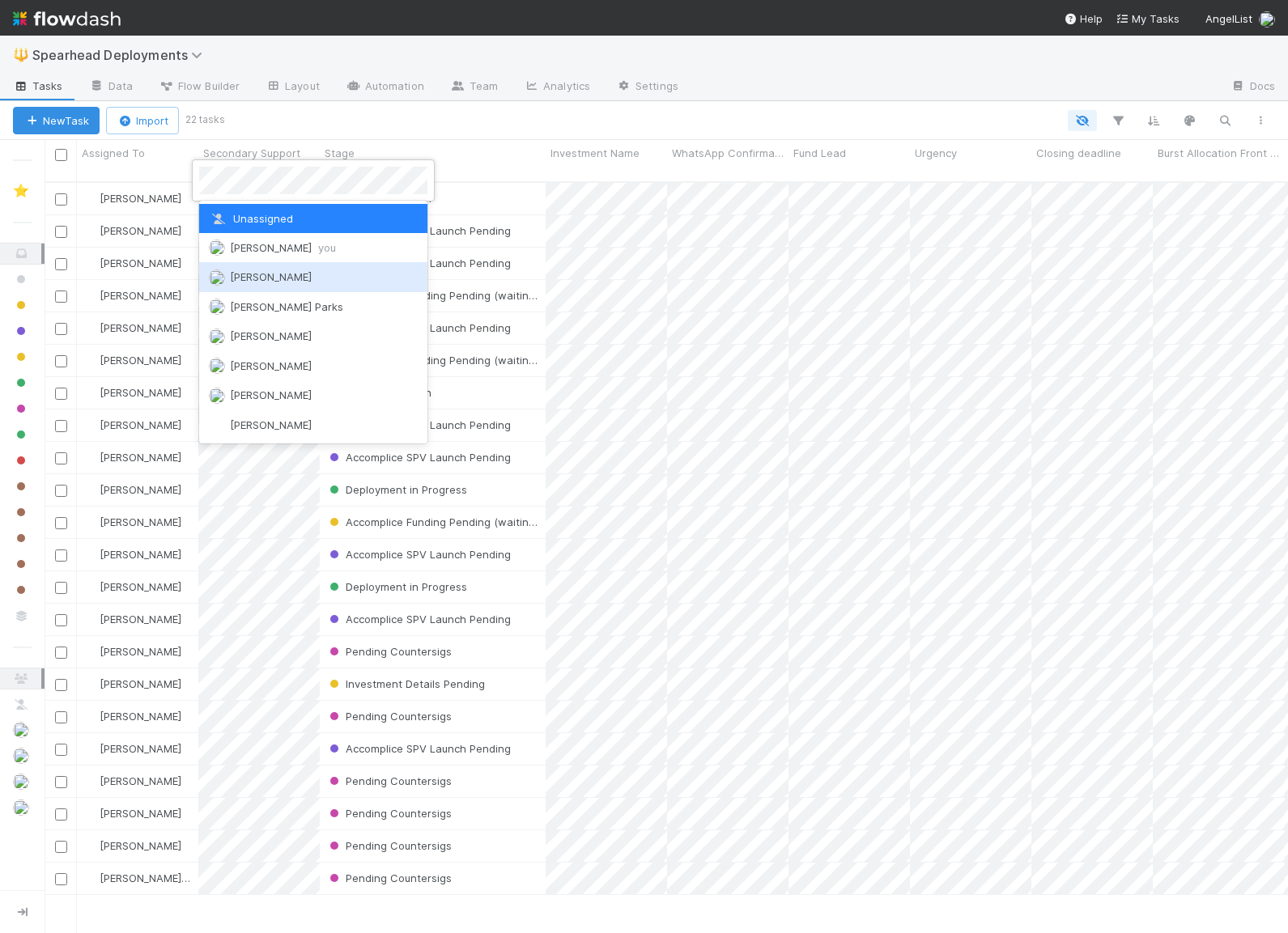
click at [238, 273] on span "Cody Maldonado" at bounding box center [271, 277] width 81 height 13
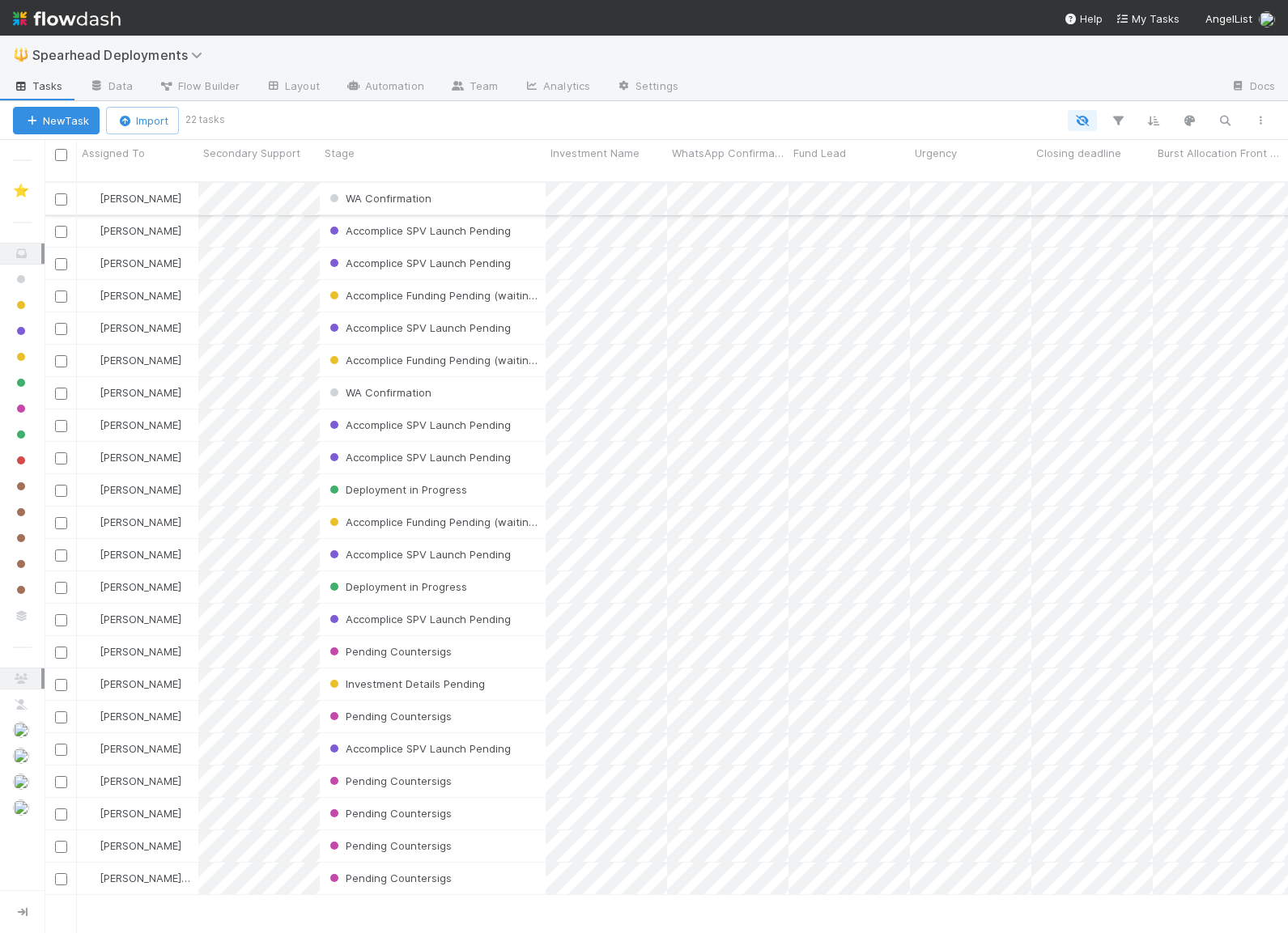
click at [194, 189] on div "[PERSON_NAME]" at bounding box center [138, 199] width 121 height 32
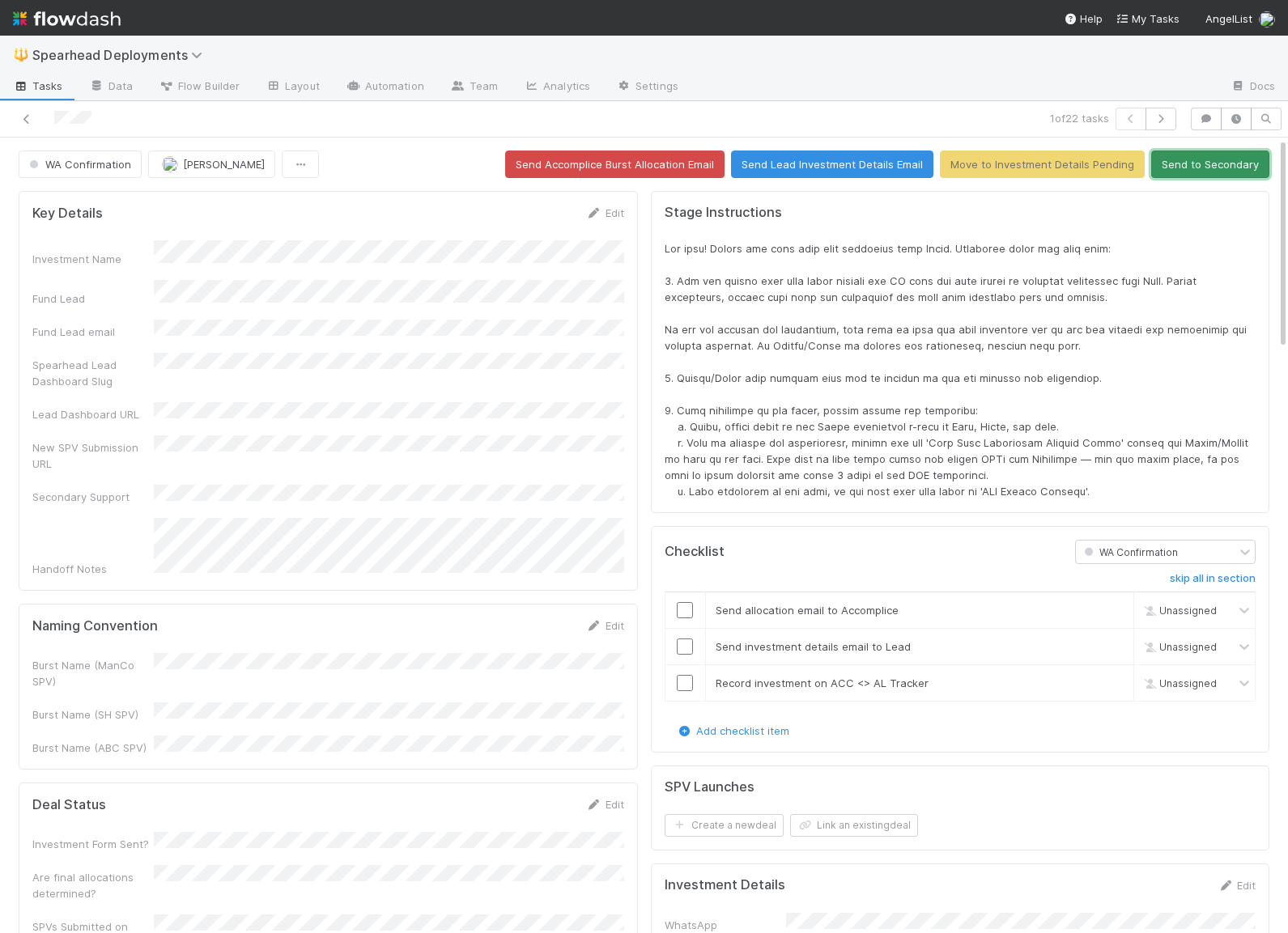
click at [1175, 169] on button "Send to Secondary" at bounding box center [1210, 164] width 118 height 27
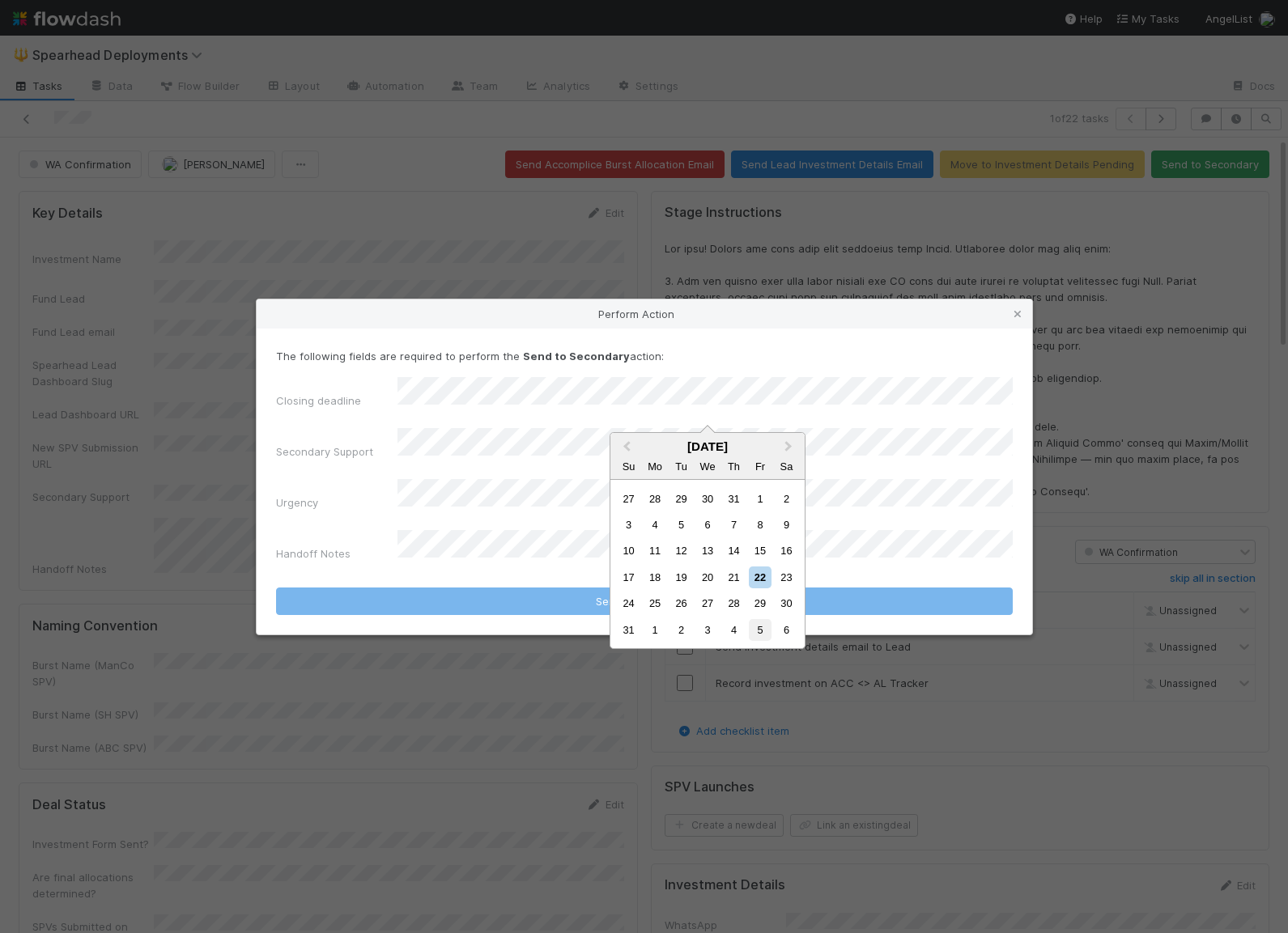
click at [764, 634] on div "5" at bounding box center [760, 630] width 22 height 22
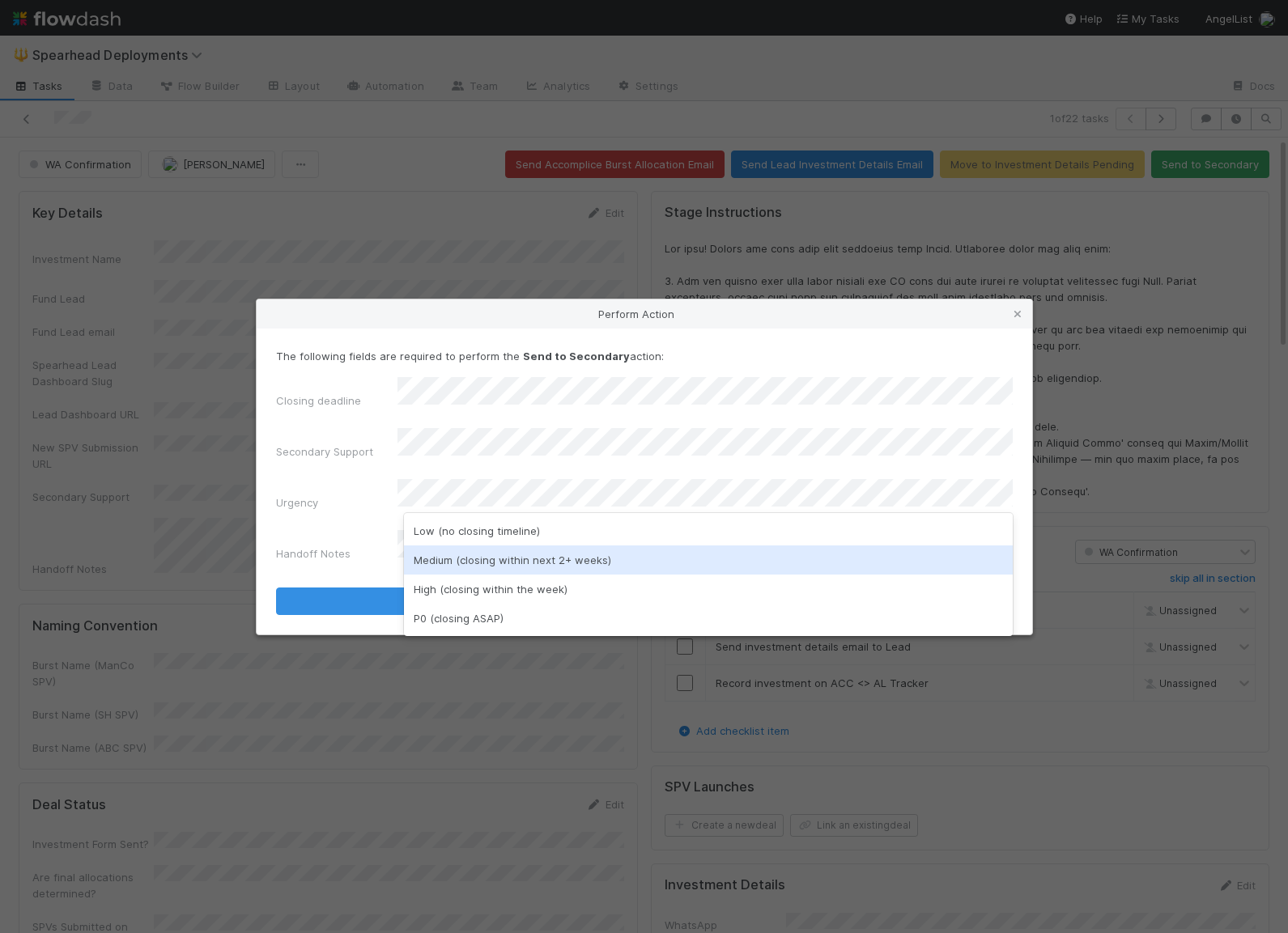
click at [533, 557] on div "Medium (closing within next 2+ weeks)" at bounding box center [708, 560] width 609 height 29
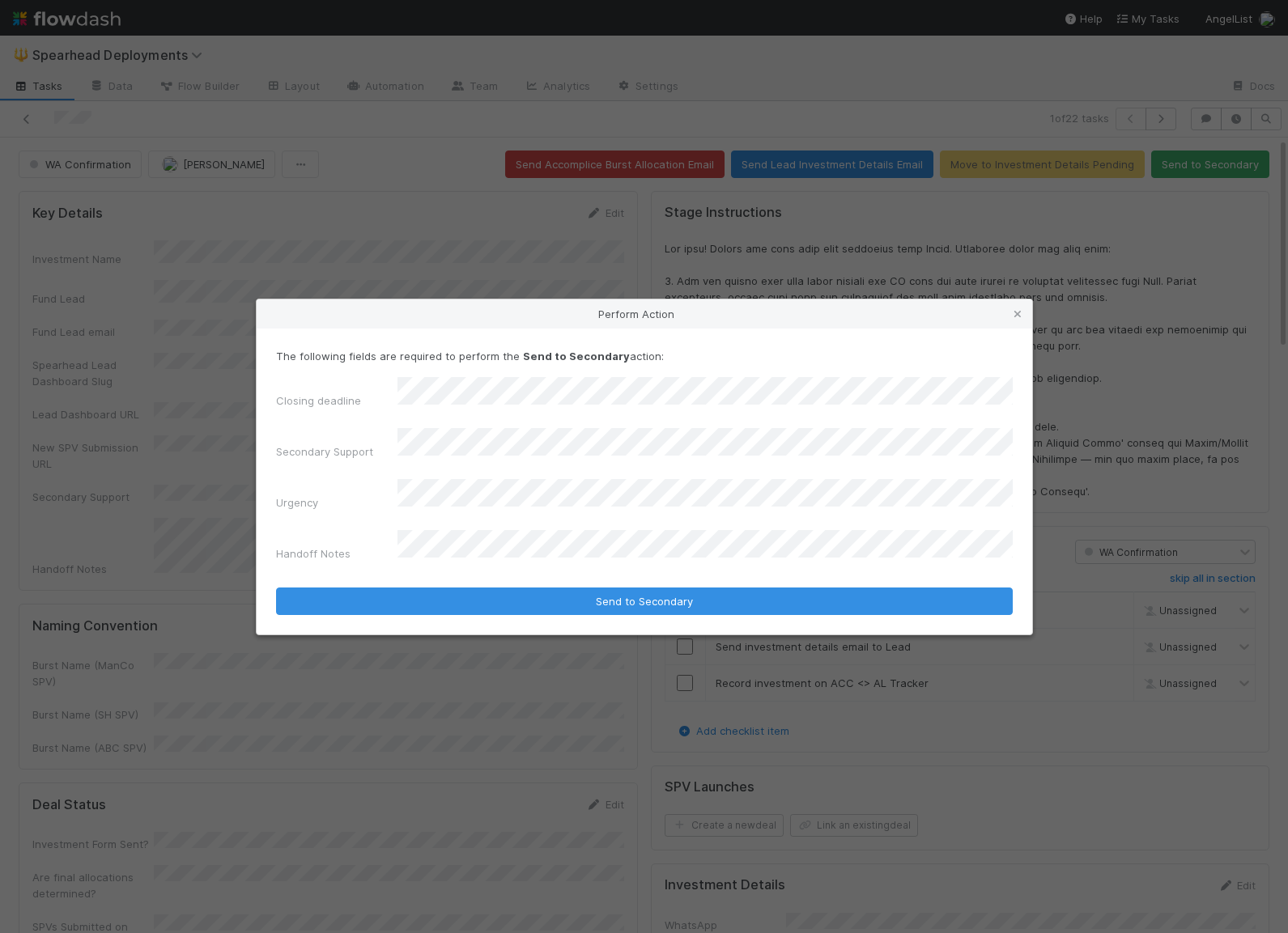
click at [525, 598] on div "The following fields are required to perform the Send to Secondary action: Clos…" at bounding box center [644, 482] width 775 height 306
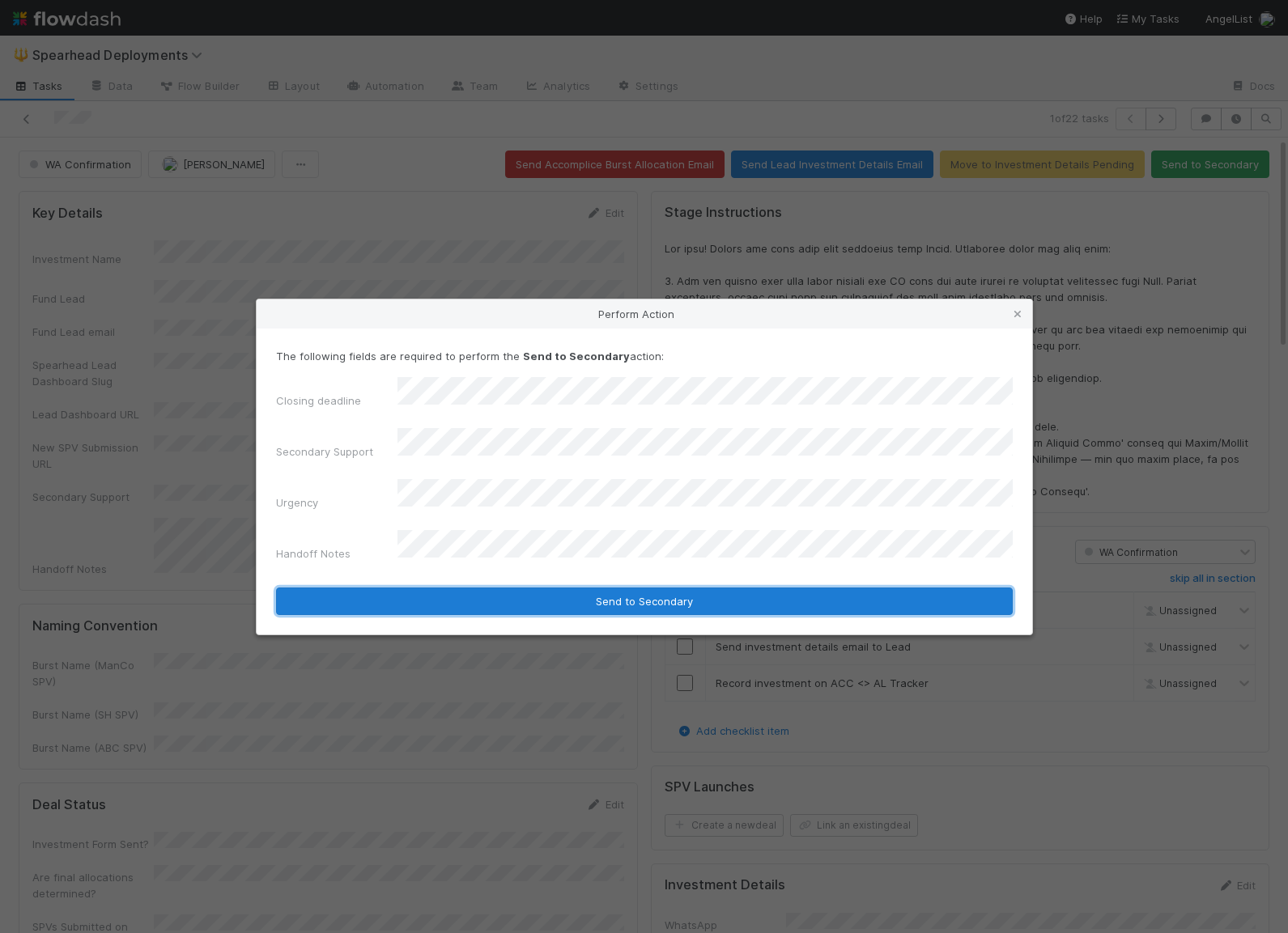
click at [516, 587] on button "Send to Secondary" at bounding box center [644, 601] width 736 height 27
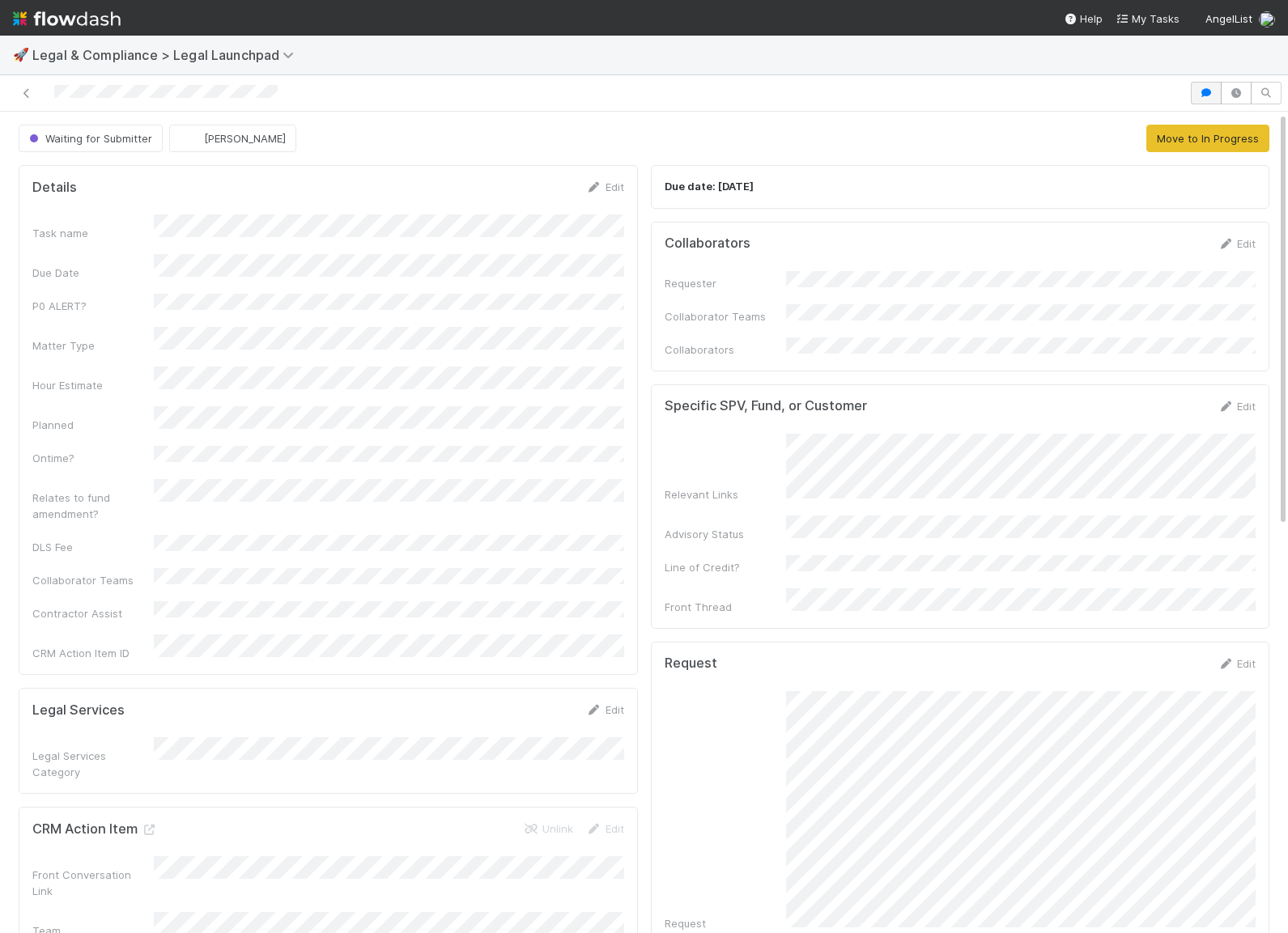
click at [1190, 90] on div at bounding box center [644, 94] width 1288 height 37
click at [1194, 90] on button "button" at bounding box center [1206, 92] width 31 height 22
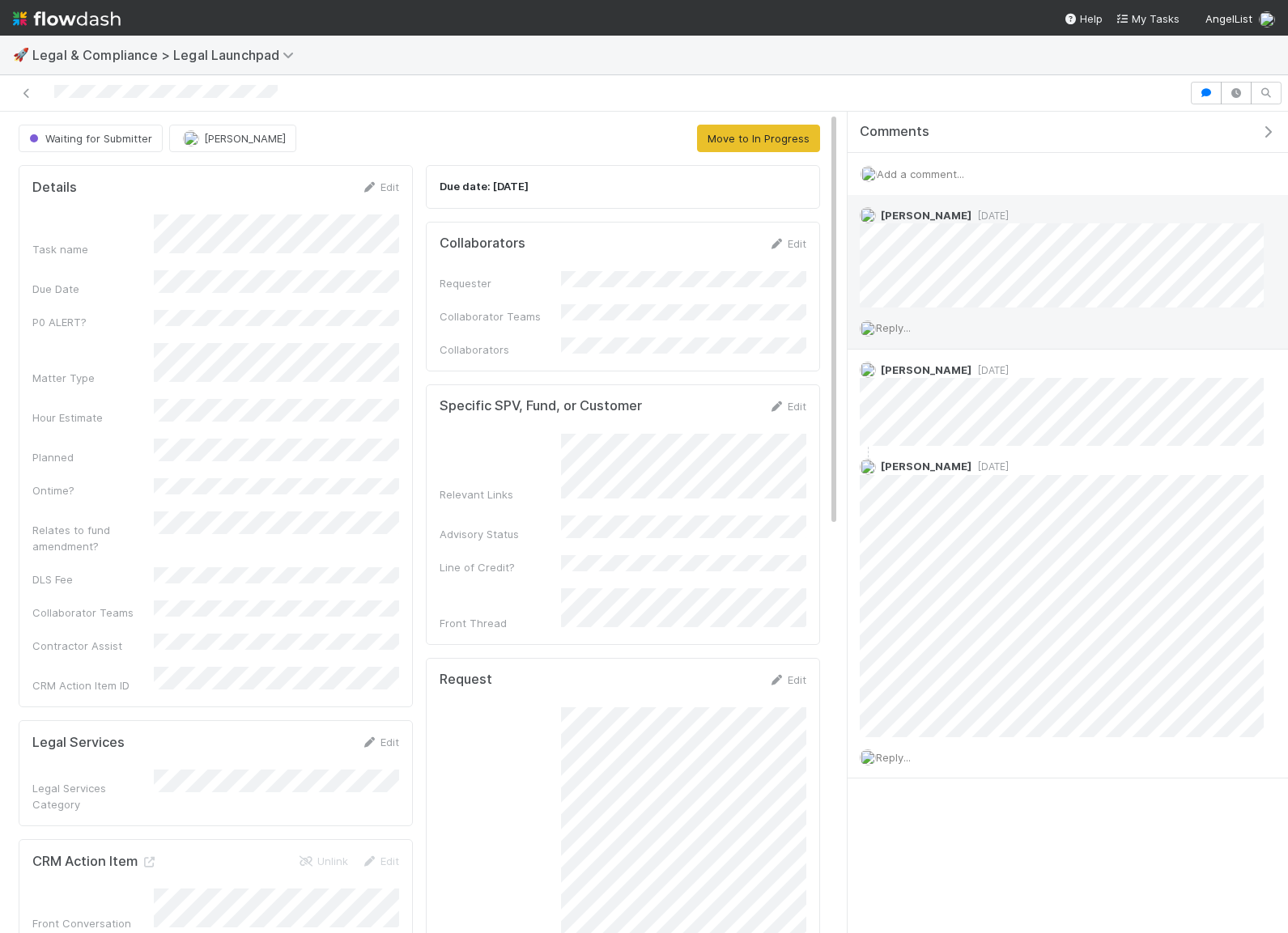
click at [897, 325] on span "Reply..." at bounding box center [893, 328] width 35 height 13
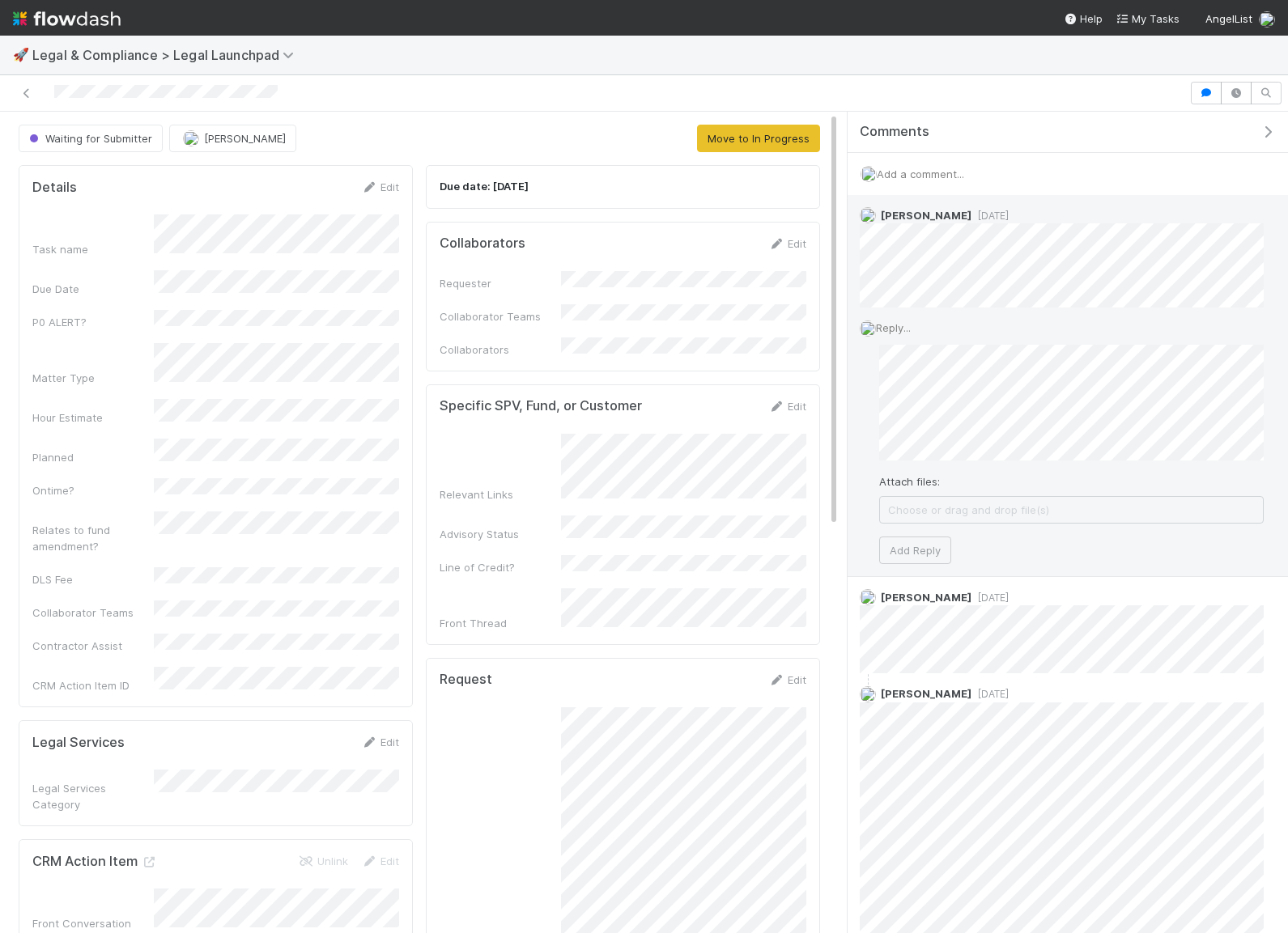
click at [920, 509] on span "Choose or drag and drop file(s)" at bounding box center [1071, 509] width 383 height 26
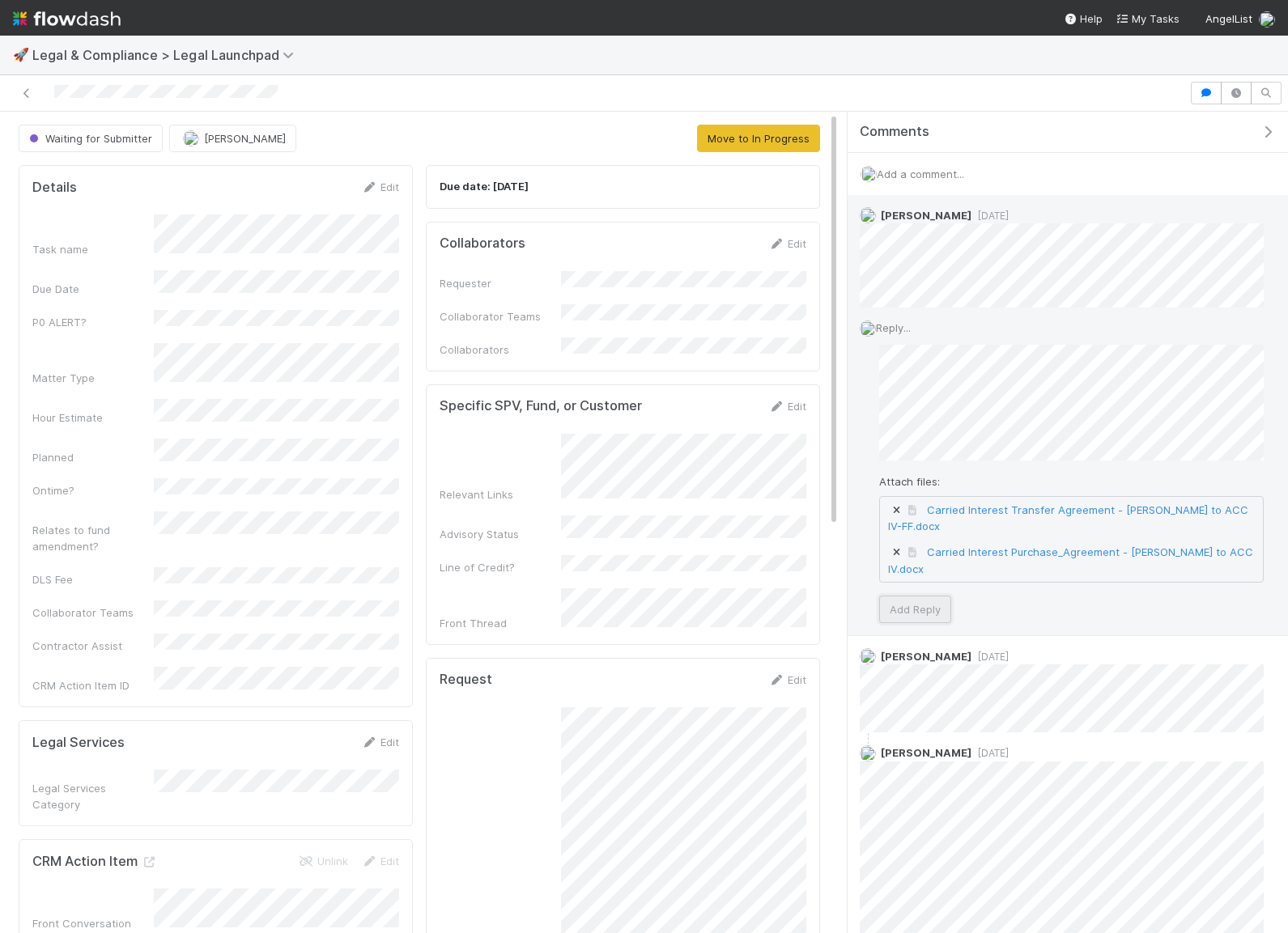
click at [884, 606] on button "Add Reply" at bounding box center [915, 609] width 72 height 27
